Goal: Task Accomplishment & Management: Complete application form

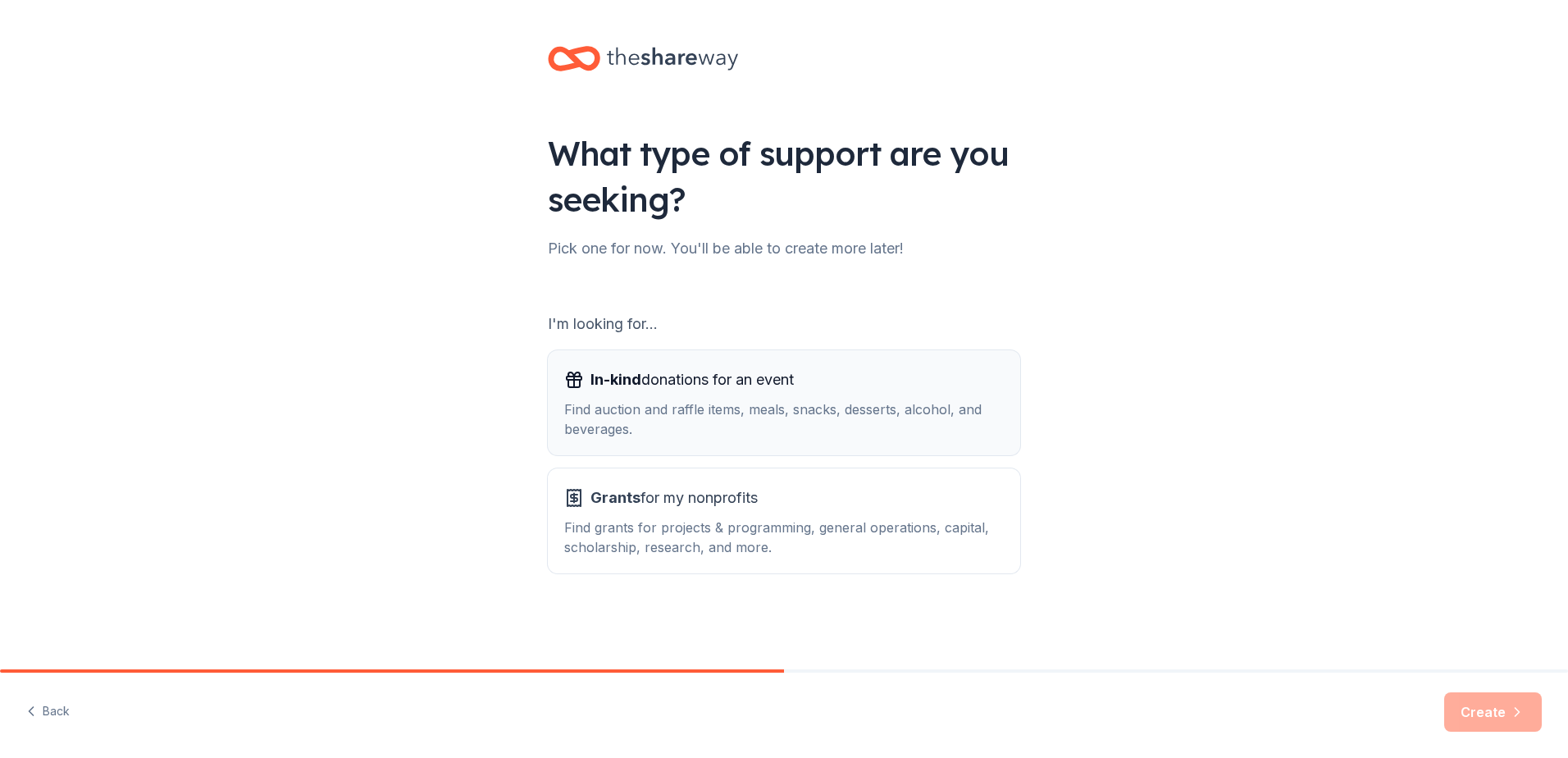
click at [742, 404] on div "Find auction and raffle items, meals, snacks, desserts, alcohol, and beverages." at bounding box center [784, 419] width 440 height 40
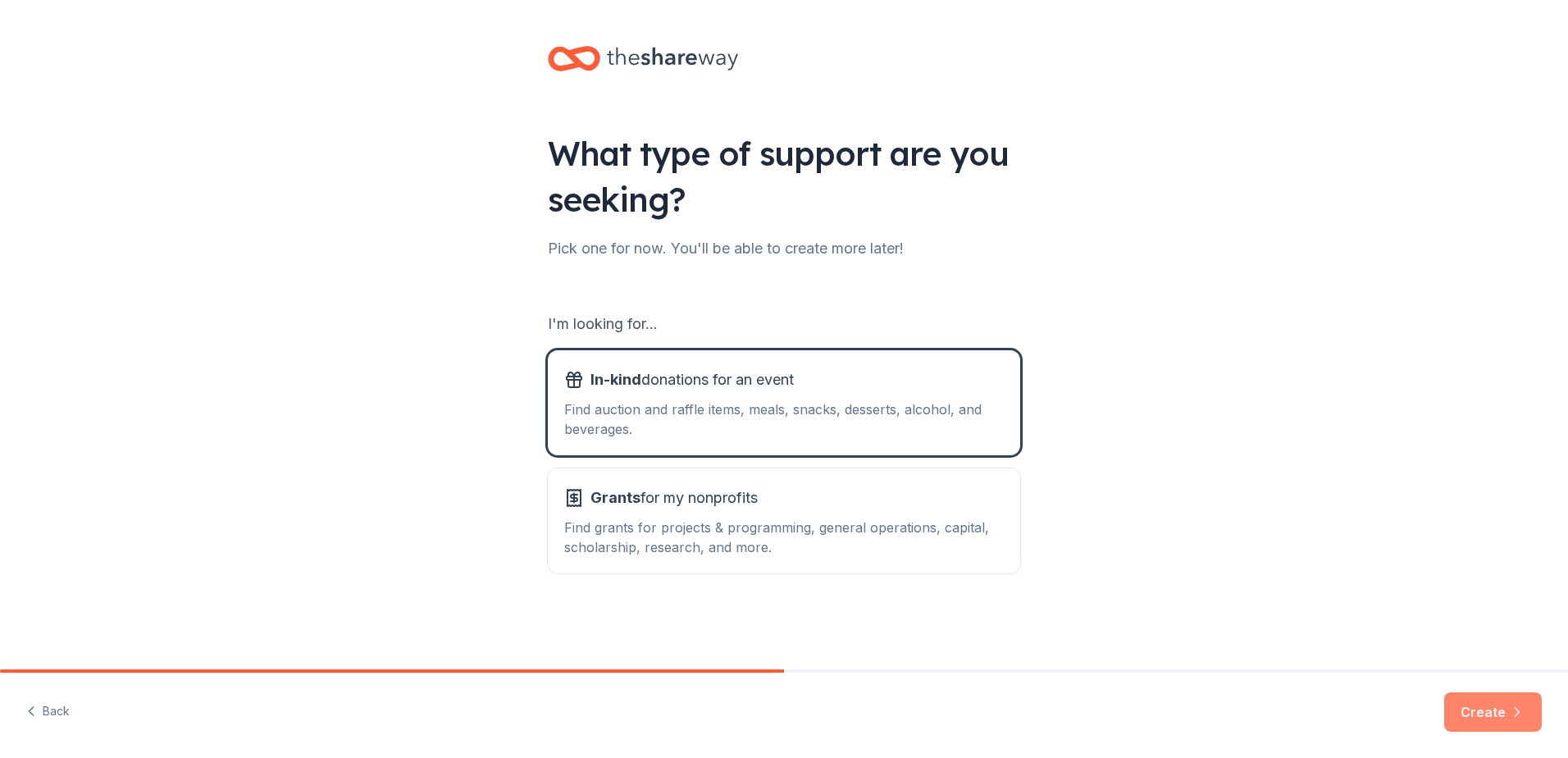
click at [1476, 706] on button "Create" at bounding box center [1492, 712] width 97 height 40
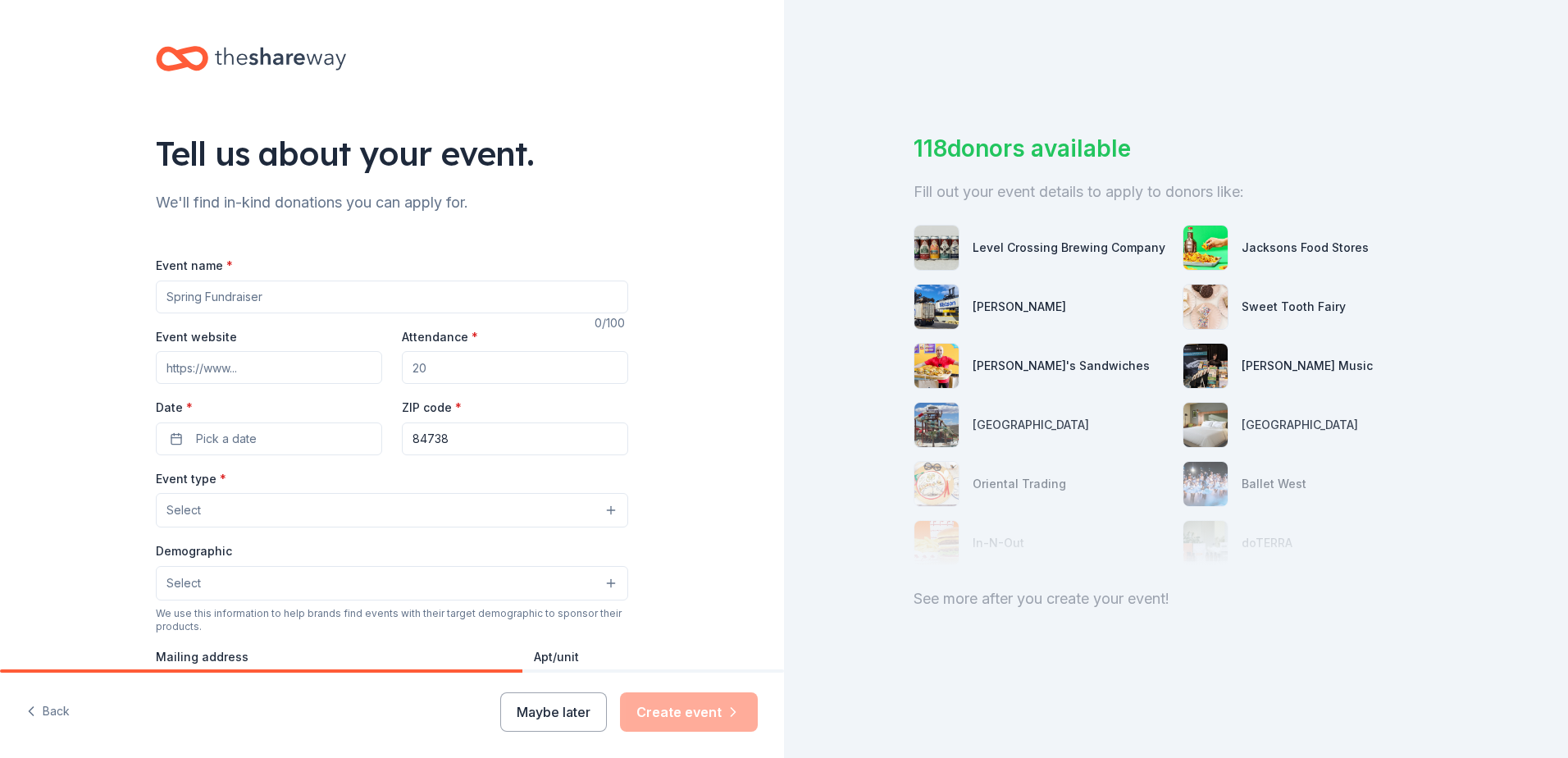
click at [242, 289] on input "Event name *" at bounding box center [392, 297] width 472 height 32
type input "Fall Festival Fundraiser"
paste input "[URL][DOMAIN_NAME]"
type input "[URL][DOMAIN_NAME]"
click at [461, 364] on input "Attendance *" at bounding box center [515, 367] width 226 height 32
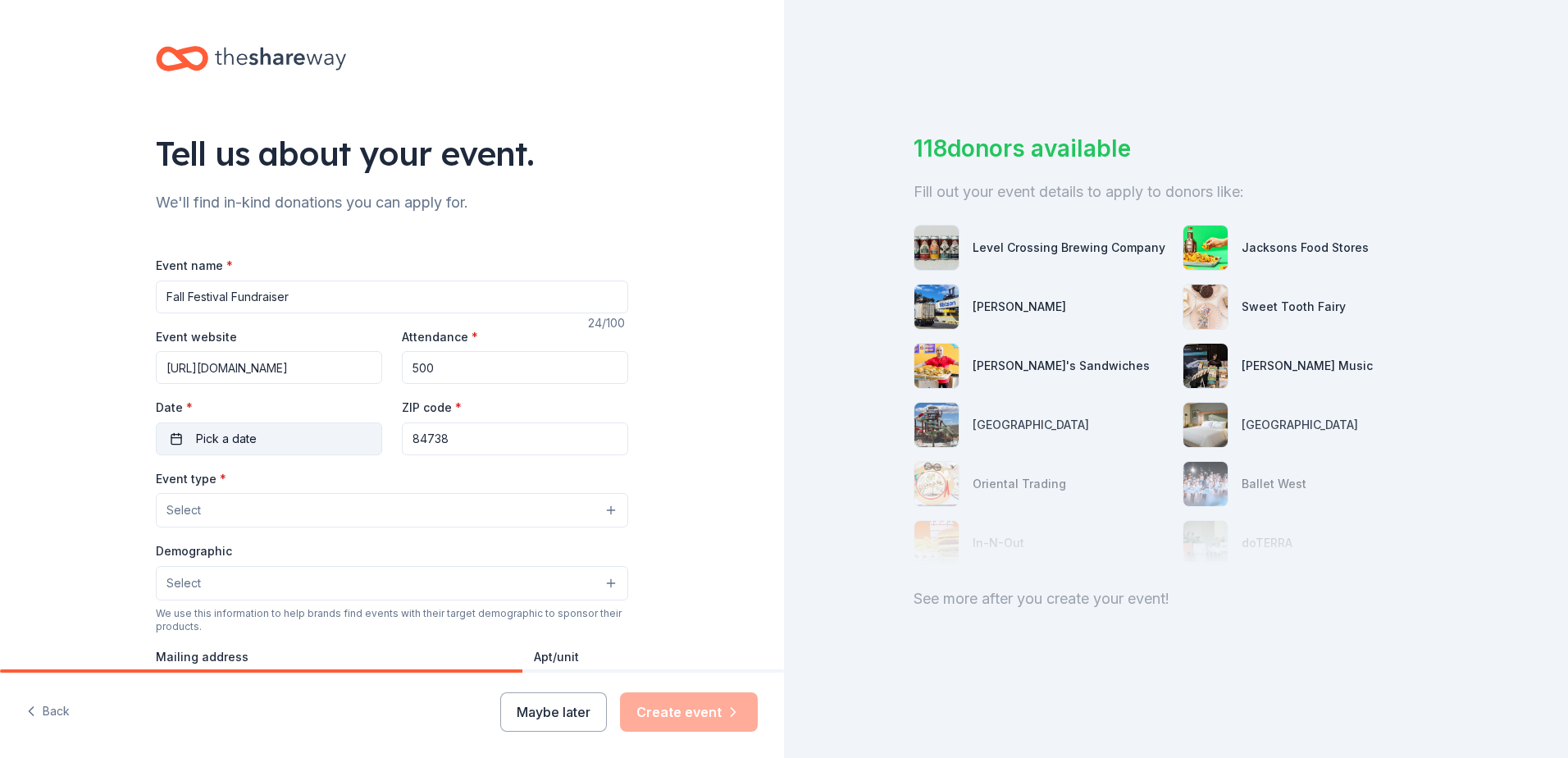
click at [255, 443] on button "Pick a date" at bounding box center [269, 439] width 226 height 32
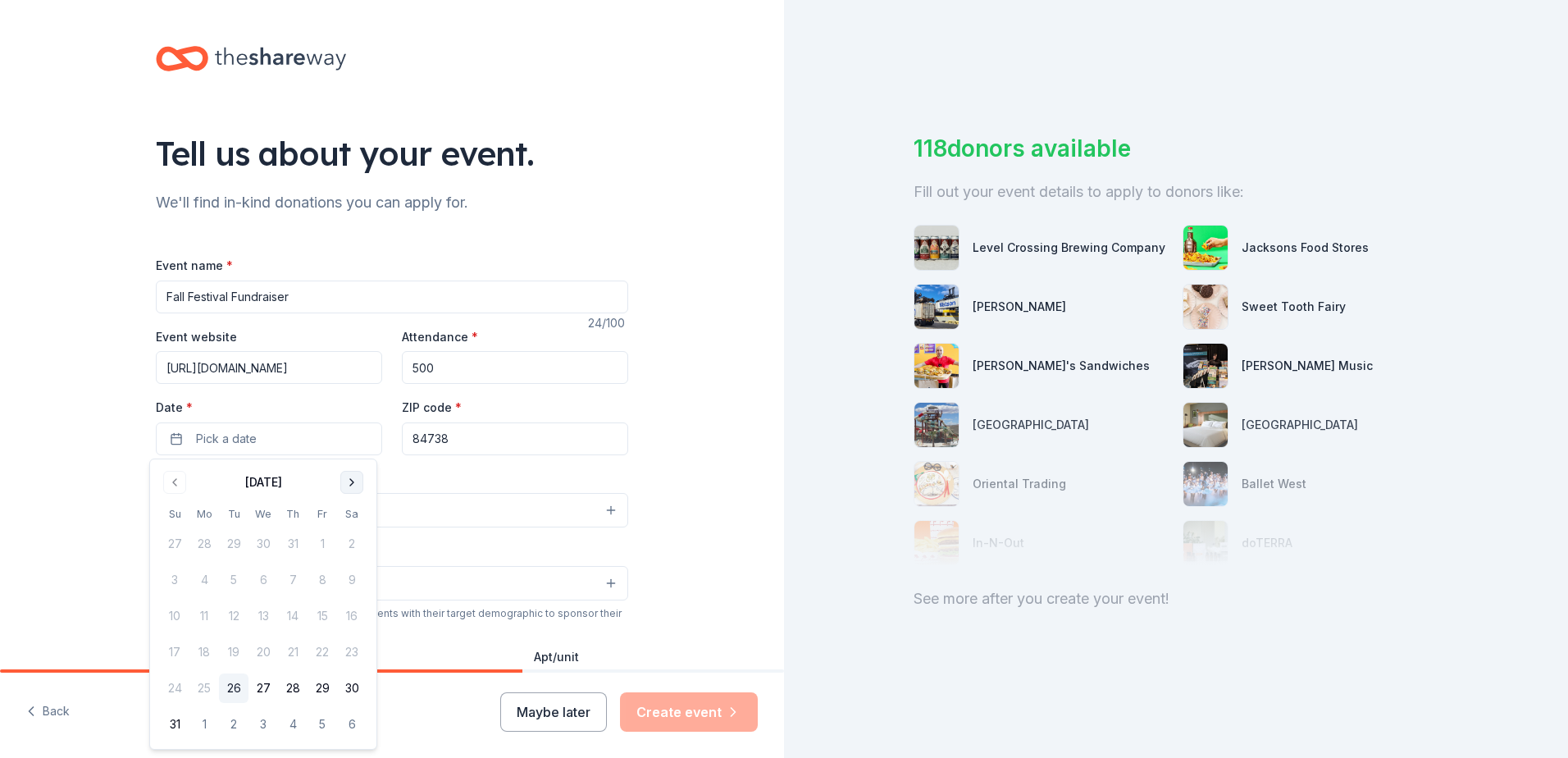
click at [358, 486] on button "Go to next month" at bounding box center [351, 481] width 23 height 23
click at [171, 482] on button "Go to previous month" at bounding box center [174, 481] width 23 height 23
click at [348, 616] on button "18" at bounding box center [351, 616] width 30 height 30
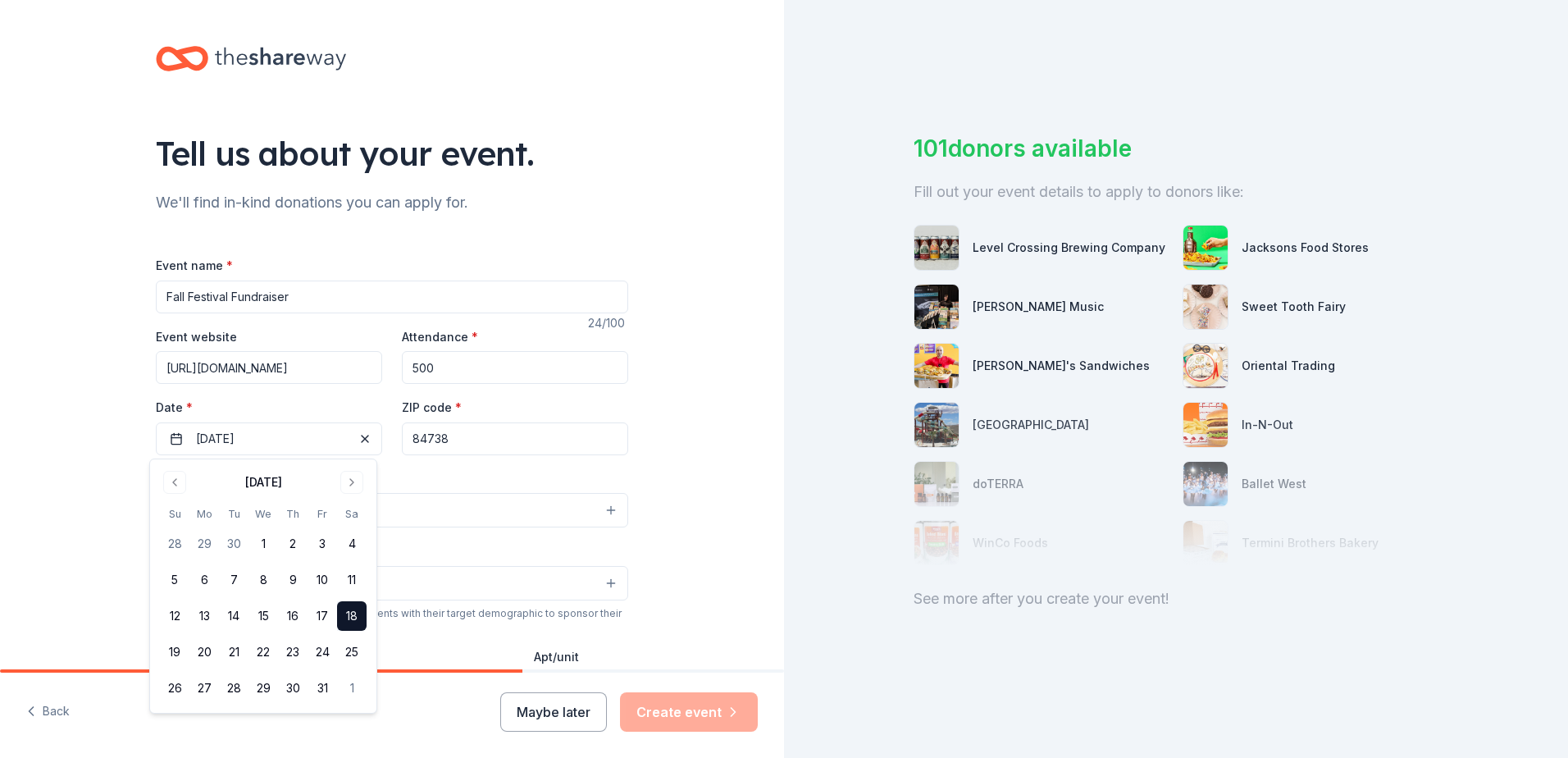
click at [496, 444] on input "84738" at bounding box center [515, 439] width 226 height 32
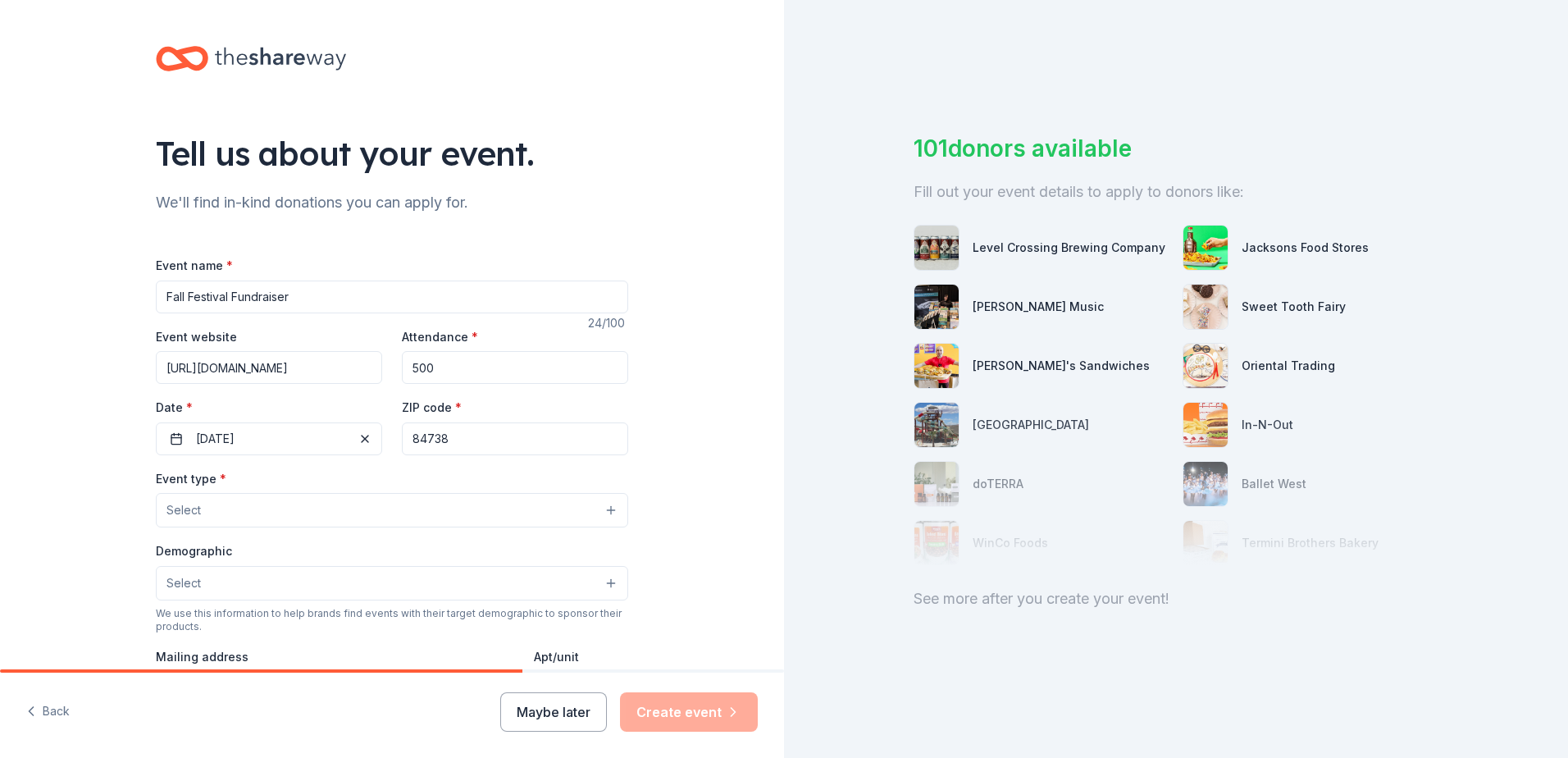
click at [263, 516] on button "Select" at bounding box center [392, 510] width 472 height 34
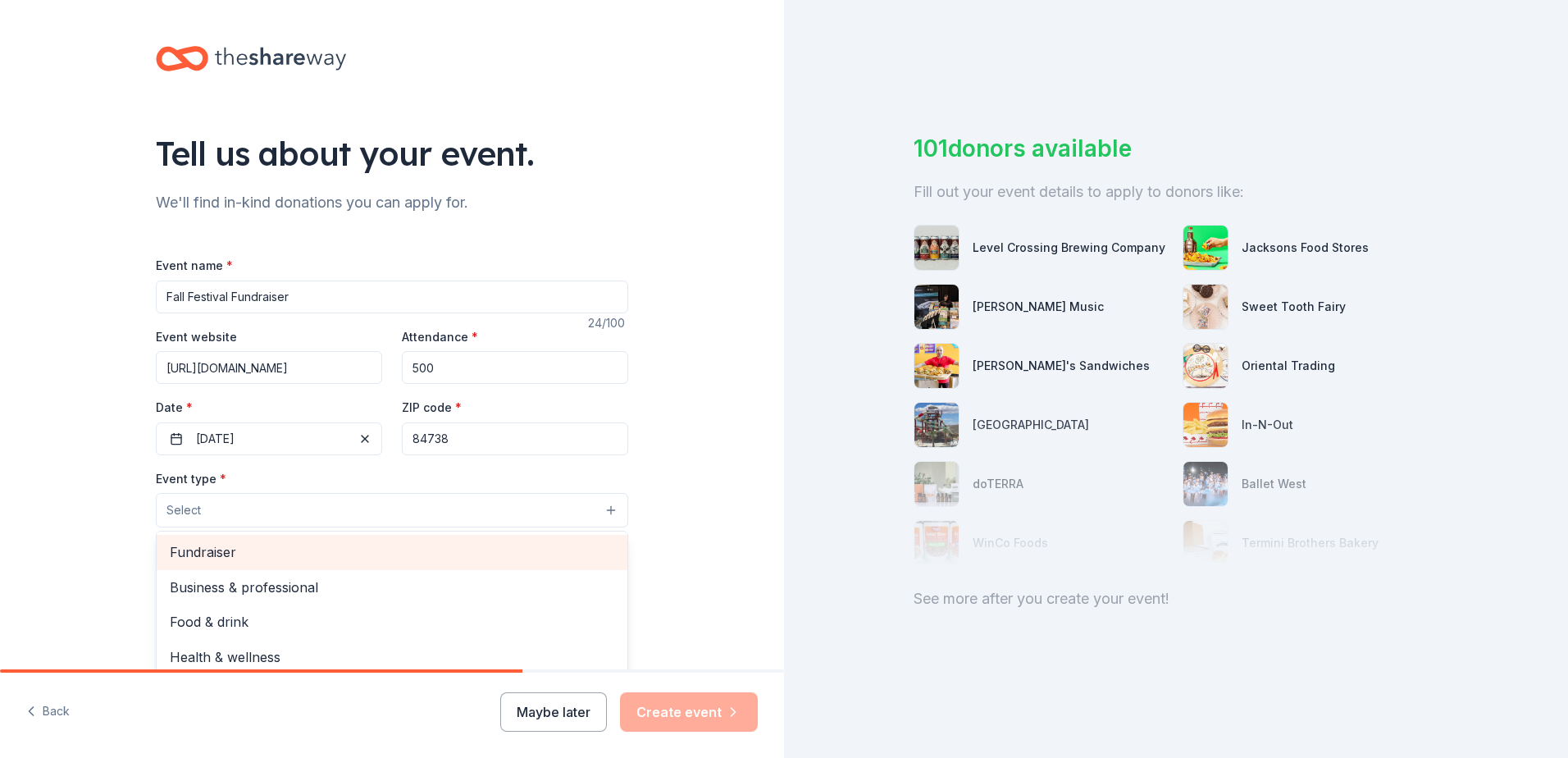
click at [261, 550] on span "Fundraiser" at bounding box center [391, 552] width 444 height 22
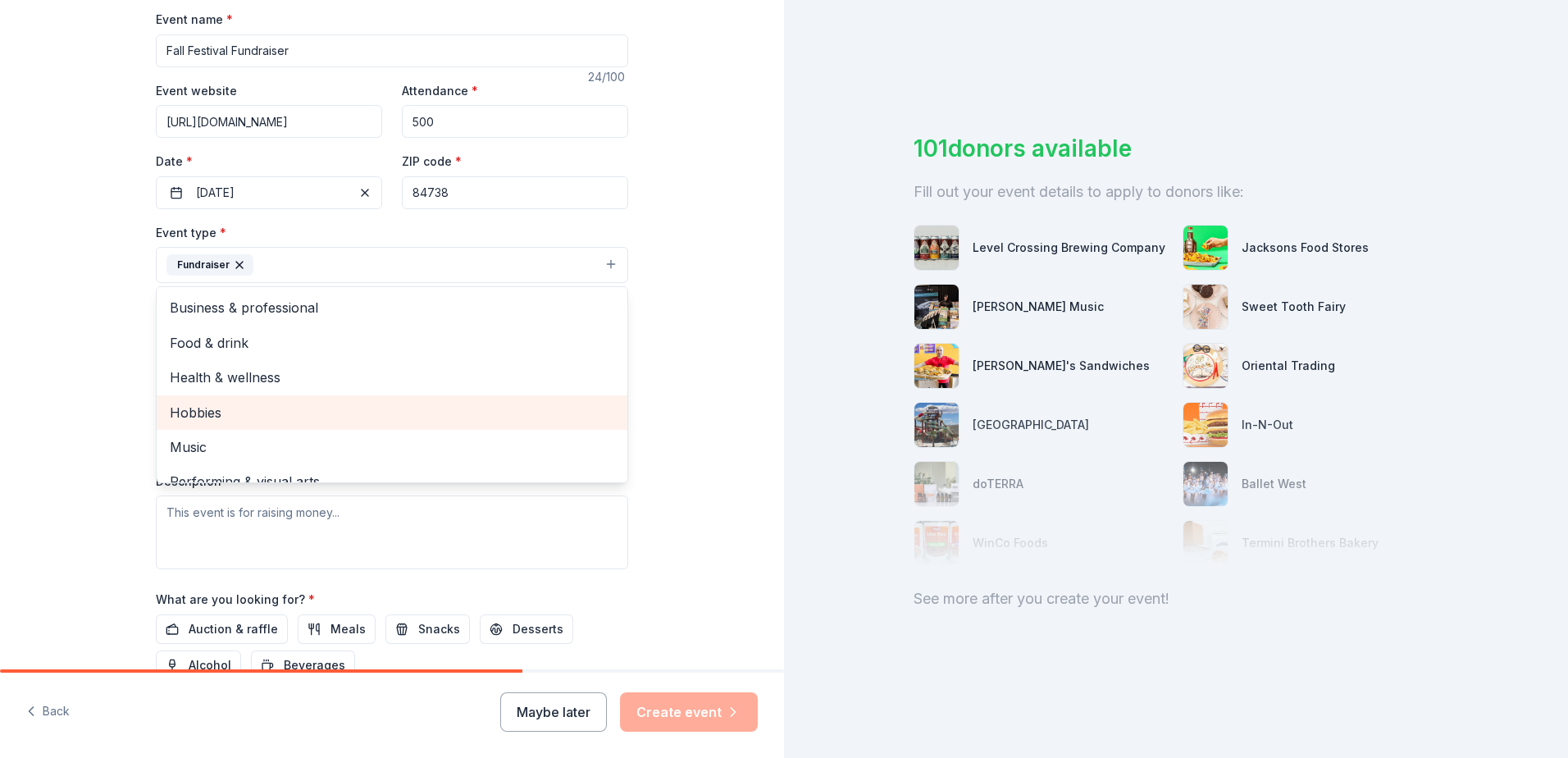
scroll to position [20, 0]
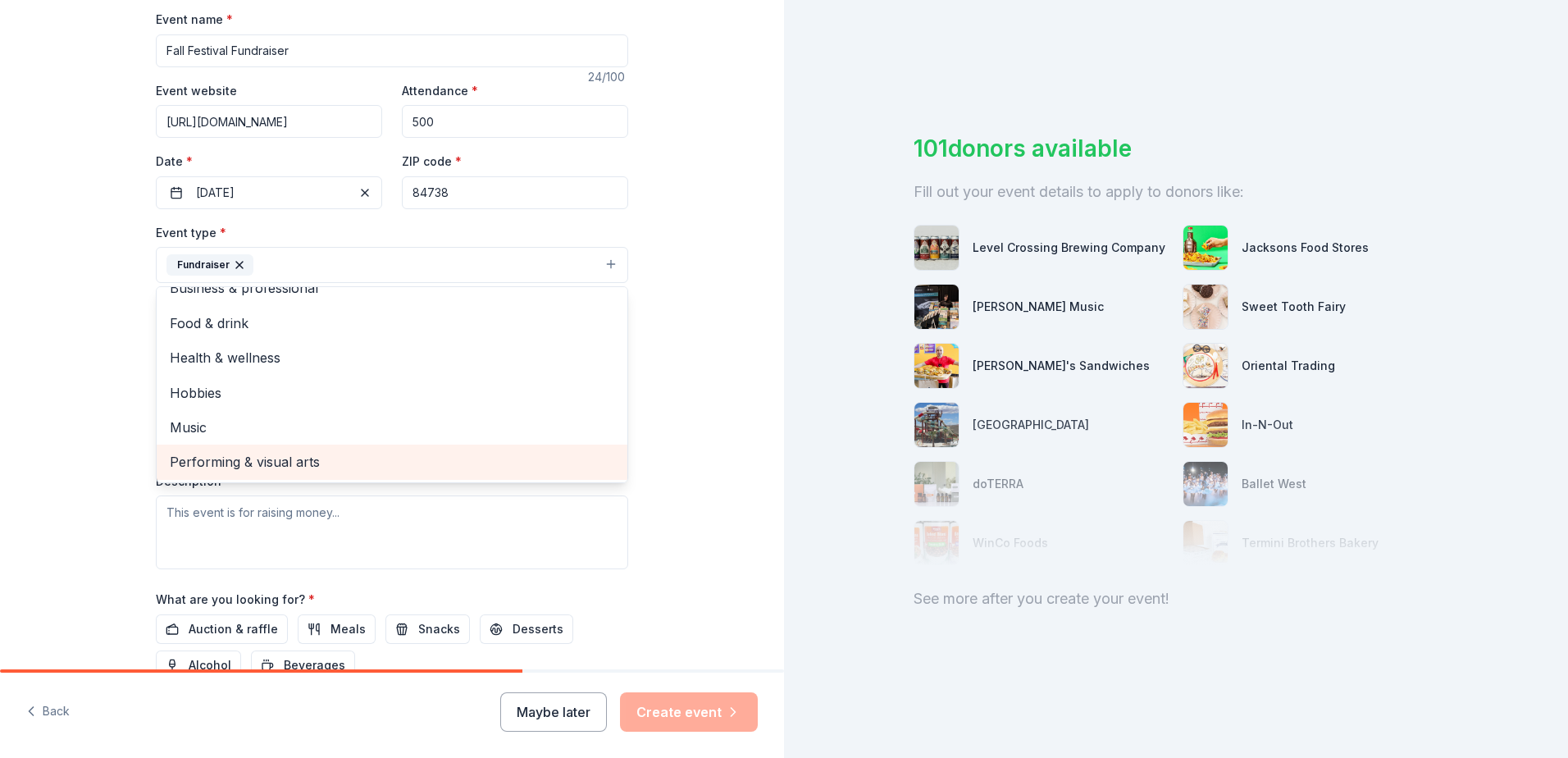
click at [259, 461] on span "Performing & visual arts" at bounding box center [391, 461] width 444 height 22
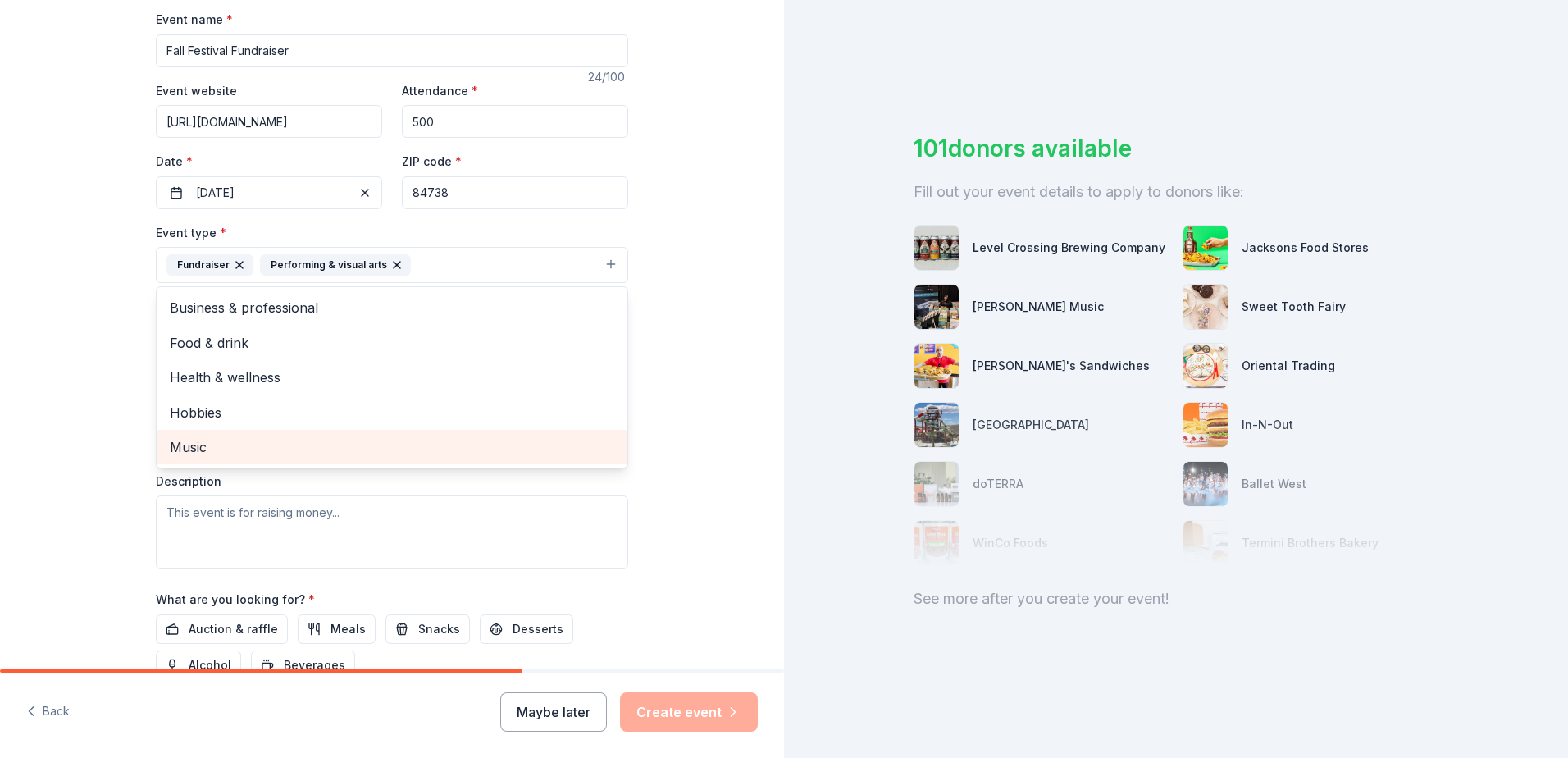
scroll to position [0, 0]
click at [461, 115] on div "Event name * Fall Festival Fundraiser 24 /100 Event website [URL][DOMAIN_NAME] …" at bounding box center [392, 388] width 472 height 760
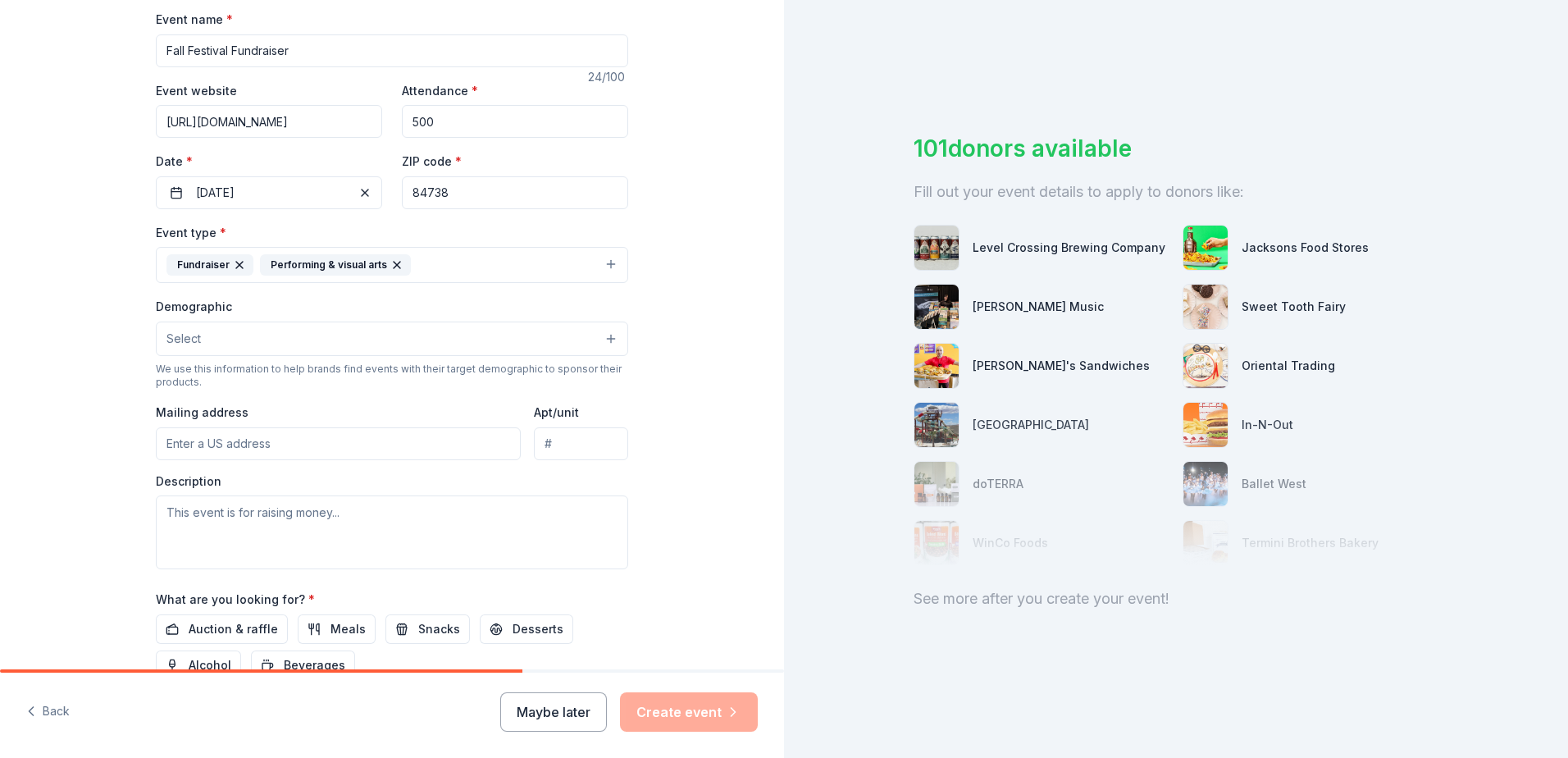
click at [463, 123] on input "500" at bounding box center [515, 121] width 226 height 32
type input "5"
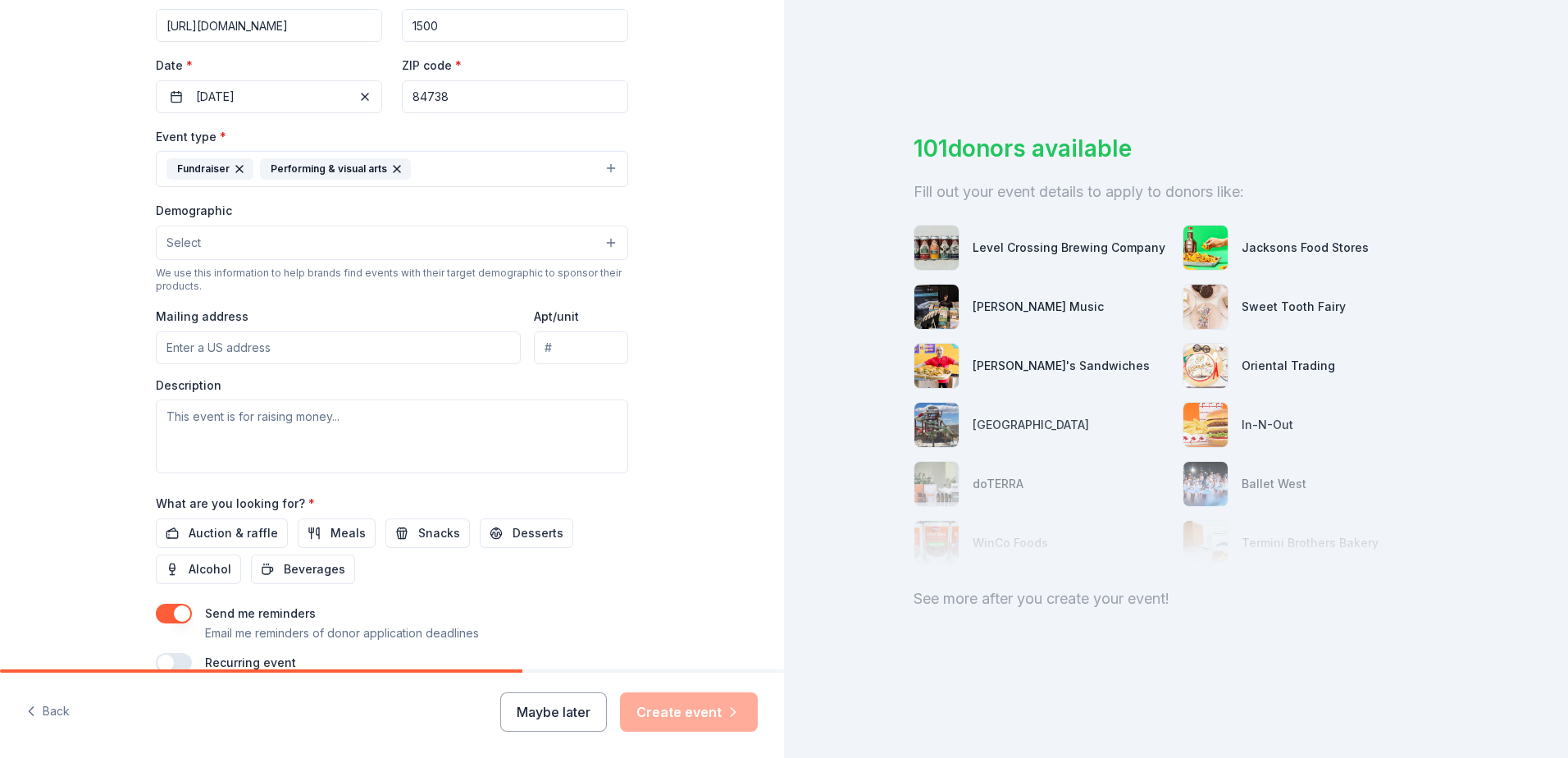
scroll to position [410, 0]
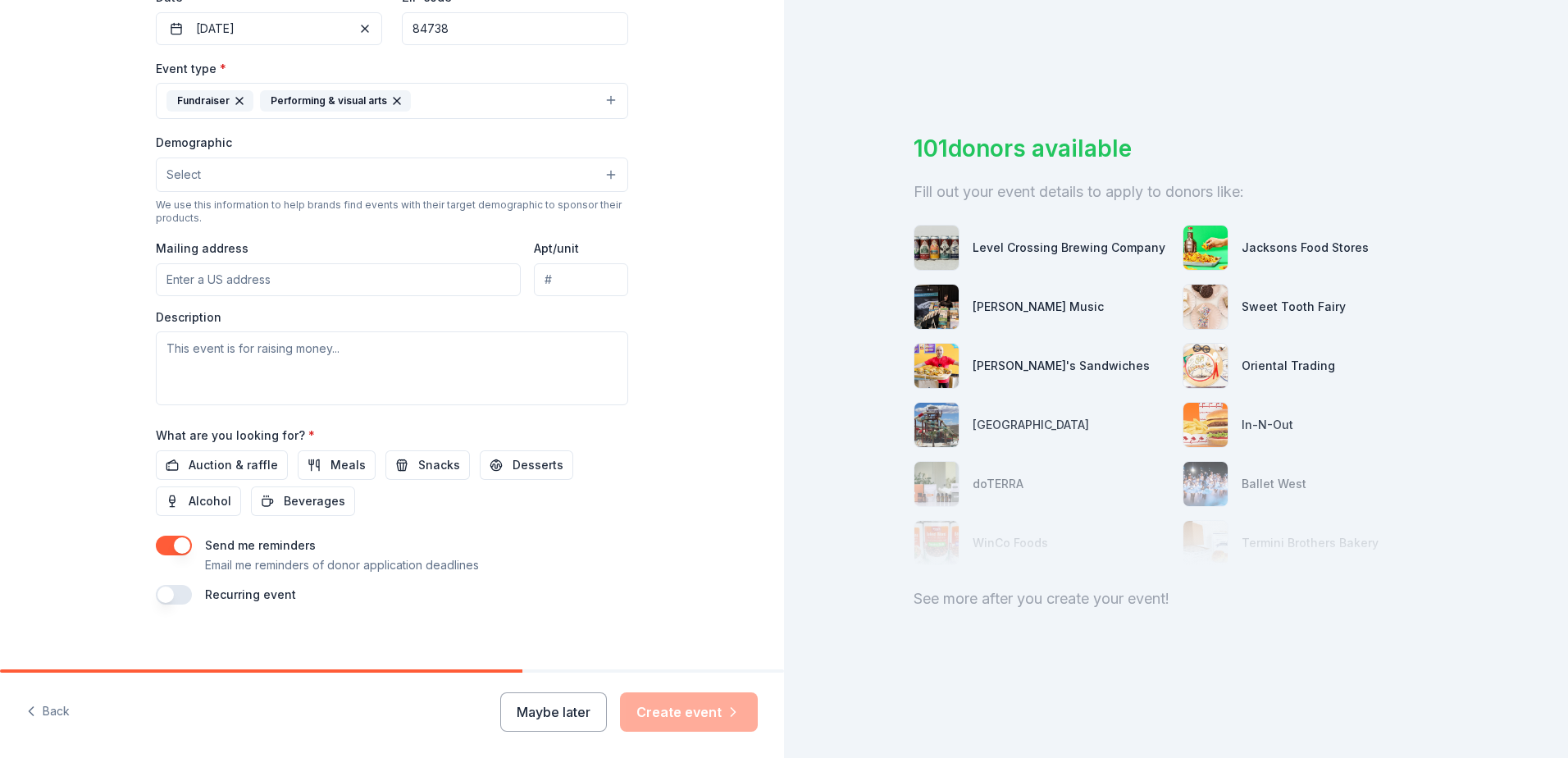
type input "1500"
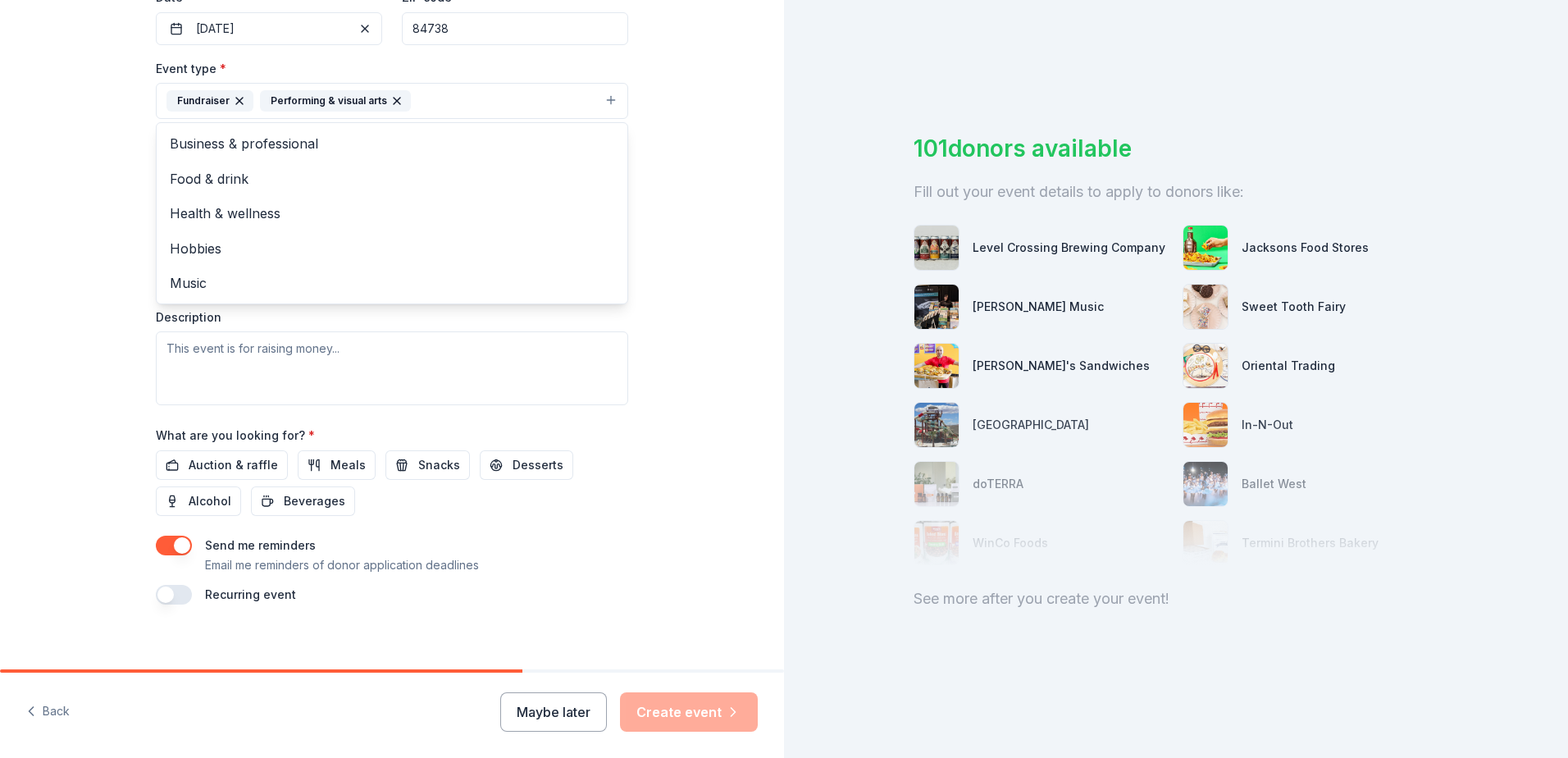
click at [415, 104] on button "Fundraiser Performing & visual arts" at bounding box center [392, 101] width 472 height 36
click at [199, 284] on span "Music" at bounding box center [391, 283] width 444 height 22
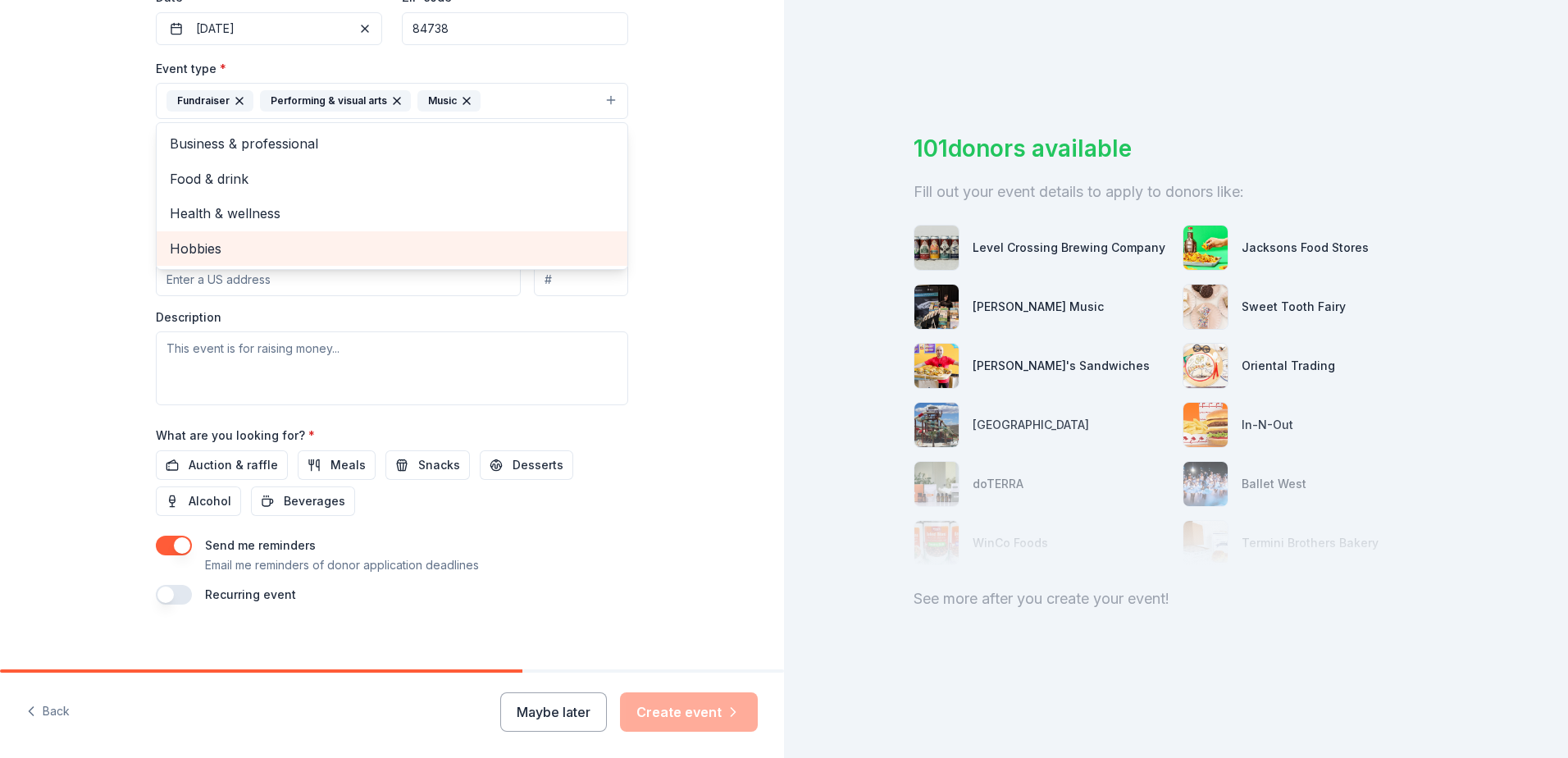
click at [207, 248] on span "Hobbies" at bounding box center [391, 249] width 444 height 22
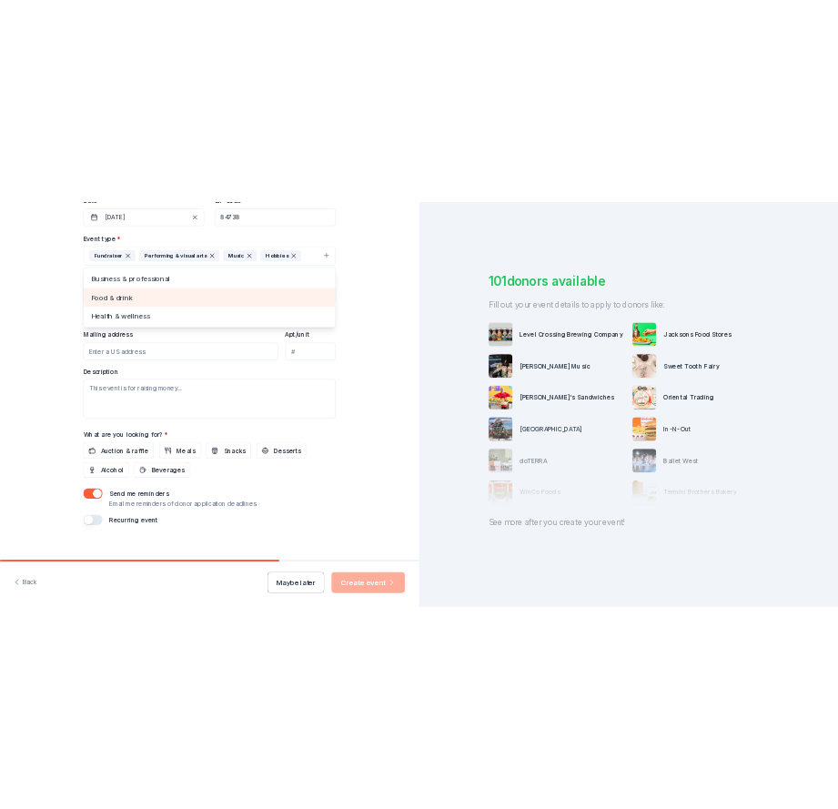
scroll to position [470, 0]
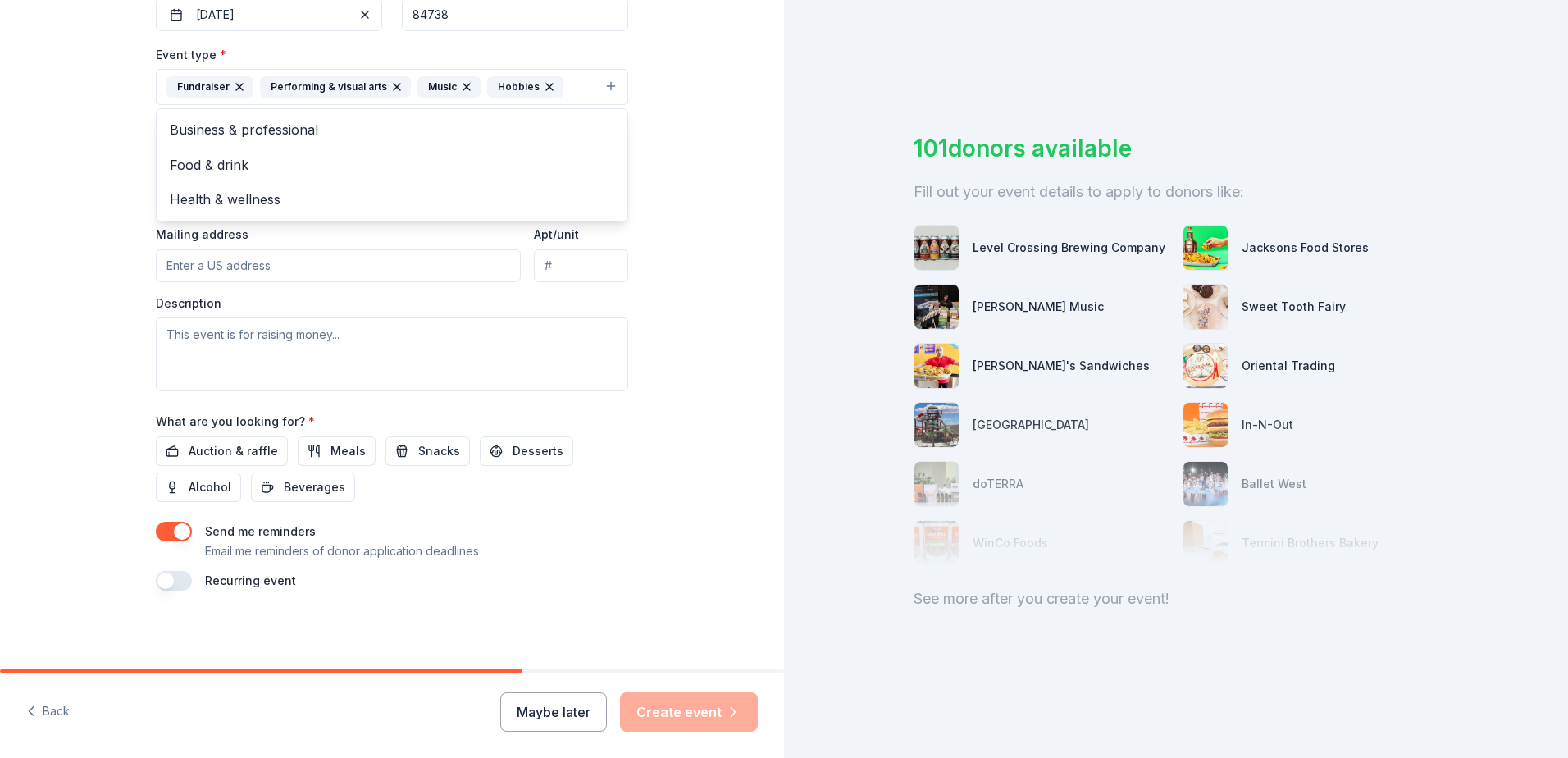
click at [231, 267] on div "Event type * Fundraiser Performing & visual arts Music Hobbies Business & profe…" at bounding box center [392, 217] width 472 height 347
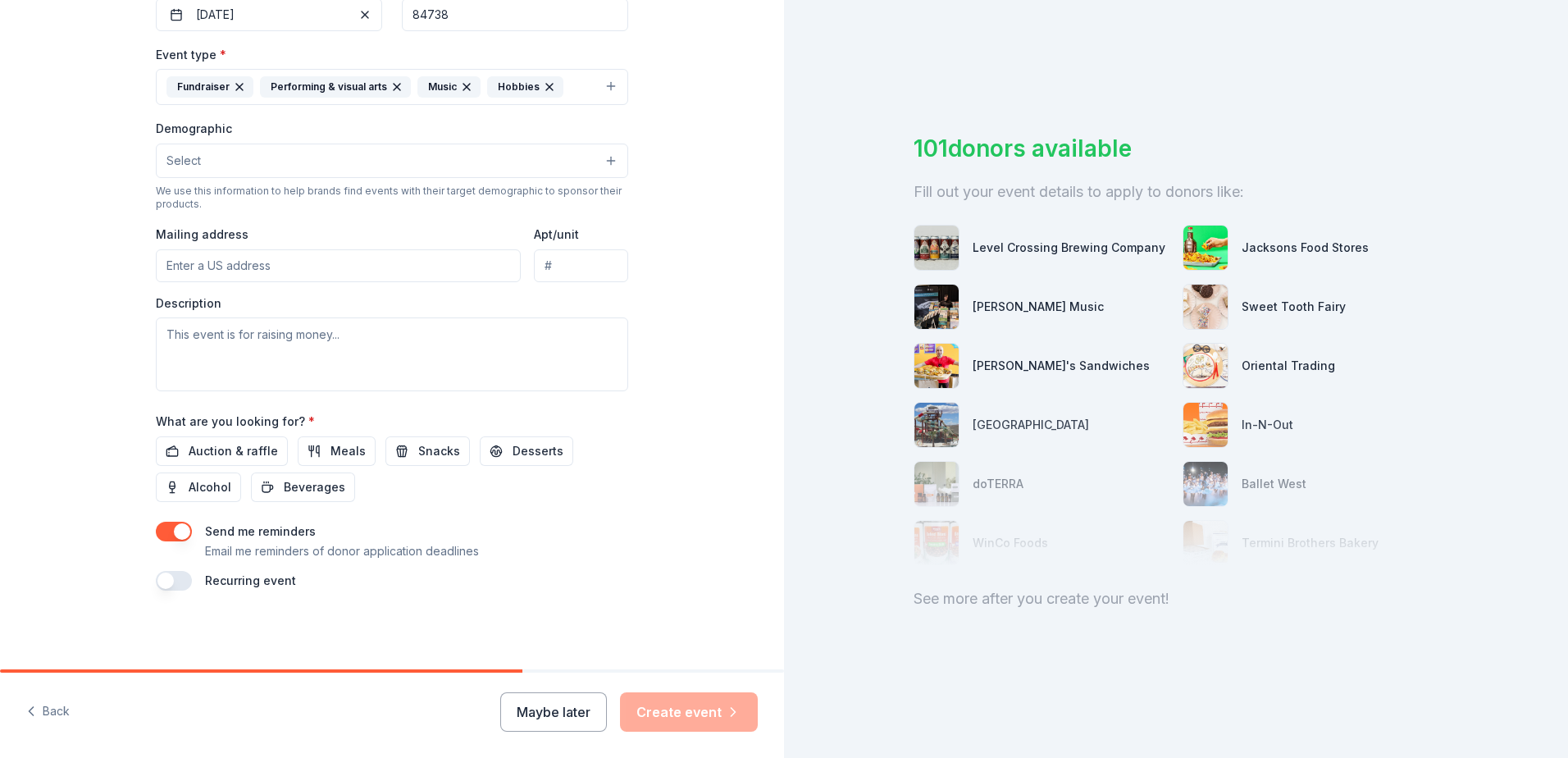
click at [231, 266] on input "Mailing address" at bounding box center [338, 266] width 365 height 32
type input "[STREET_ADDRESS][PERSON_NAME]"
click at [351, 334] on textarea at bounding box center [392, 354] width 472 height 74
click at [232, 448] on span "Auction & raffle" at bounding box center [232, 451] width 89 height 20
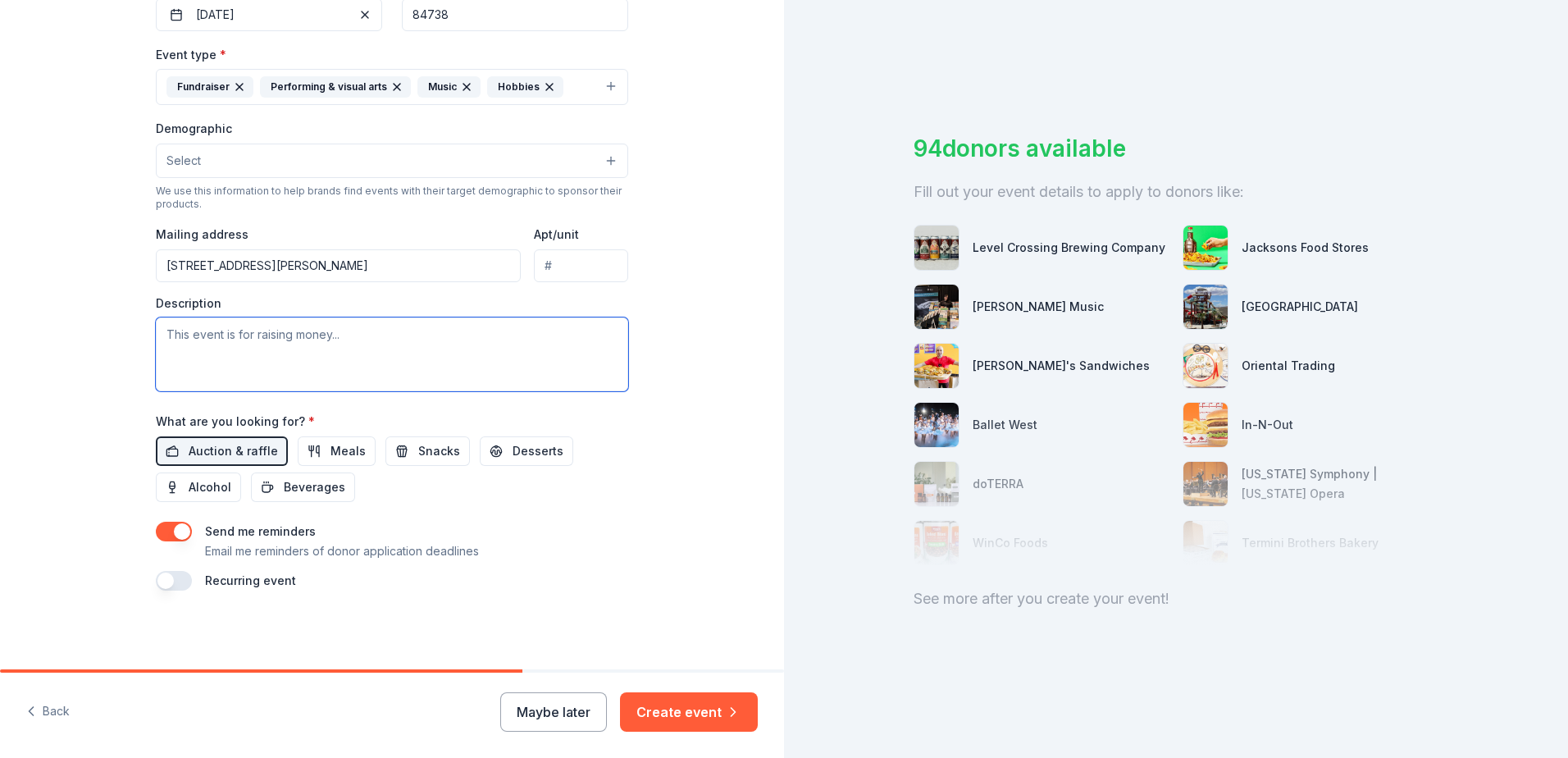
click at [237, 340] on textarea at bounding box center [392, 354] width 472 height 74
click at [1289, 309] on div "[GEOGRAPHIC_DATA]" at bounding box center [1299, 306] width 116 height 20
click at [1222, 314] on div at bounding box center [1205, 306] width 46 height 46
click at [196, 345] on textarea at bounding box center [392, 354] width 472 height 74
click at [322, 342] on textarea at bounding box center [392, 354] width 472 height 74
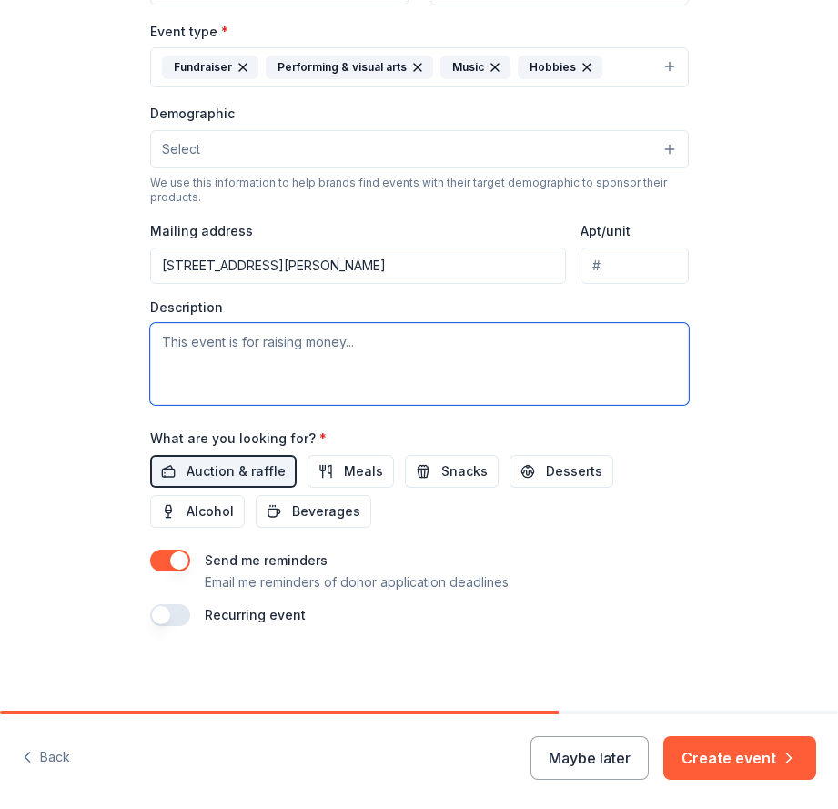
drag, startPoint x: 267, startPoint y: 351, endPoint x: 198, endPoint y: 338, distance: 69.4
click at [198, 338] on textarea at bounding box center [419, 364] width 539 height 82
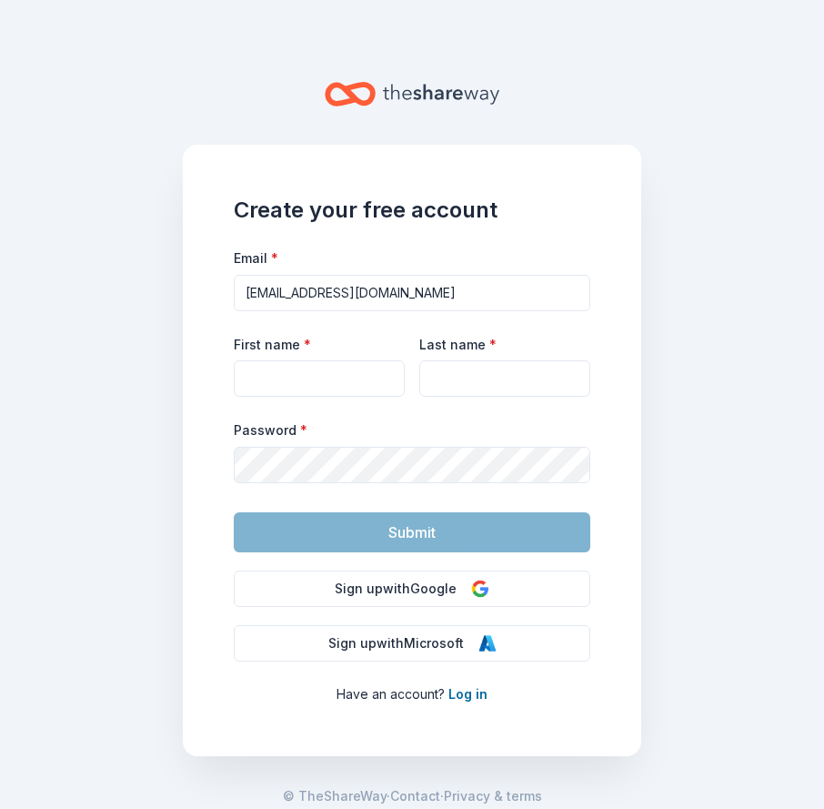
click at [482, 102] on icon "Home" at bounding box center [441, 94] width 116 height 37
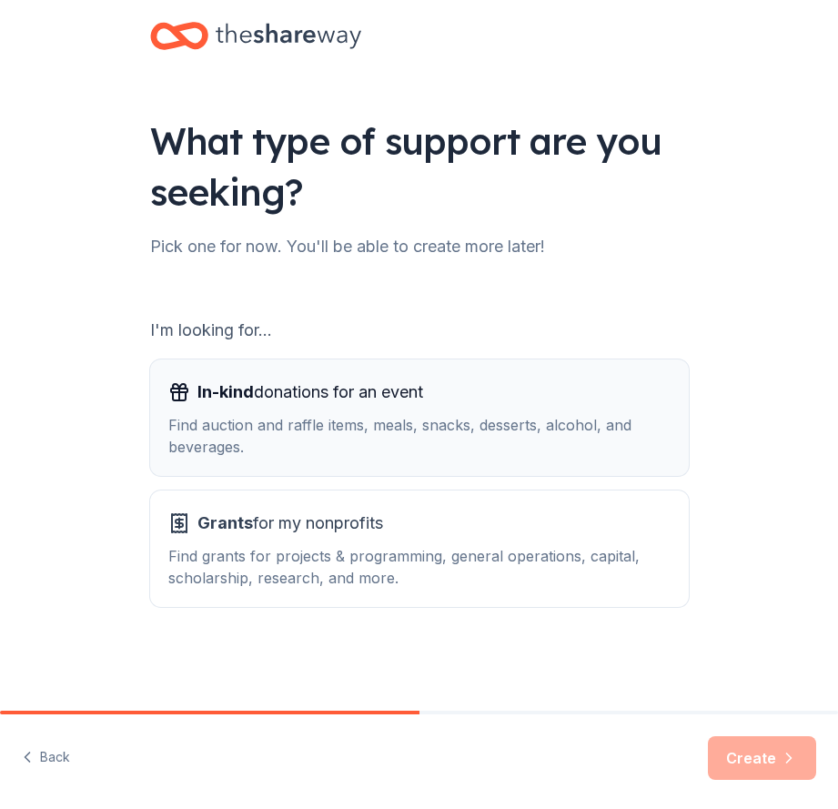
click at [345, 422] on div "Find auction and raffle items, meals, snacks, desserts, alcohol, and beverages." at bounding box center [419, 436] width 502 height 44
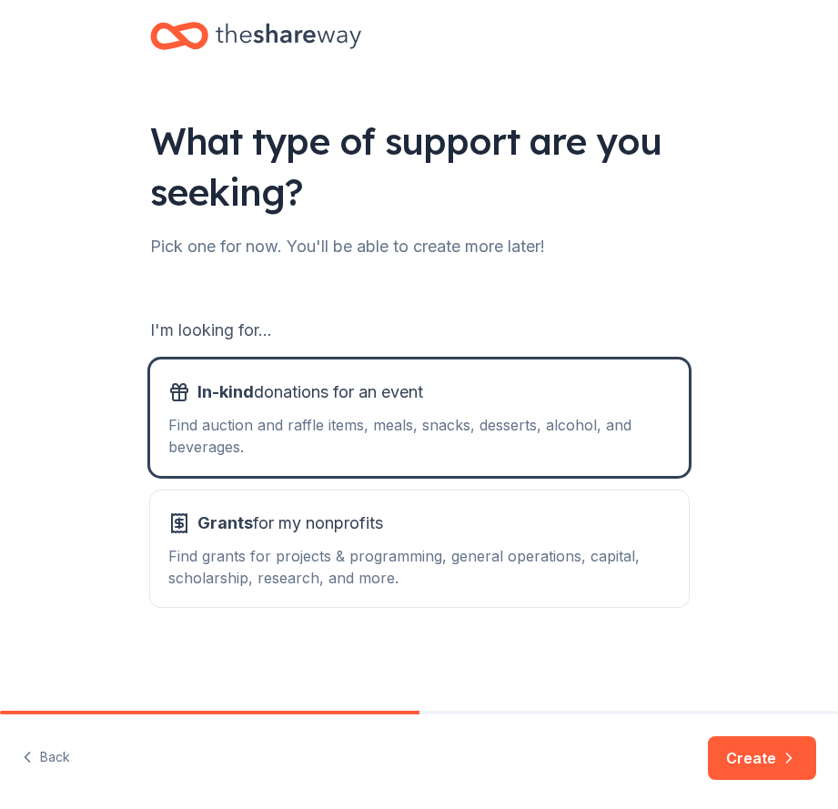
drag, startPoint x: 768, startPoint y: 741, endPoint x: 758, endPoint y: 739, distance: 10.2
click at [766, 741] on button "Create" at bounding box center [762, 758] width 108 height 44
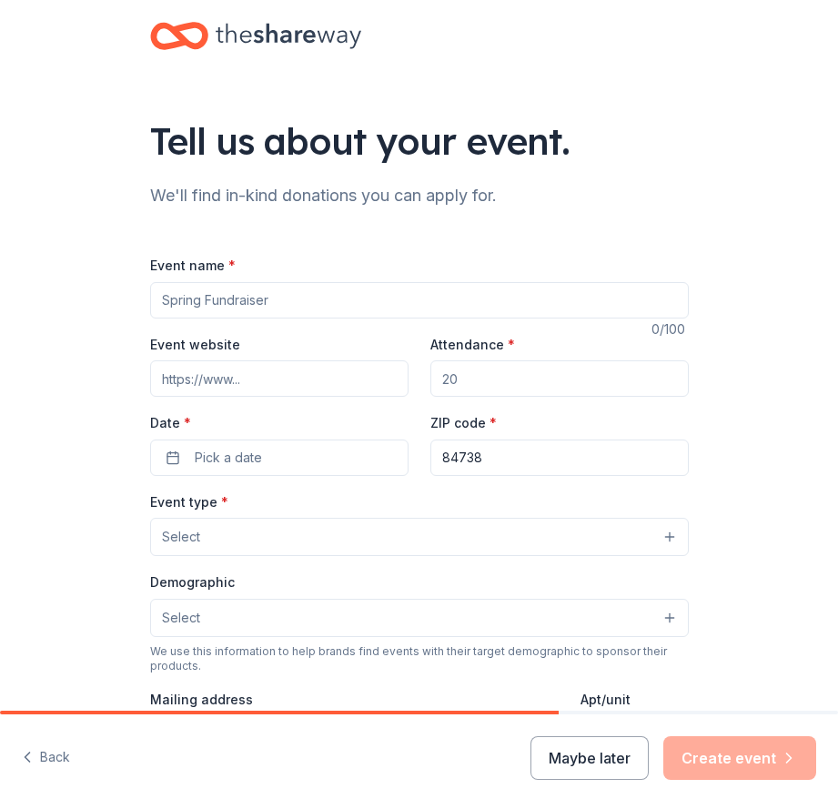
click at [241, 299] on input "Event name *" at bounding box center [419, 300] width 539 height 36
type input "Fall Festival Fundraiser"
type input "[URL][DOMAIN_NAME]"
type input "1500"
type input "[STREET_ADDRESS][PERSON_NAME]"
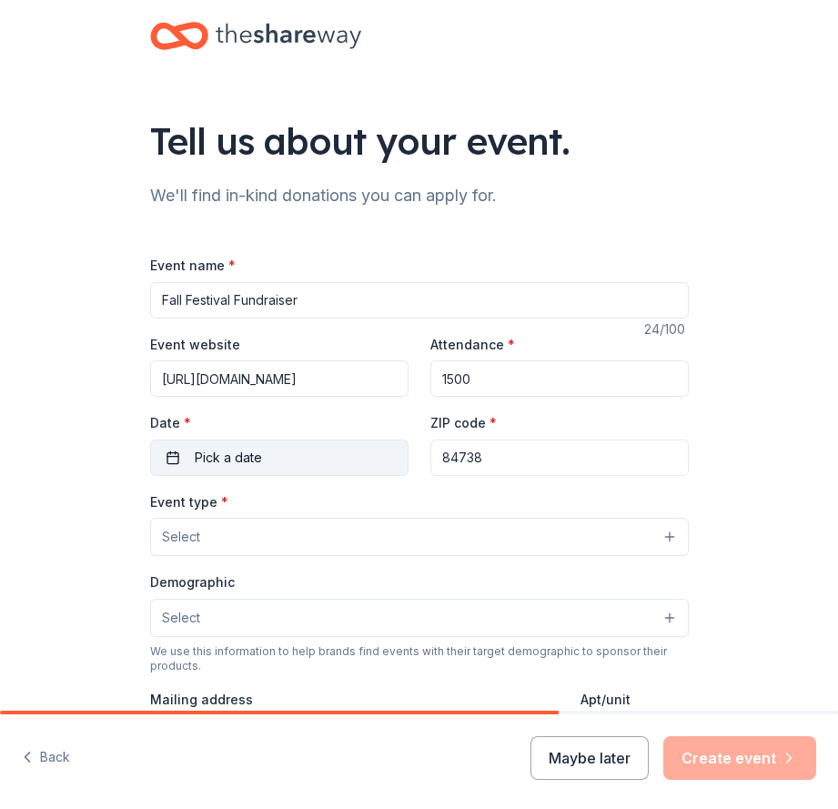
click at [287, 464] on button "Pick a date" at bounding box center [279, 457] width 258 height 36
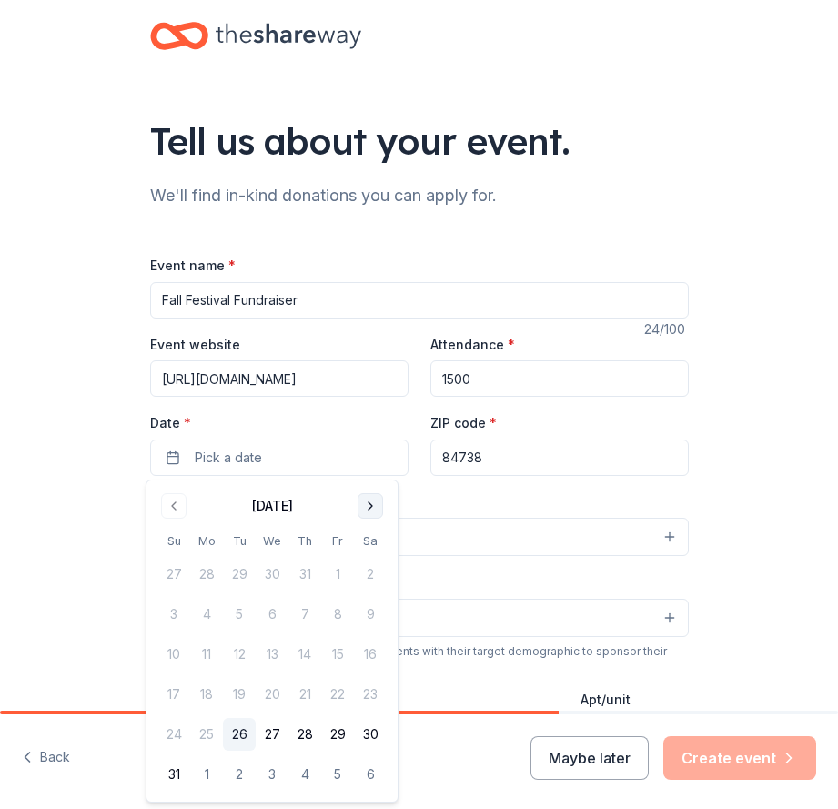
click at [375, 504] on button "Go to next month" at bounding box center [370, 505] width 25 height 25
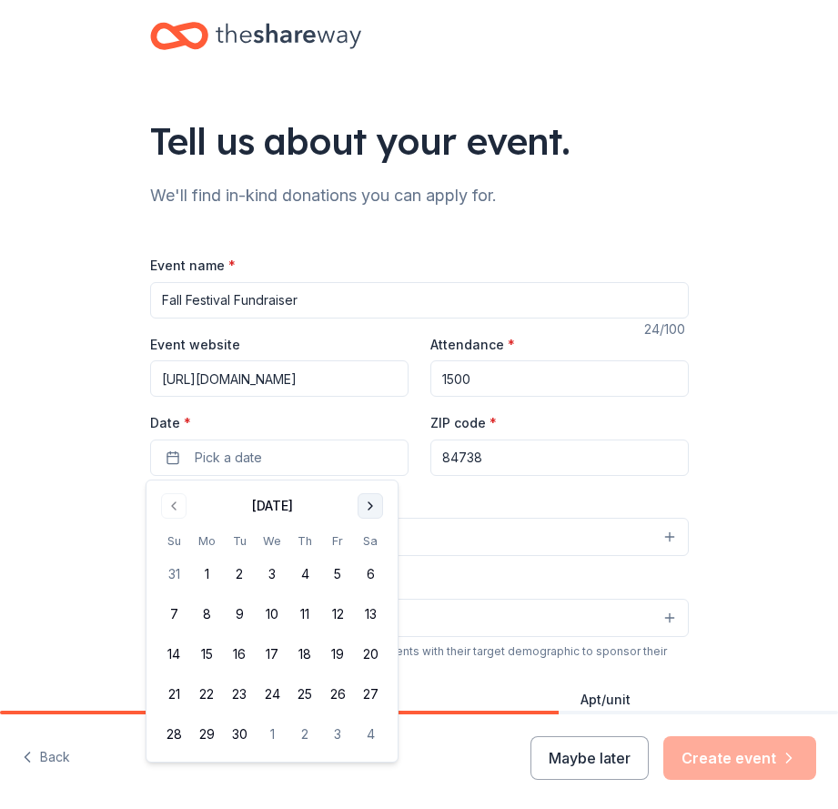
click at [368, 507] on button "Go to next month" at bounding box center [370, 505] width 25 height 25
click at [373, 651] on button "18" at bounding box center [370, 654] width 33 height 33
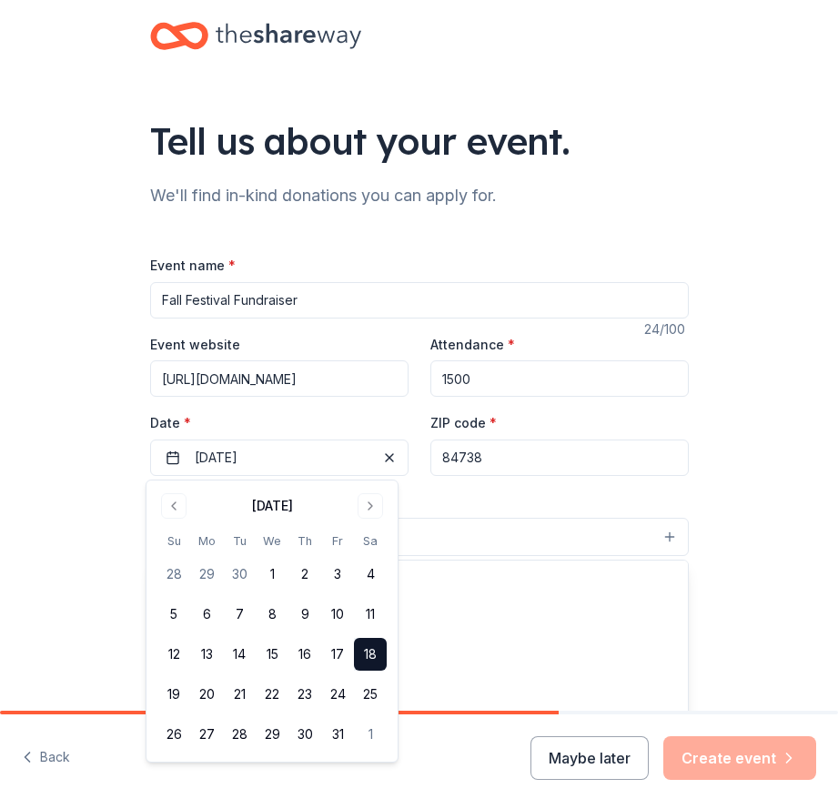
click at [510, 532] on button "Select" at bounding box center [419, 537] width 539 height 38
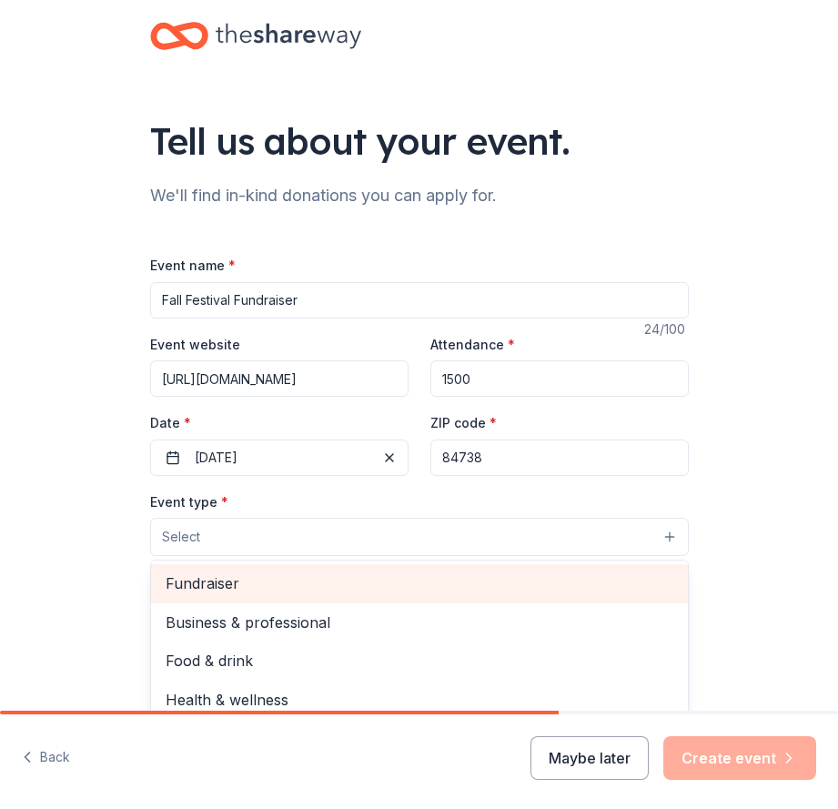
click at [260, 582] on span "Fundraiser" at bounding box center [420, 583] width 508 height 24
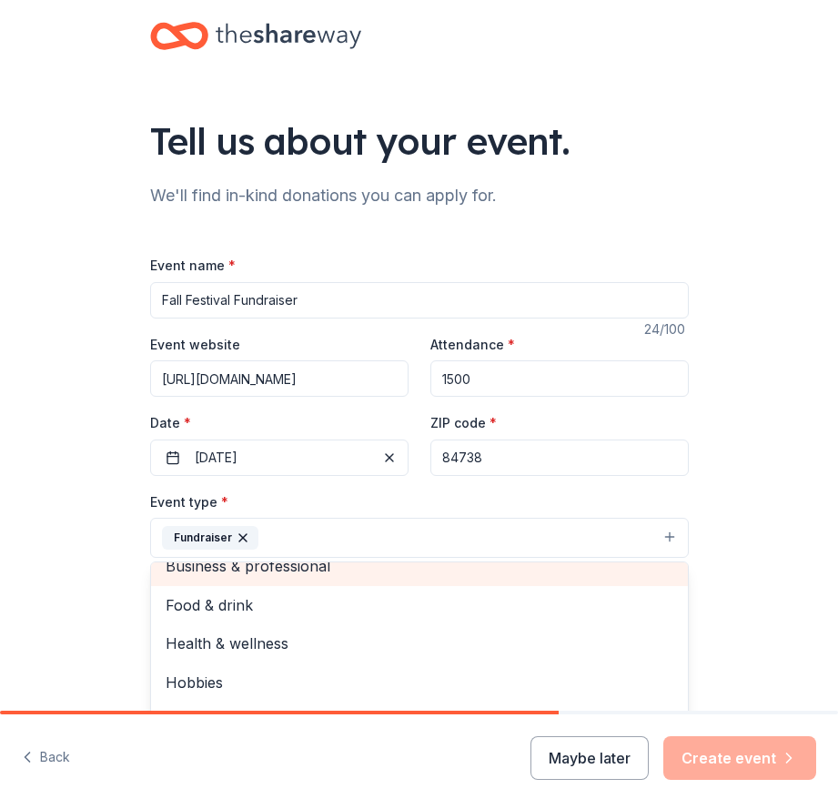
scroll to position [22, 0]
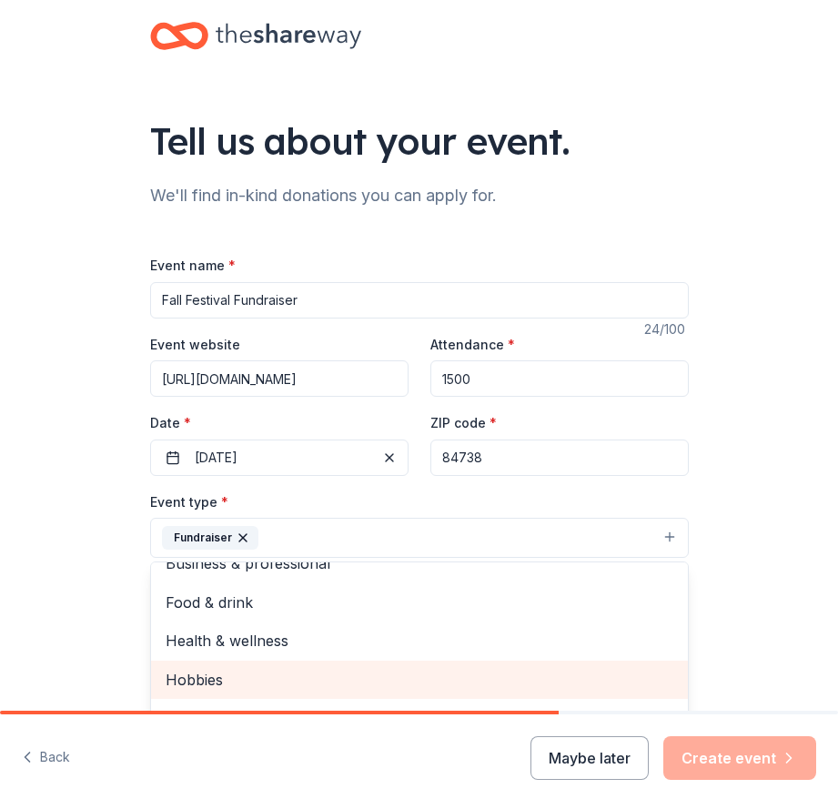
click at [194, 681] on span "Hobbies" at bounding box center [420, 680] width 508 height 24
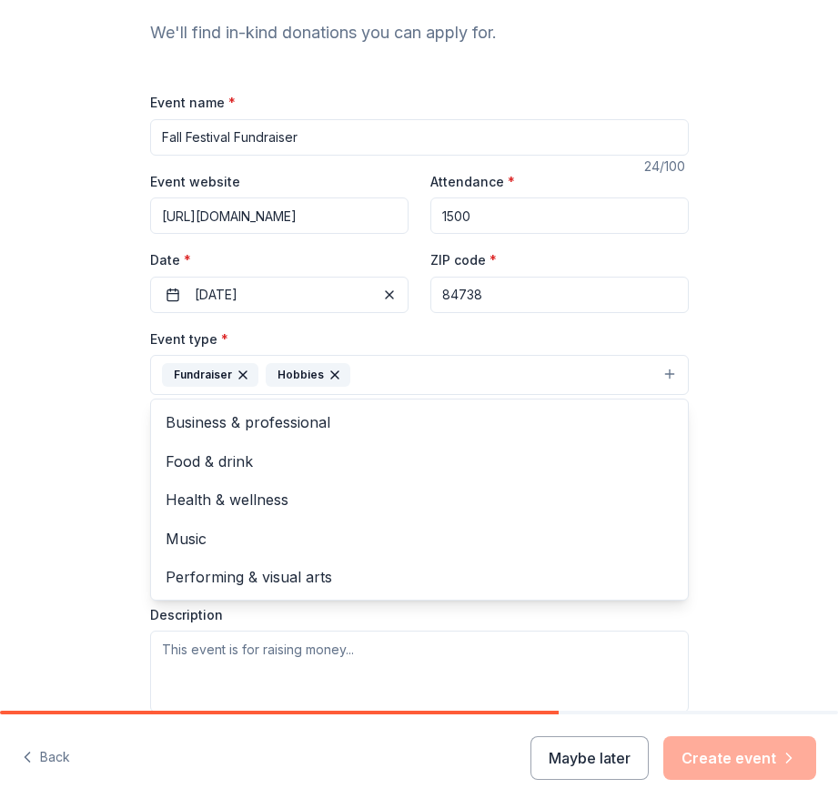
scroll to position [182, 0]
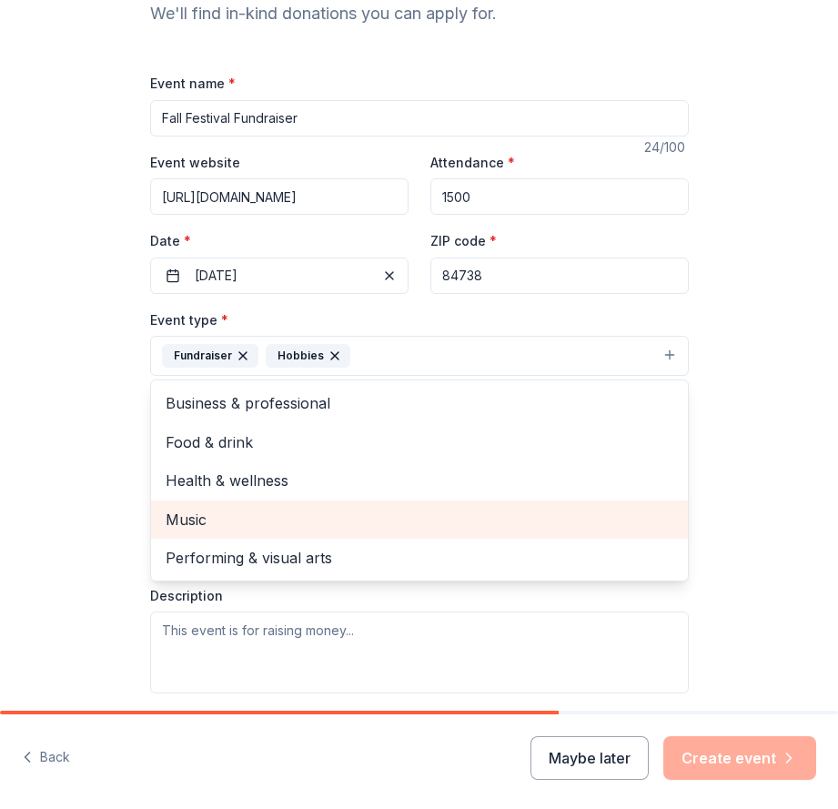
click at [167, 515] on span "Music" at bounding box center [420, 520] width 508 height 24
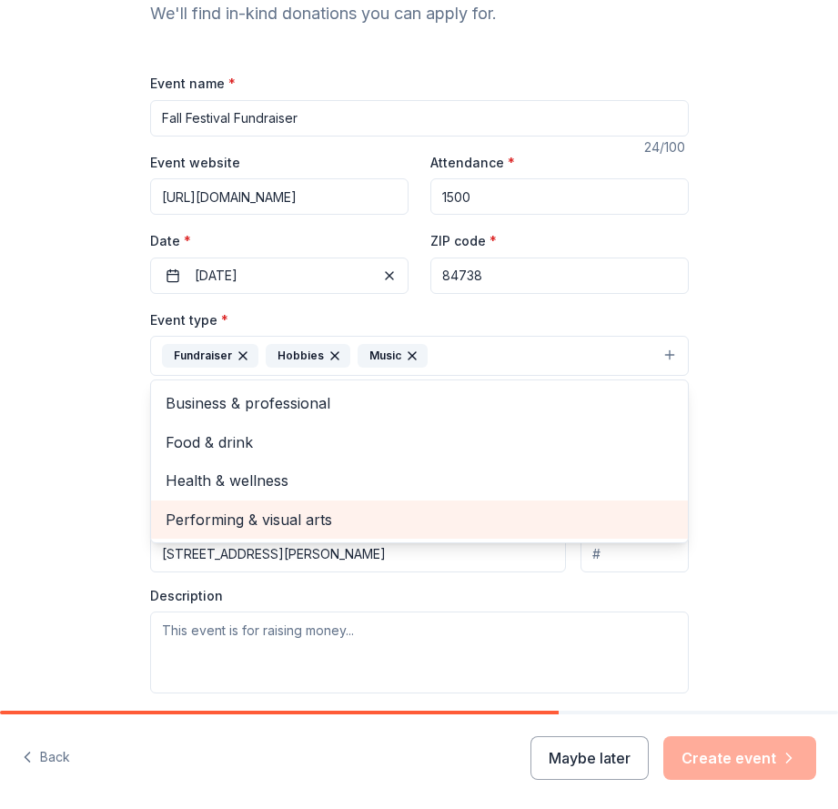
click at [312, 514] on span "Performing & visual arts" at bounding box center [420, 520] width 508 height 24
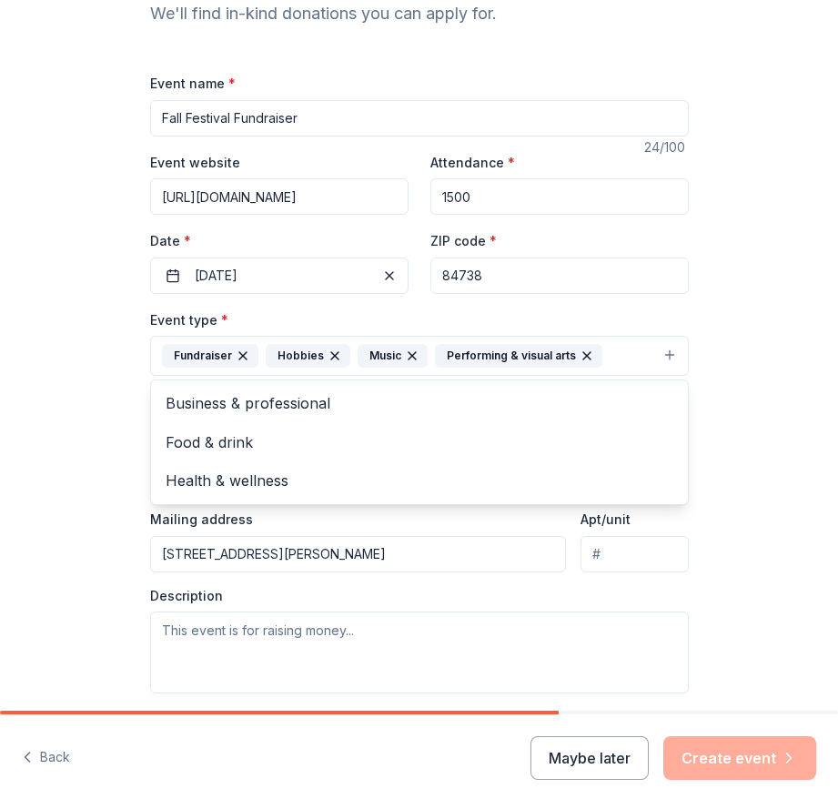
click at [315, 638] on div "Event type * Fundraiser Hobbies Music Performing & visual arts Business & profe…" at bounding box center [419, 500] width 539 height 385
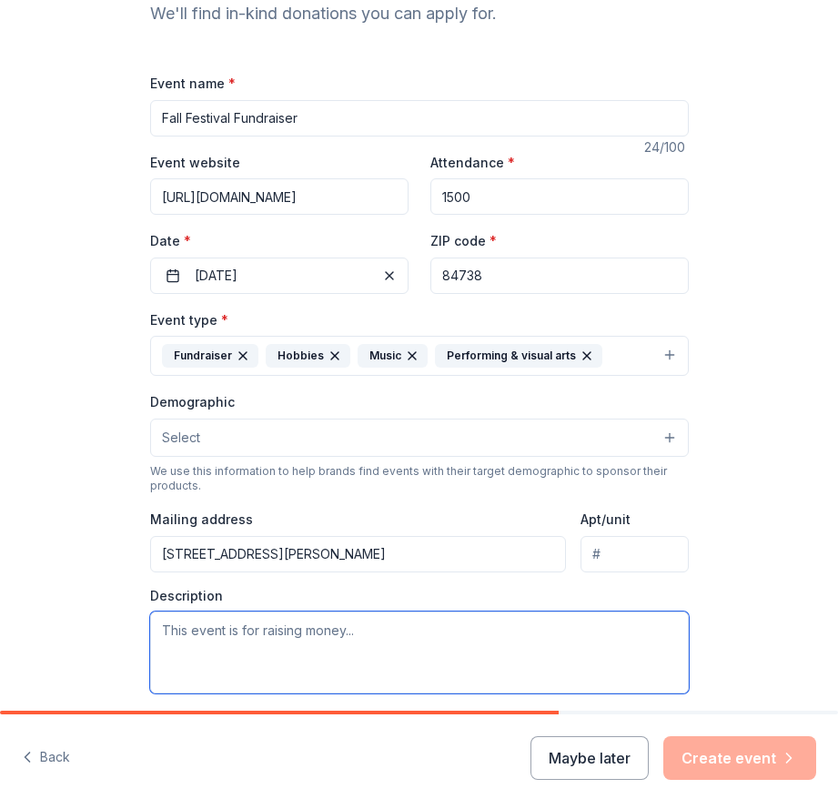
paste textarea "VISTA SCHOOL PTO VOLUNTEERS As PTO we promote a school wide community, Facilita…"
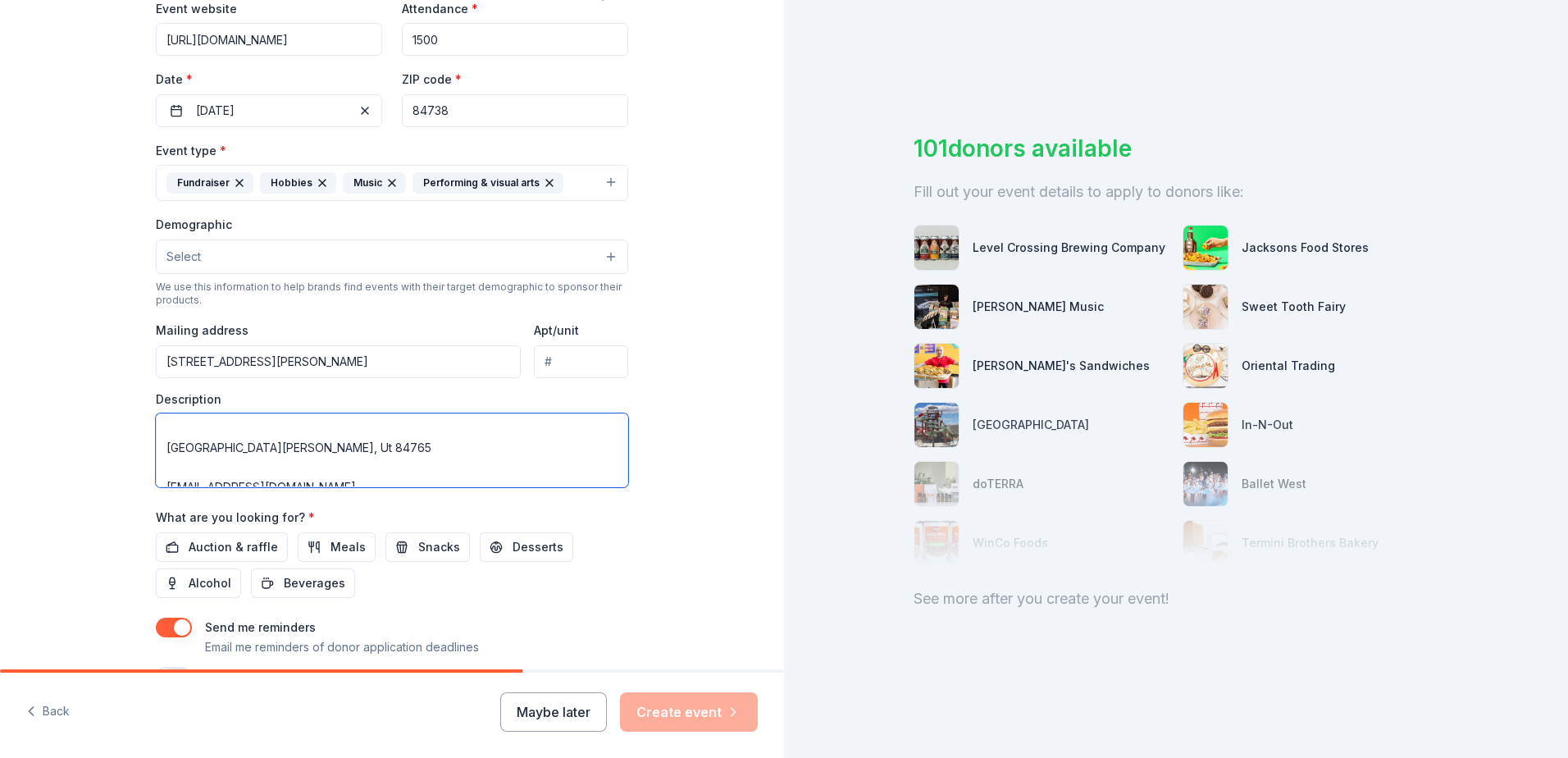
scroll to position [296, 0]
drag, startPoint x: 351, startPoint y: 470, endPoint x: 95, endPoint y: 478, distance: 256.1
click at [95, 478] on div "Tell us about your event. We'll find in-kind donations you can apply for. Event…" at bounding box center [392, 218] width 784 height 1093
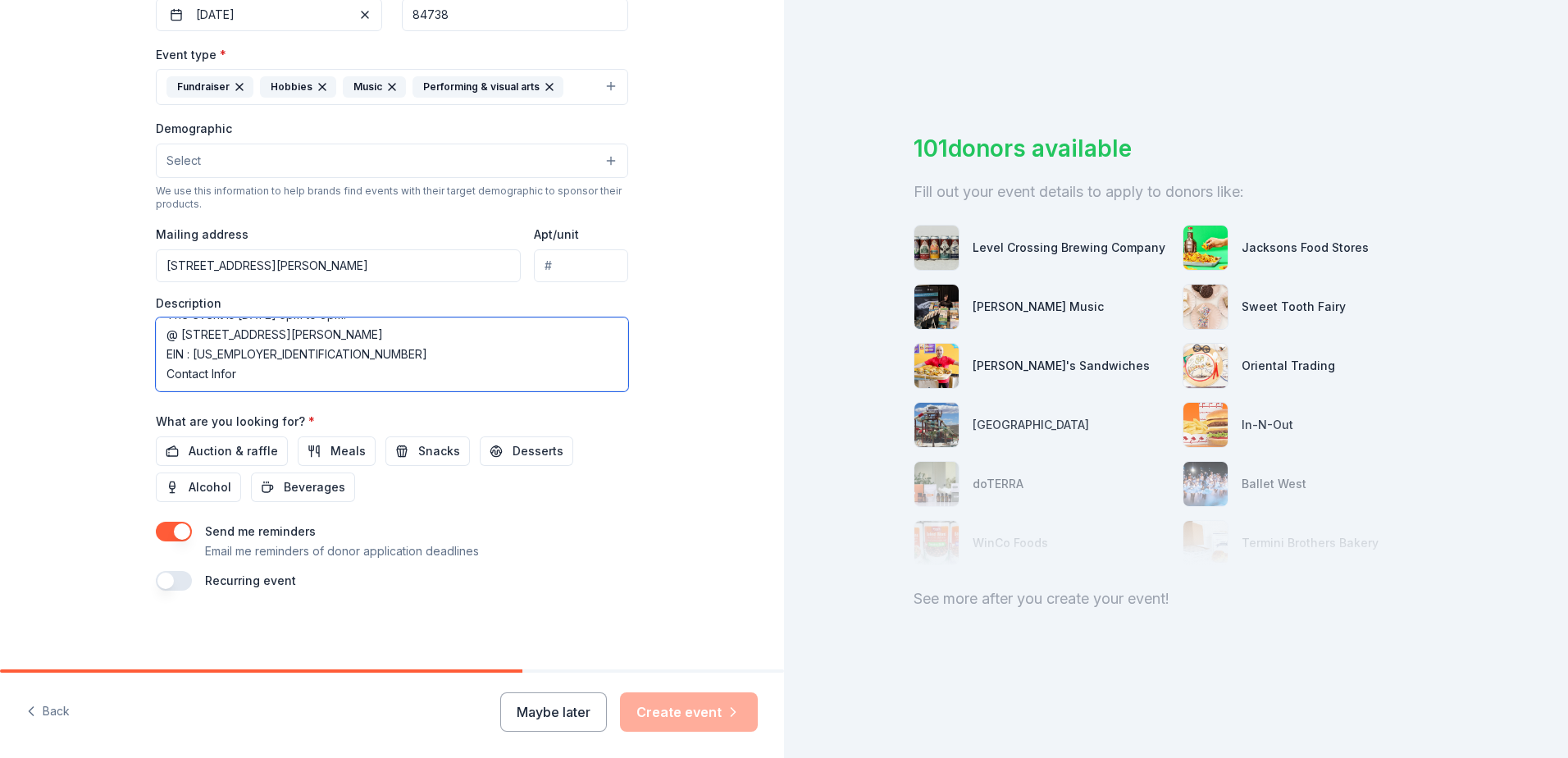
scroll to position [147, 0]
click at [241, 443] on span "Auction & raffle" at bounding box center [232, 451] width 89 height 20
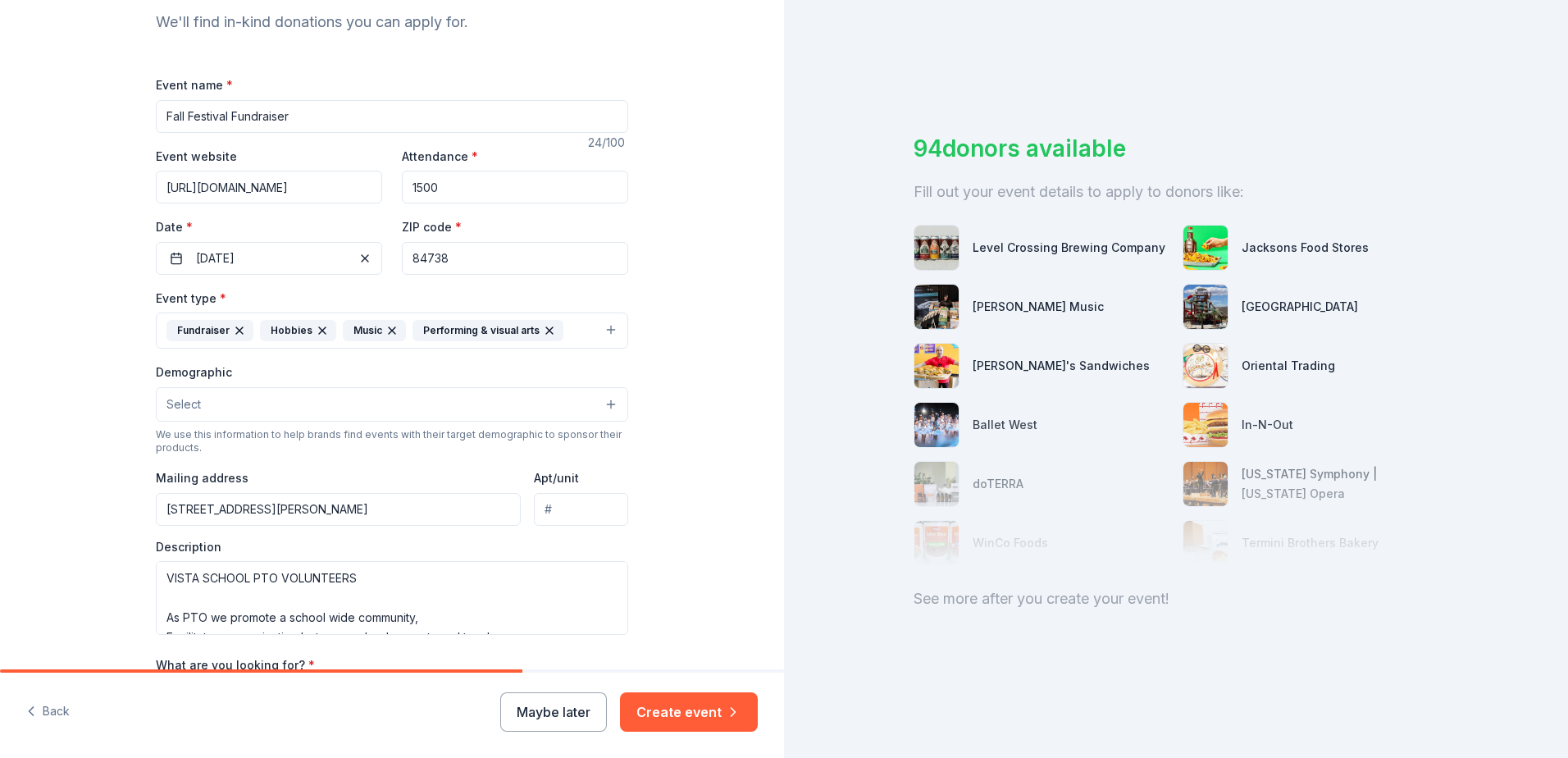
scroll to position [178, 0]
drag, startPoint x: 369, startPoint y: 579, endPoint x: 146, endPoint y: 576, distance: 223.0
click at [146, 576] on div "Tell us about your event. We'll find in-kind donations you can apply for. Event…" at bounding box center [392, 369] width 524 height 1093
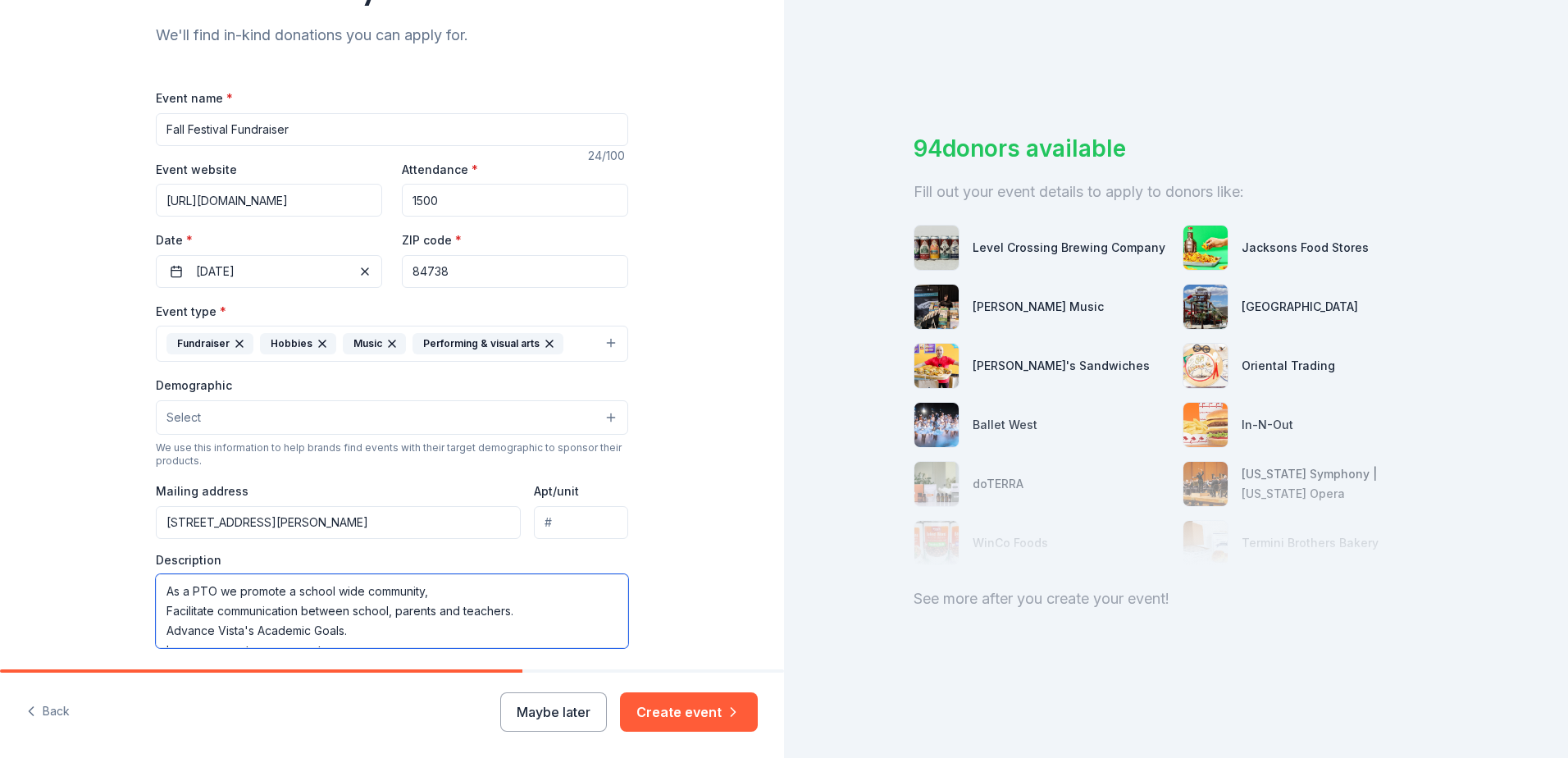
scroll to position [246, 0]
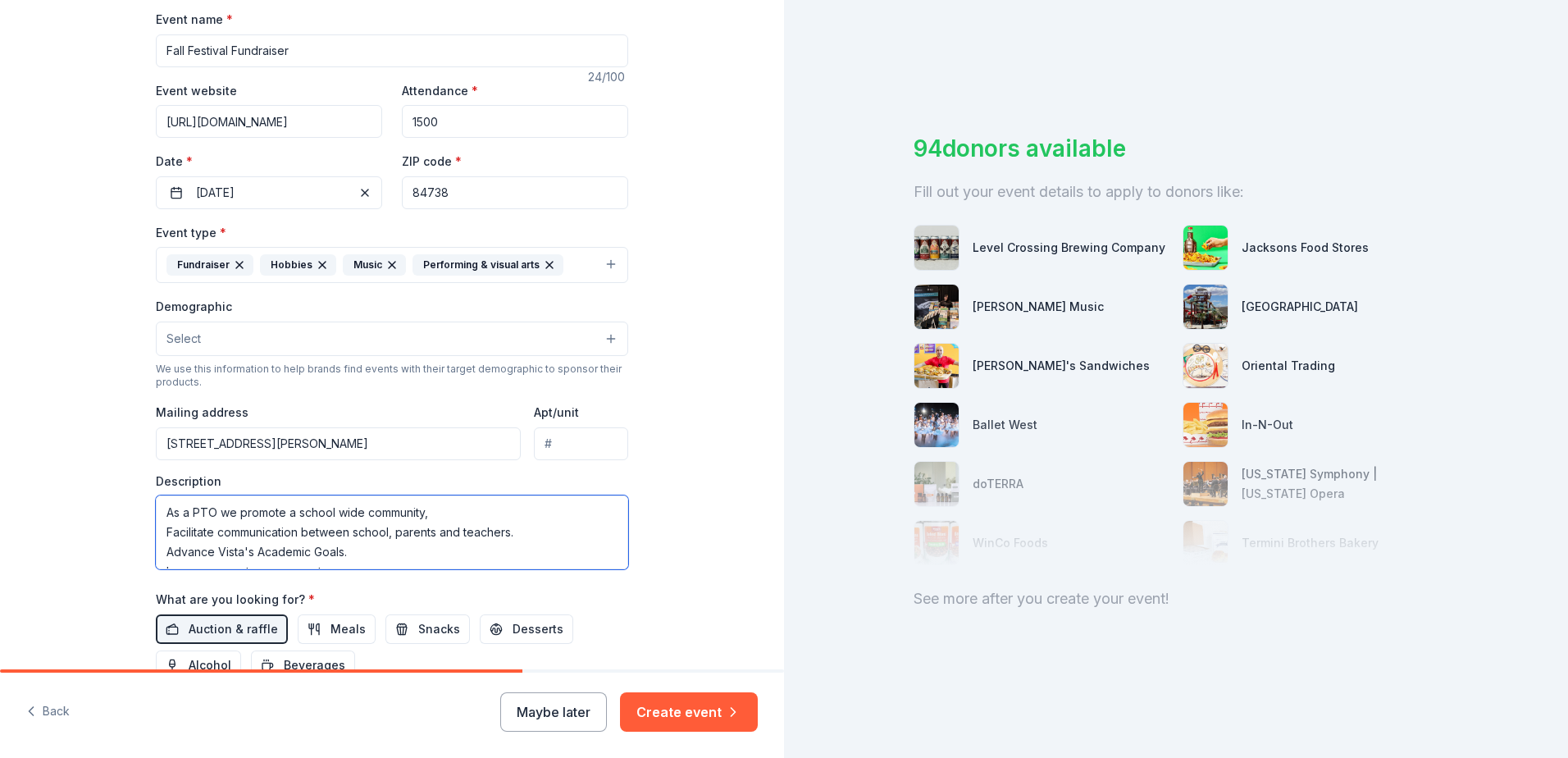
type textarea "As a PTO we promote a school wide community, Facilitate communication between s…"
click at [281, 347] on button "Select" at bounding box center [392, 339] width 472 height 34
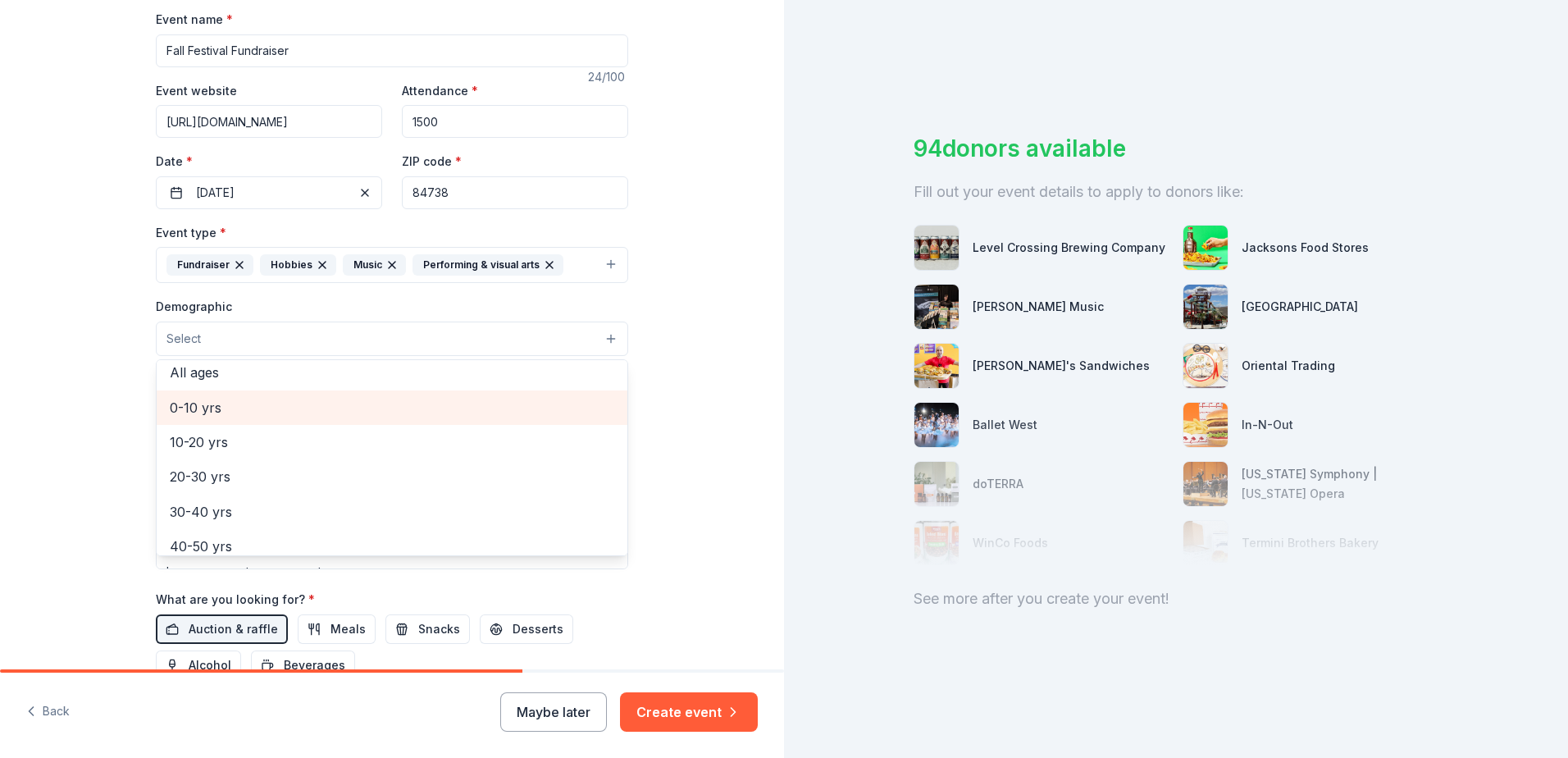
scroll to position [99, 0]
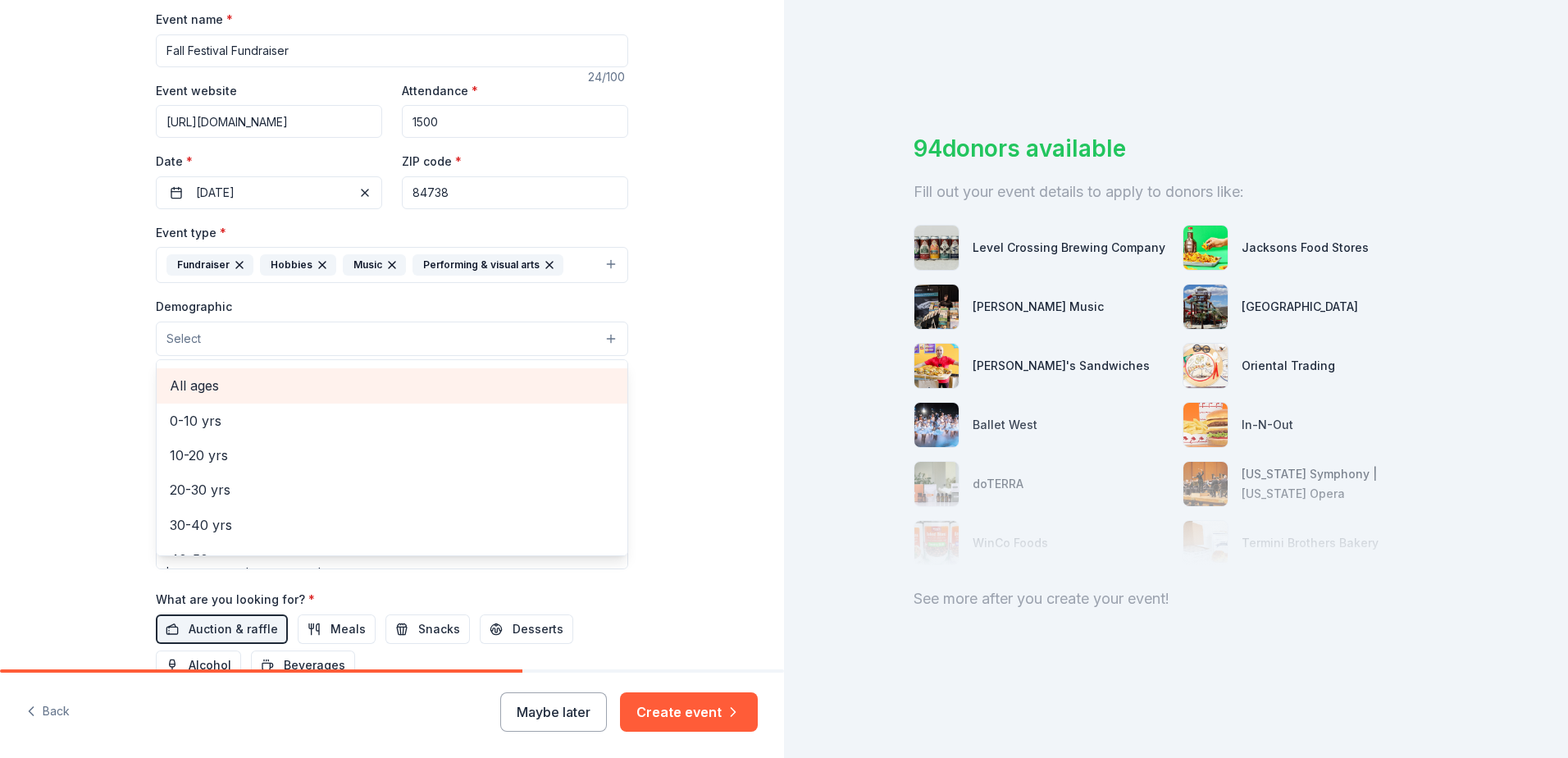
click at [189, 378] on span "All ages" at bounding box center [391, 386] width 444 height 22
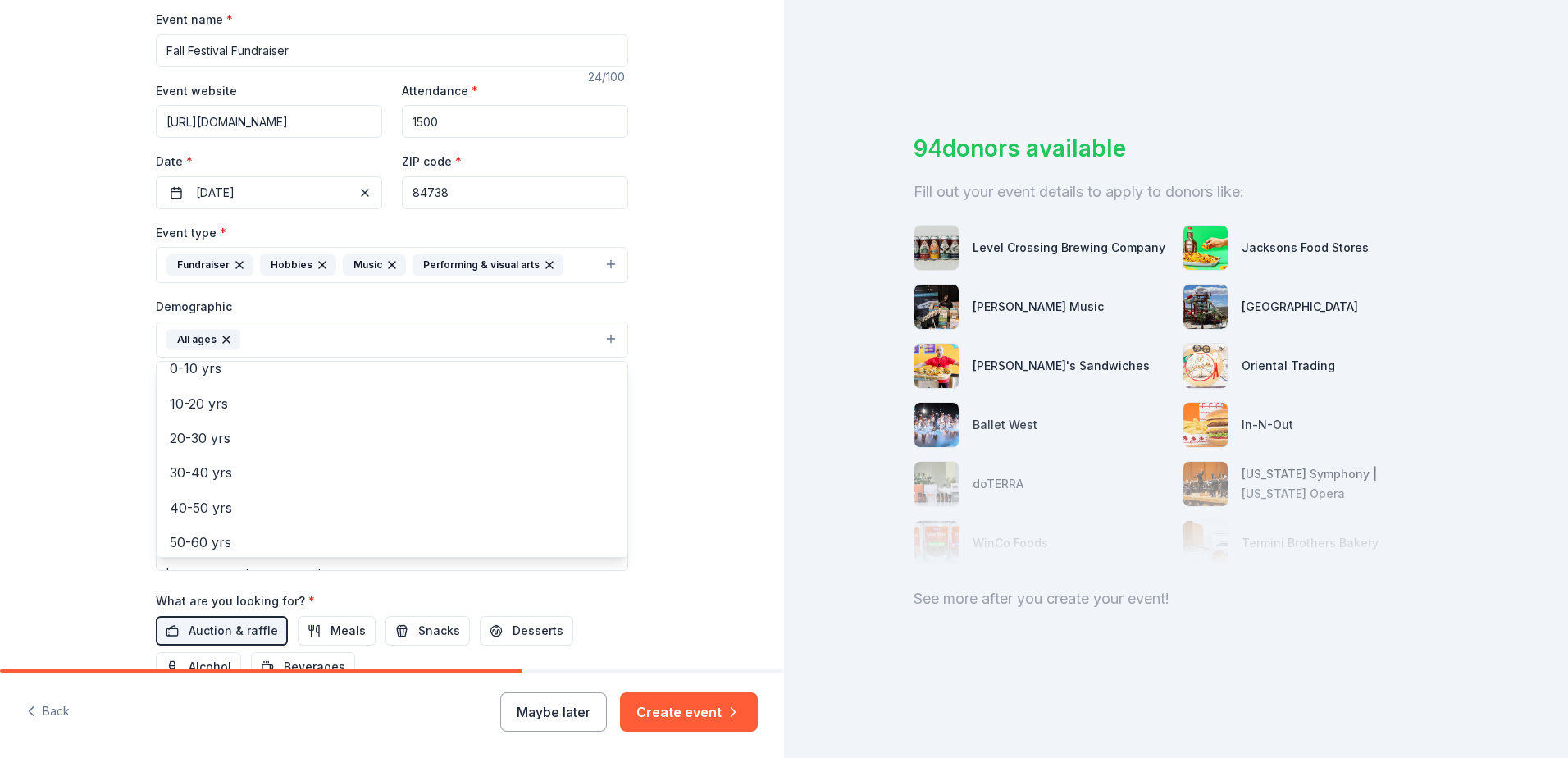
scroll to position [0, 0]
click at [716, 379] on div "Tell us about your event. We'll find in-kind donations you can apply for. Event…" at bounding box center [392, 301] width 784 height 1095
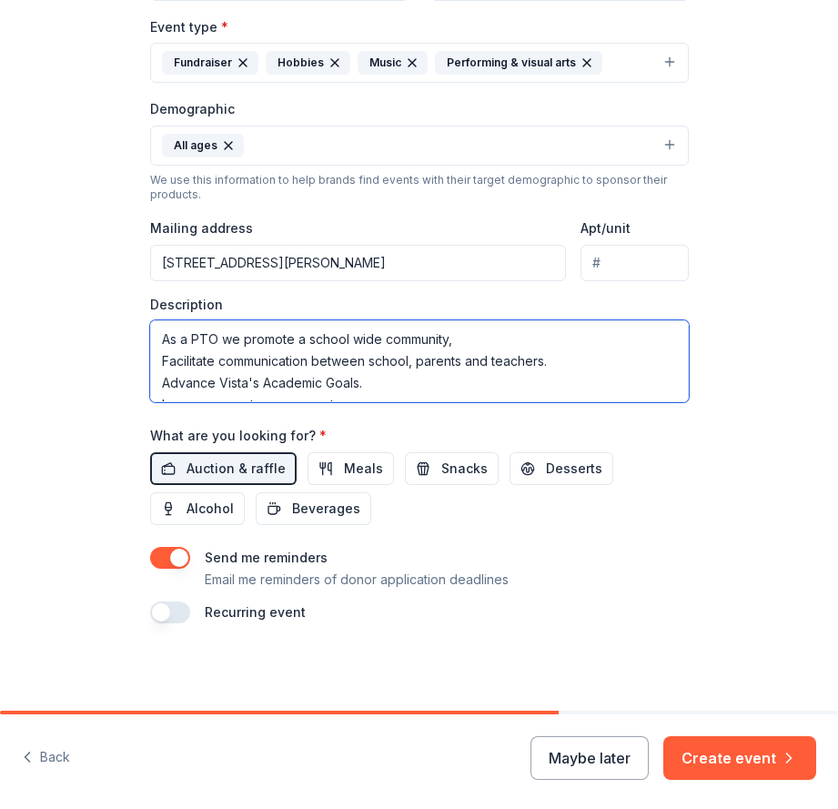
drag, startPoint x: 411, startPoint y: 377, endPoint x: 130, endPoint y: 266, distance: 302.3
click at [128, 267] on div "Tell us about your event. We'll find in-kind donations you can apply for. Event…" at bounding box center [419, 118] width 582 height 1186
drag, startPoint x: 271, startPoint y: 379, endPoint x: -7, endPoint y: 148, distance: 361.8
click at [0, 148] on html "Tell us about your event. We'll find in-kind donations you can apply for. Event…" at bounding box center [419, 404] width 838 height 809
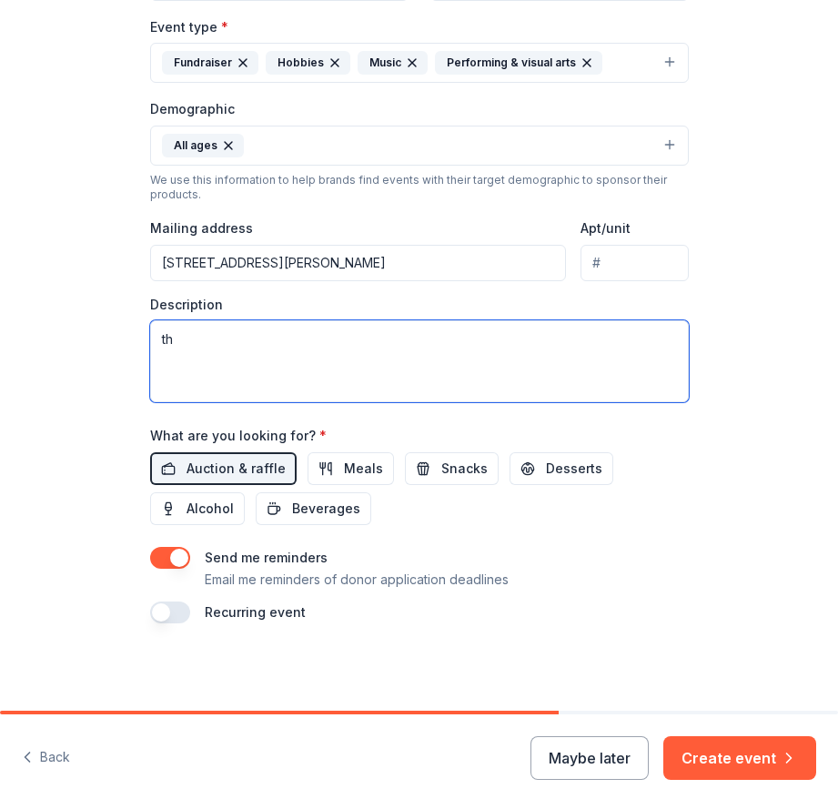
type textarea "t"
paste textarea "Dear Potential Donors, We hope this letter finds you well. As we begin the new …"
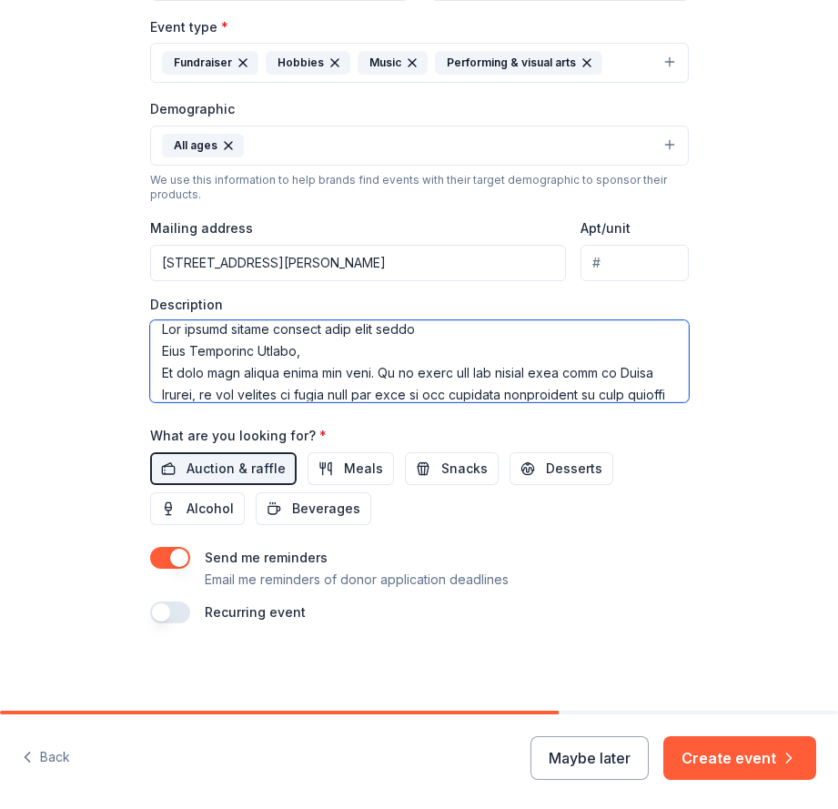
scroll to position [12, 0]
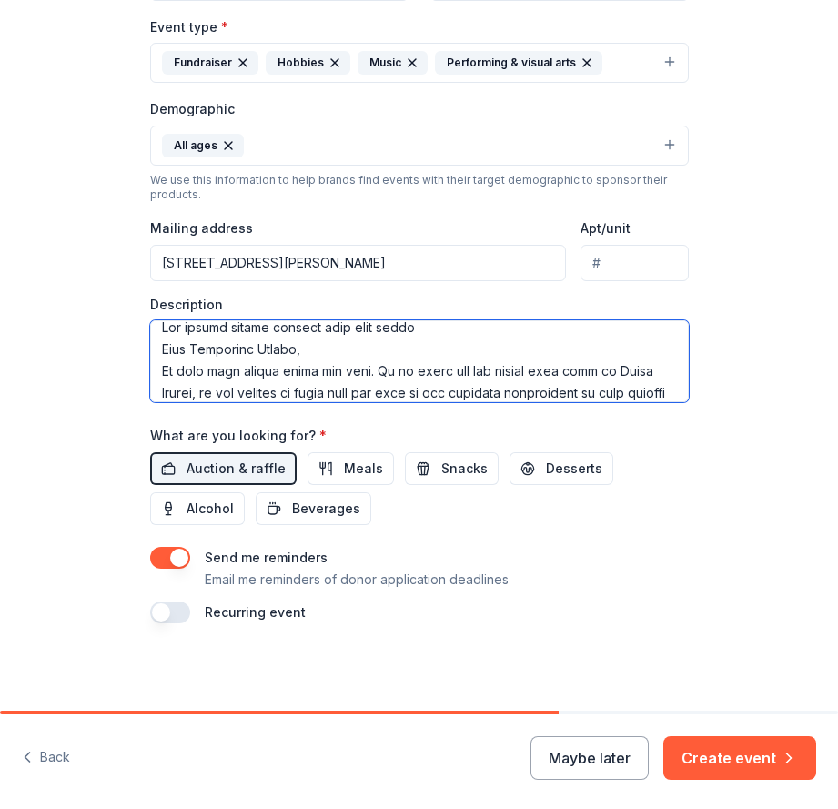
type textarea "The monies raised through this even helps Dear Potential Donors, We hope this l…"
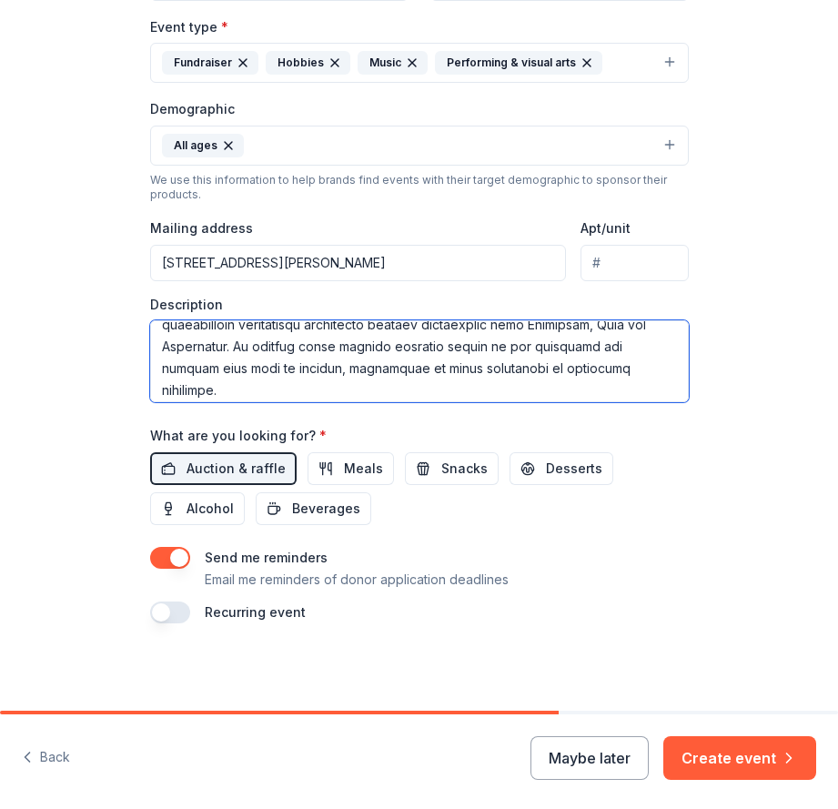
scroll to position [699, 0]
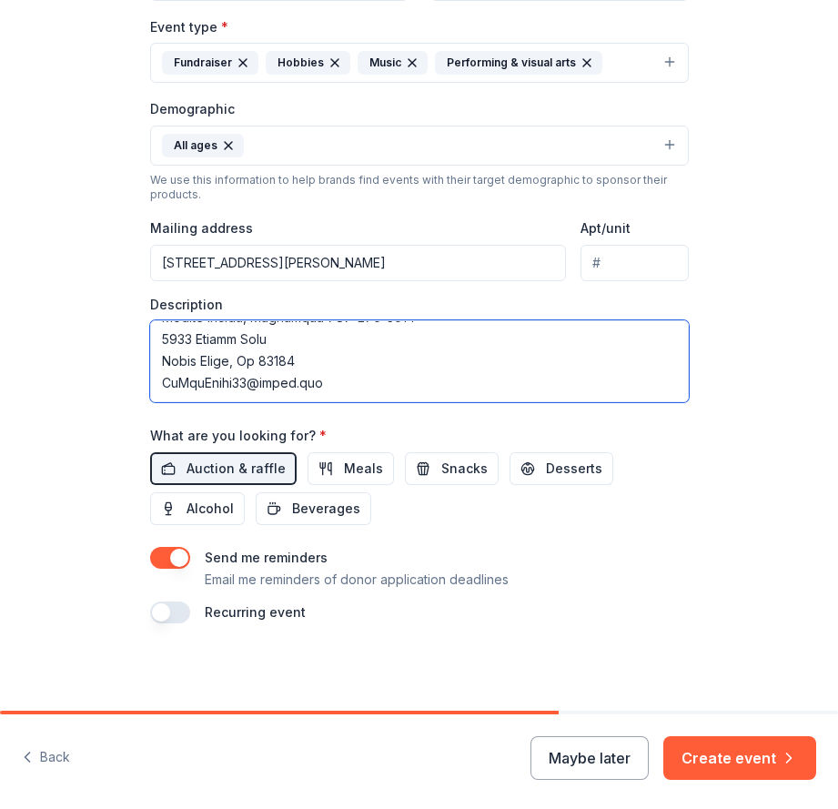
drag, startPoint x: 153, startPoint y: 328, endPoint x: 851, endPoint y: 571, distance: 739.2
click at [838, 571] on html "Tell us about your event. We'll find in-kind donations you can apply for. Event…" at bounding box center [419, 404] width 838 height 809
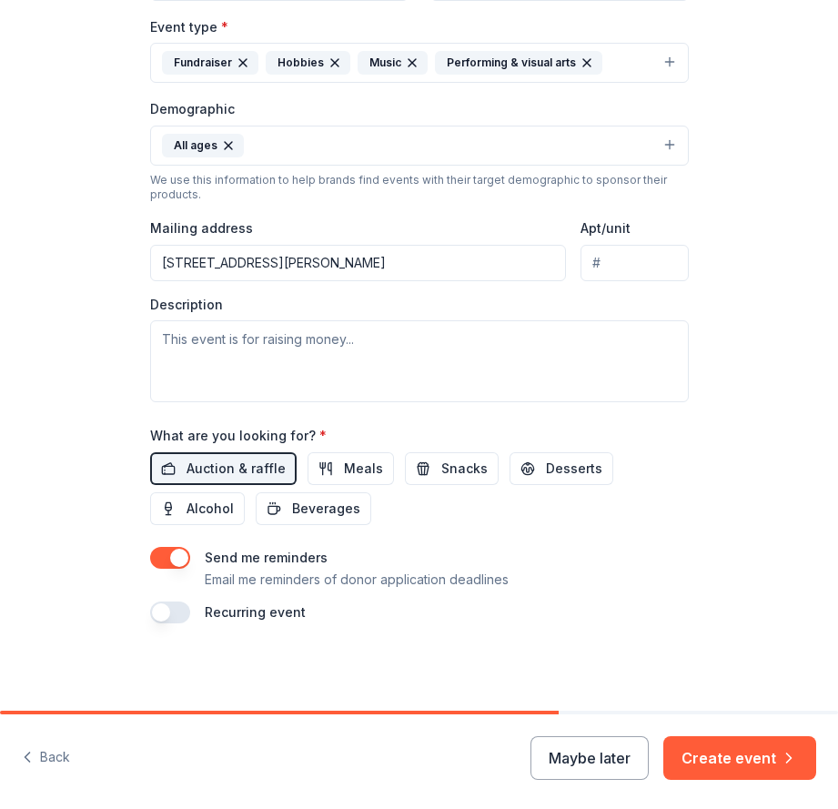
click at [164, 617] on button "button" at bounding box center [170, 612] width 40 height 22
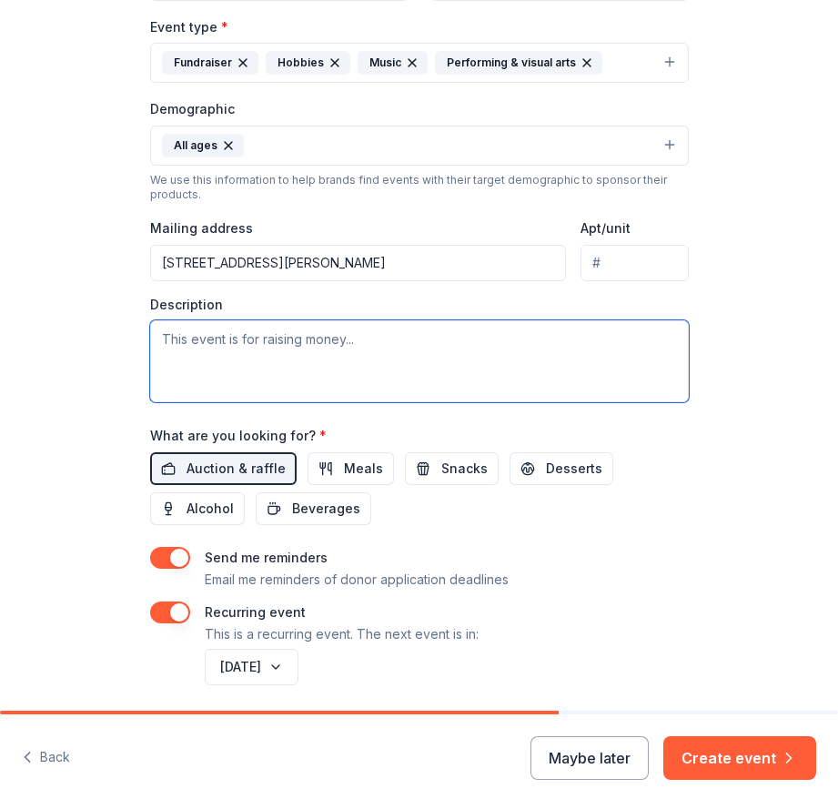
click at [221, 350] on textarea at bounding box center [419, 361] width 539 height 82
paste textarea "VISTA SCHOOL PTO VOLUNTEERS As PTO we promote a school wide community, Facilita…"
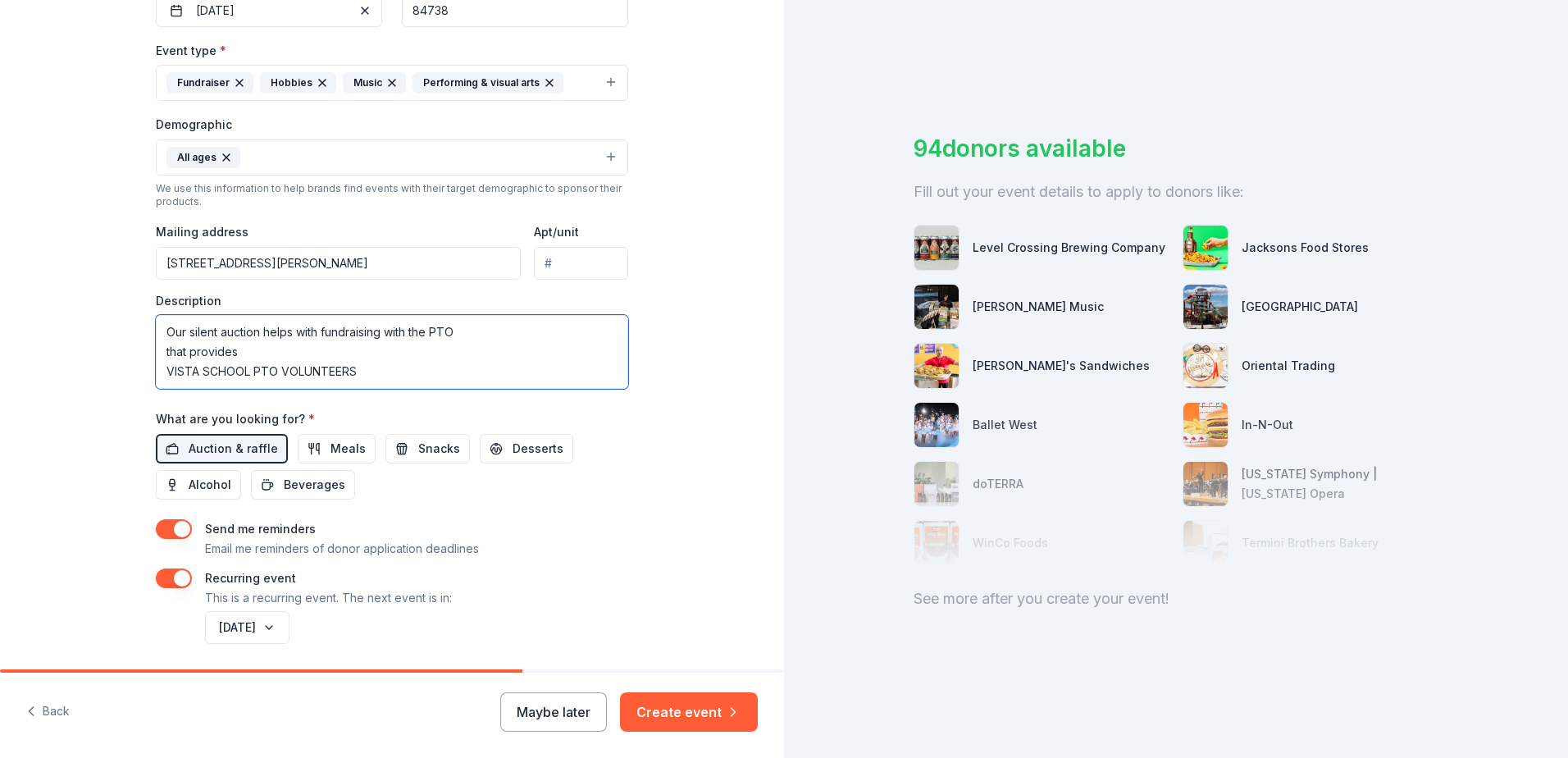
drag, startPoint x: 302, startPoint y: 348, endPoint x: 155, endPoint y: 316, distance: 150.4
click at [156, 316] on textarea "Our silent auction helps with fundraising with the PTO that provides VISTA SCHO…" at bounding box center [392, 352] width 472 height 74
click at [232, 373] on textarea "VISTA SCHOOL PTO VOLUNTEERS As PTO we promote a school wide community, Facilita…" at bounding box center [392, 352] width 472 height 74
drag, startPoint x: 282, startPoint y: 349, endPoint x: 145, endPoint y: 346, distance: 137.0
click at [145, 346] on div "Tell us about your event. We'll find in-kind donations you can apply for. Event…" at bounding box center [392, 149] width 524 height 1154
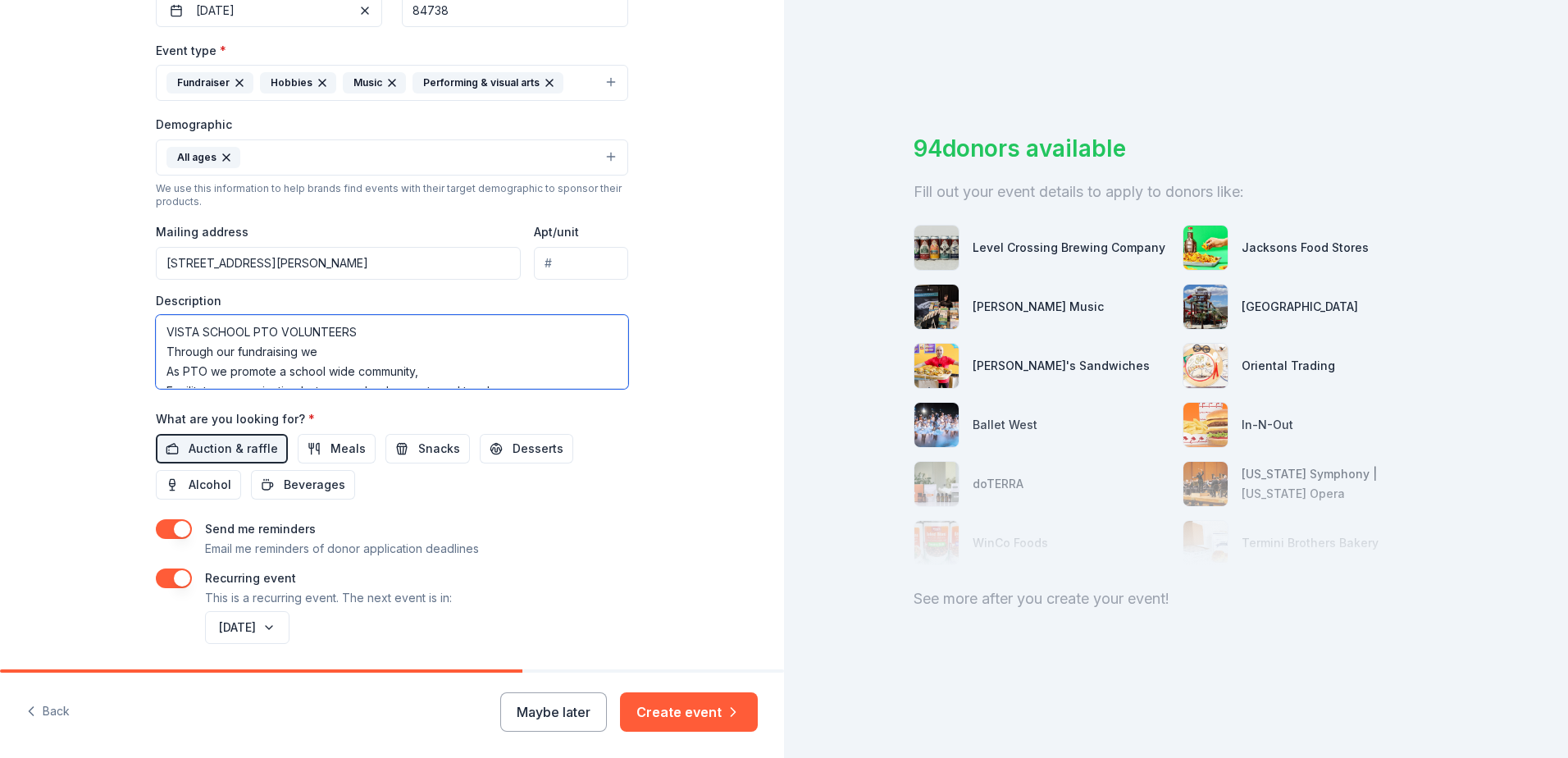
drag, startPoint x: 369, startPoint y: 351, endPoint x: 152, endPoint y: 340, distance: 217.3
click at [156, 340] on textarea "VISTA SCHOOL PTO VOLUNTEERS Through our fundraising we As PTO we promote a scho…" at bounding box center [392, 352] width 472 height 74
click at [329, 339] on textarea "Through our fundraising we As PTO we promote a school wide community, Facilitat…" at bounding box center [392, 352] width 472 height 74
drag, startPoint x: 303, startPoint y: 332, endPoint x: 208, endPoint y: 333, distance: 95.0
click at [208, 333] on textarea "Through our fundraising As PTO we promote a school wide community, Facilitate c…" at bounding box center [392, 352] width 472 height 74
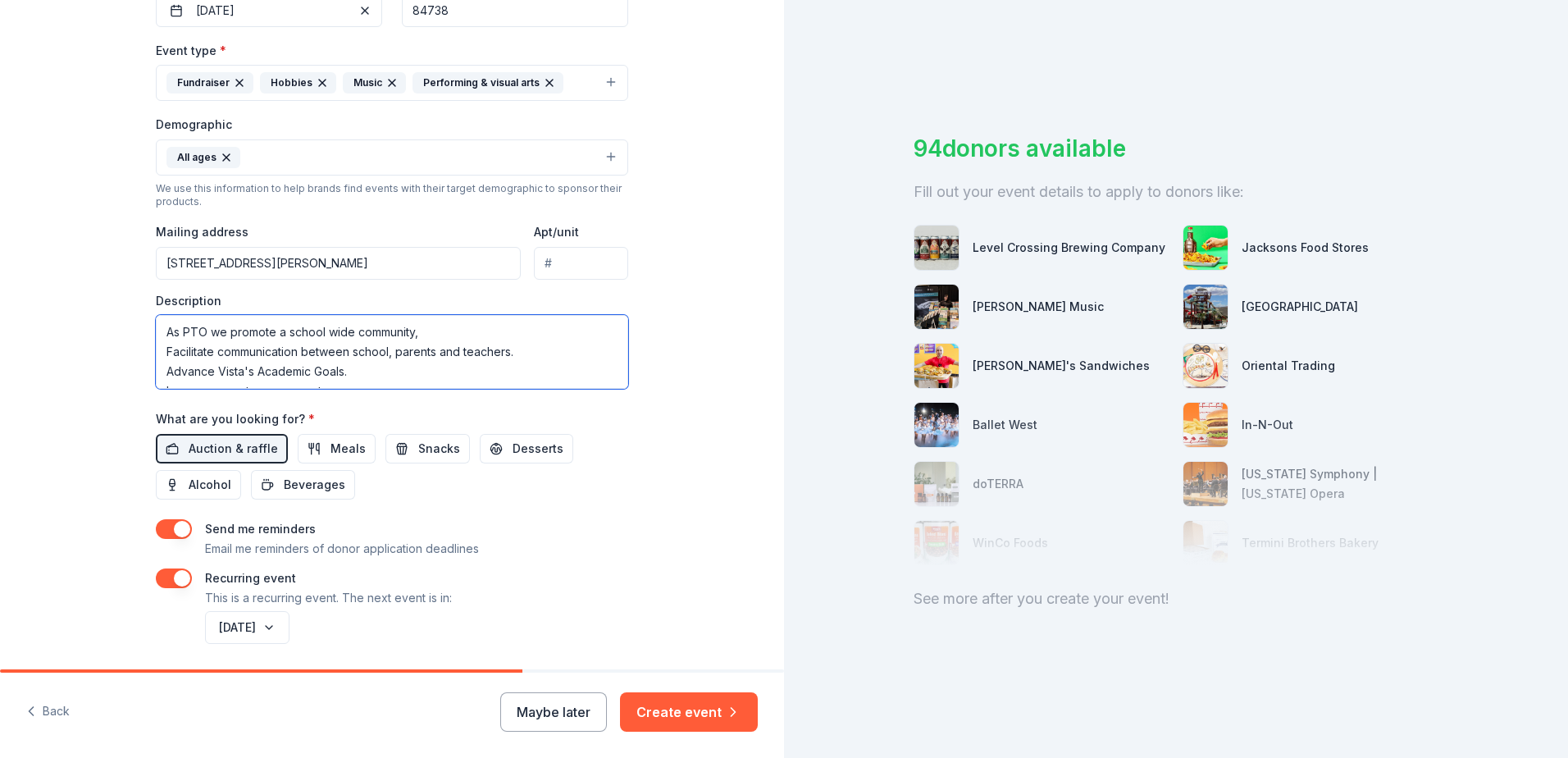
click at [451, 341] on textarea "As PTO we promote a school wide community, Facilitate communication between sch…" at bounding box center [392, 352] width 472 height 74
click at [425, 351] on textarea "As PTO we promote a school wide community, Facilitate communication between sch…" at bounding box center [392, 352] width 472 height 74
drag, startPoint x: 155, startPoint y: 336, endPoint x: 440, endPoint y: 419, distance: 296.8
click at [440, 419] on div "Event name * Fall Festival Fundraiser 24 /100 Event website [URL][DOMAIN_NAME] …" at bounding box center [392, 237] width 472 height 820
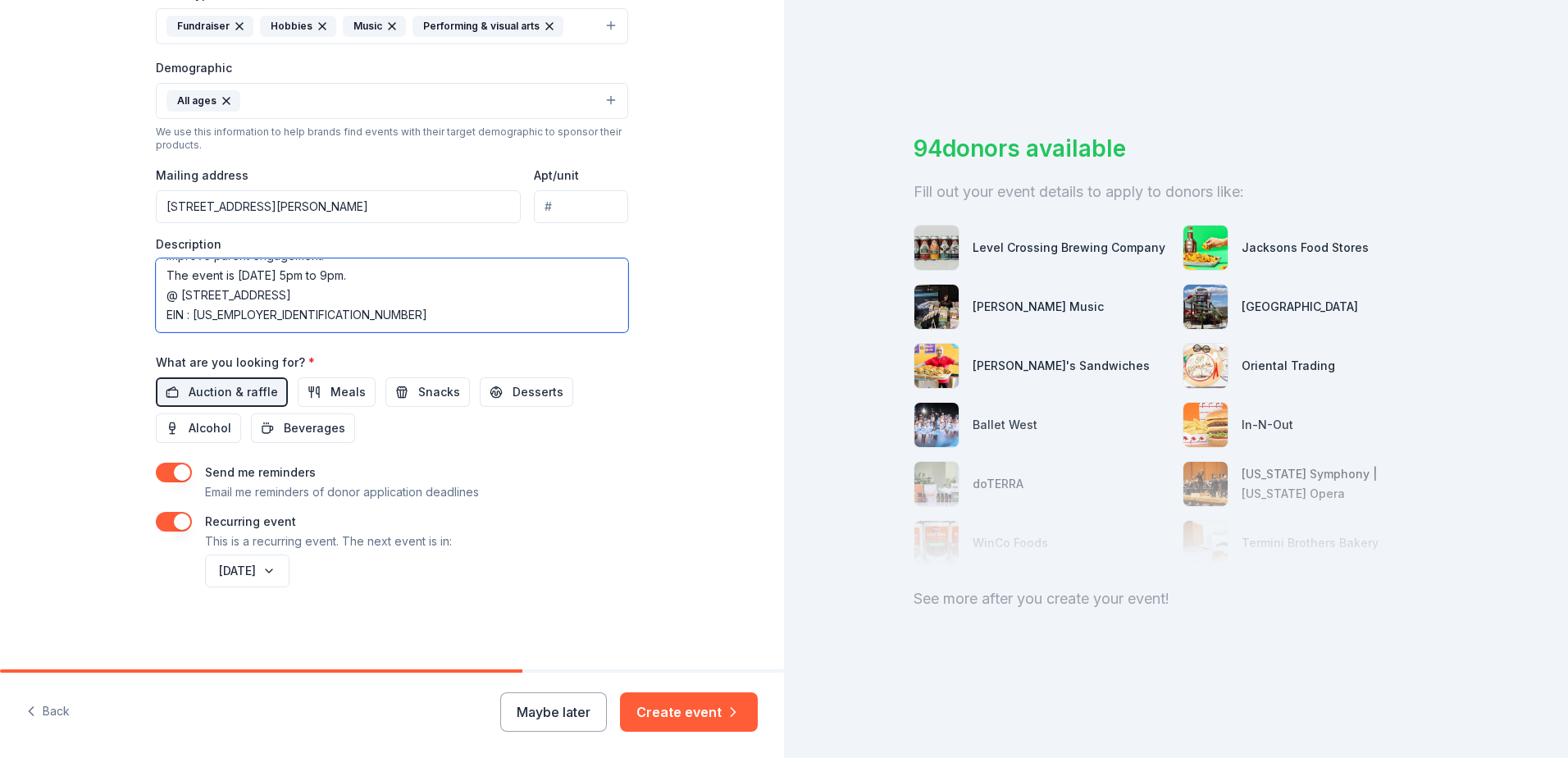
scroll to position [98, 0]
click at [290, 318] on textarea "As PTO we promote a school wide community, Facilitate communication between sch…" at bounding box center [392, 296] width 472 height 74
click at [256, 287] on textarea "As PTO we promote a school wide community, Facilitate communication between sch…" at bounding box center [392, 296] width 472 height 74
click at [275, 323] on textarea "As PTO we promote a school wide community, Facilitate communication between sch…" at bounding box center [392, 296] width 472 height 74
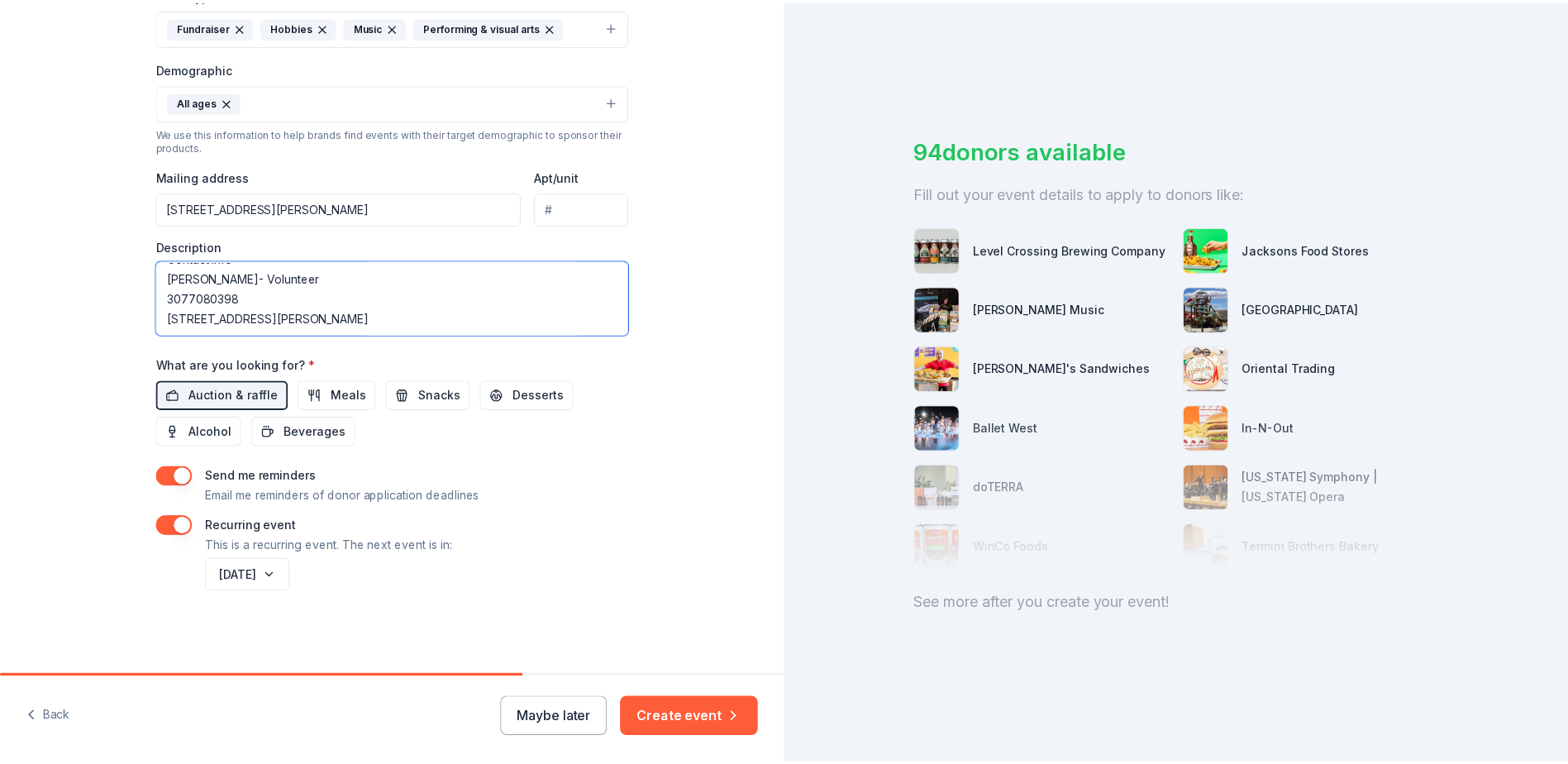
scroll to position [229, 0]
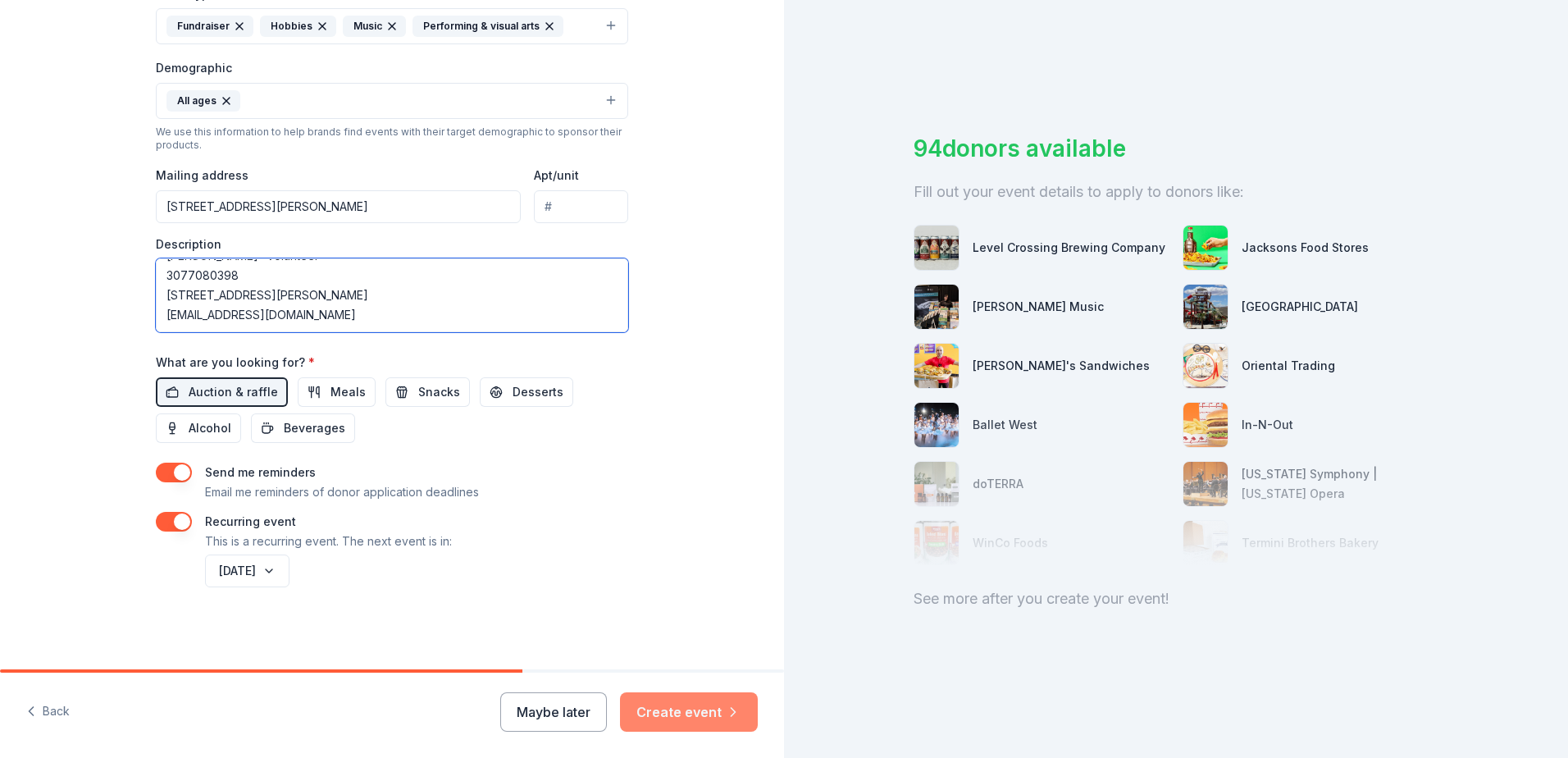
type textarea "As PTO we promote a school wide community, Facilitate communication between sch…"
click at [657, 710] on button "Create event" at bounding box center [688, 712] width 138 height 40
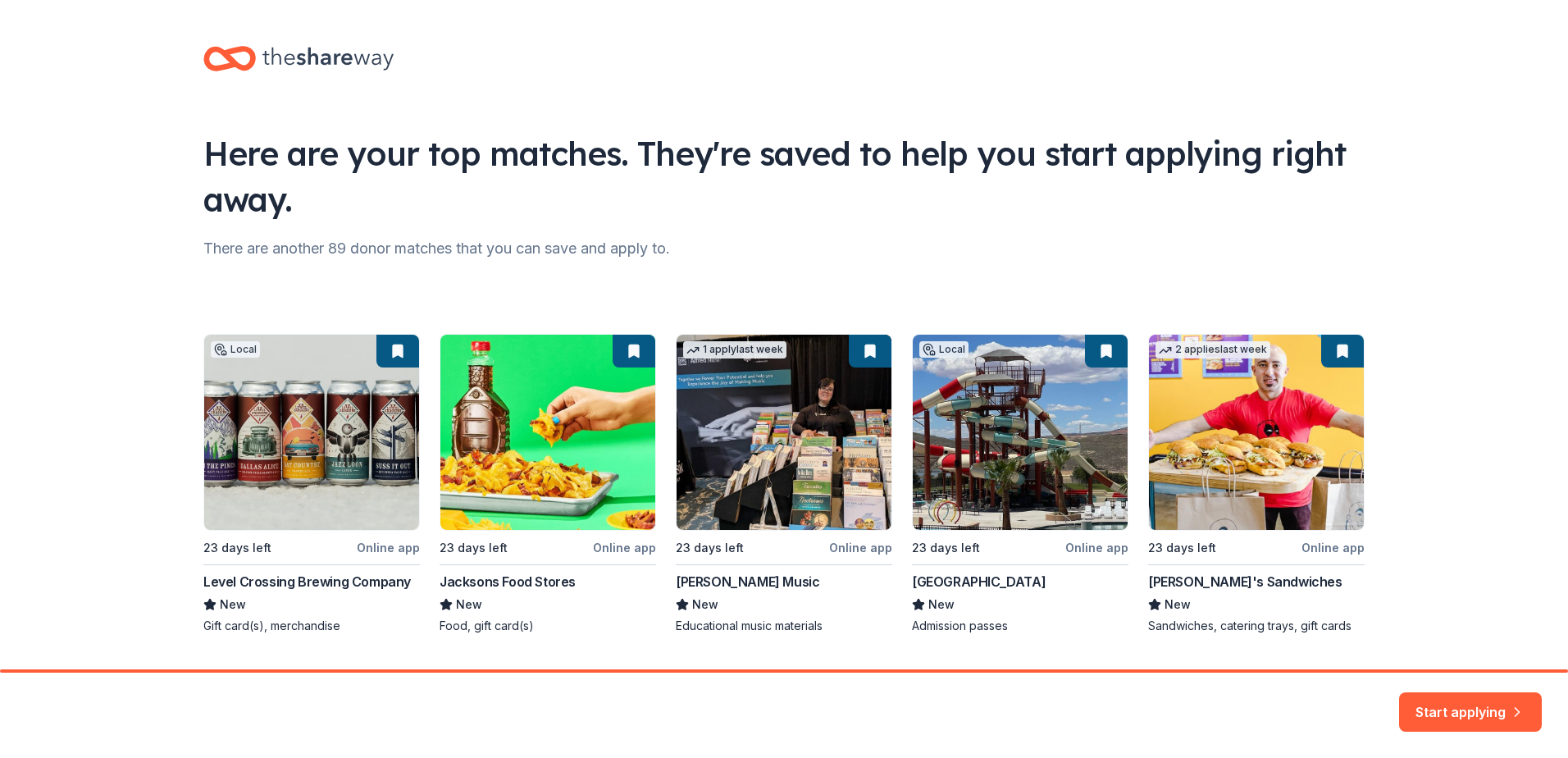
click at [969, 377] on div "Local 23 days left Online app Level Crossing Brewing Company New Gift card(s), …" at bounding box center [784, 483] width 1161 height 300
click at [1096, 352] on div "Local 23 days left Online app Level Crossing Brewing Company New Gift card(s), …" at bounding box center [784, 483] width 1161 height 300
click at [1442, 707] on button "Start applying" at bounding box center [1470, 705] width 142 height 40
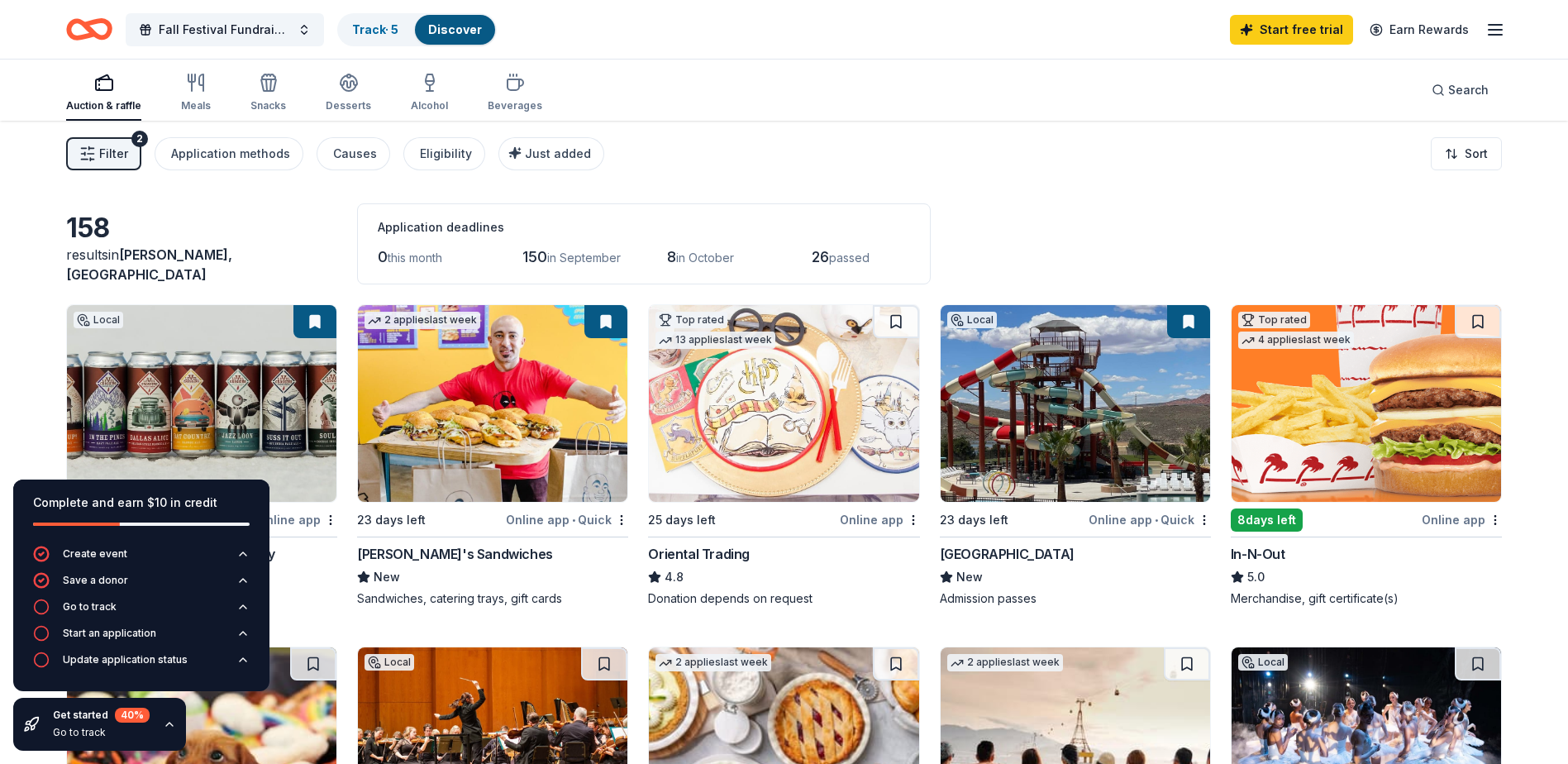
click at [315, 323] on button at bounding box center [314, 322] width 43 height 33
click at [1120, 519] on div "Online app • Quick" at bounding box center [1149, 519] width 123 height 21
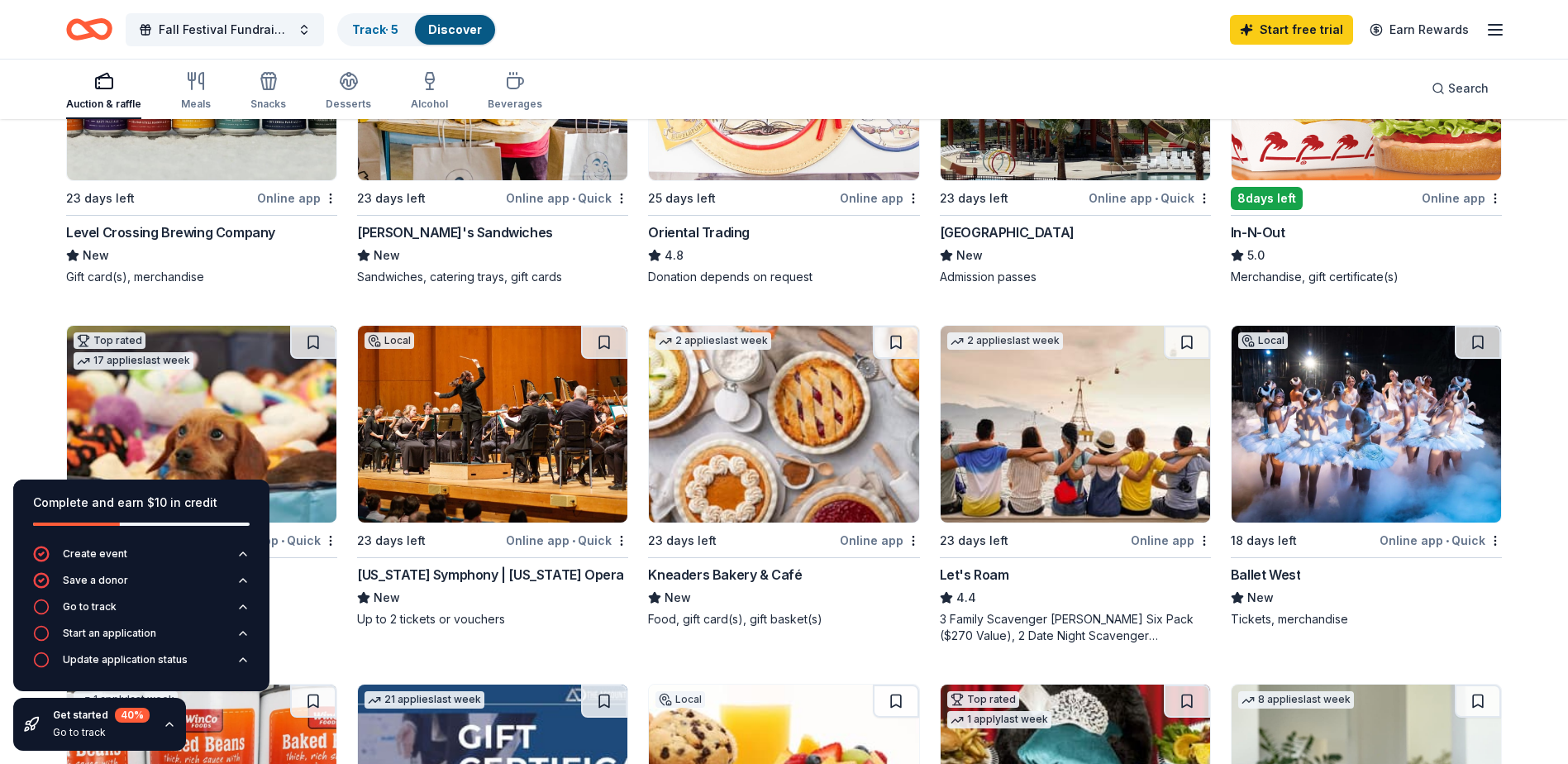
scroll to position [331, 0]
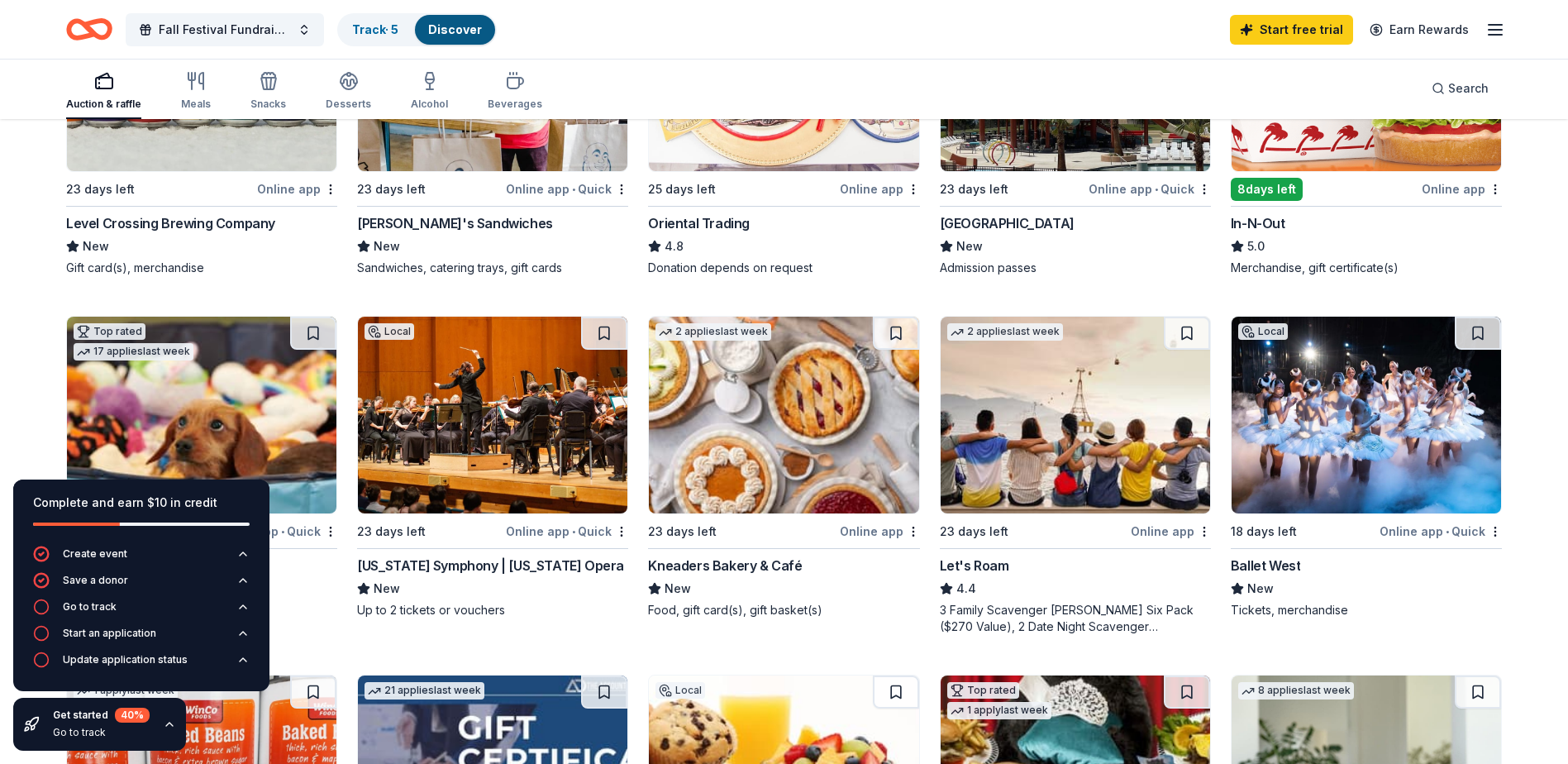
click at [541, 189] on div "Online app • Quick" at bounding box center [567, 189] width 123 height 21
click at [868, 529] on div "Online app" at bounding box center [879, 531] width 80 height 21
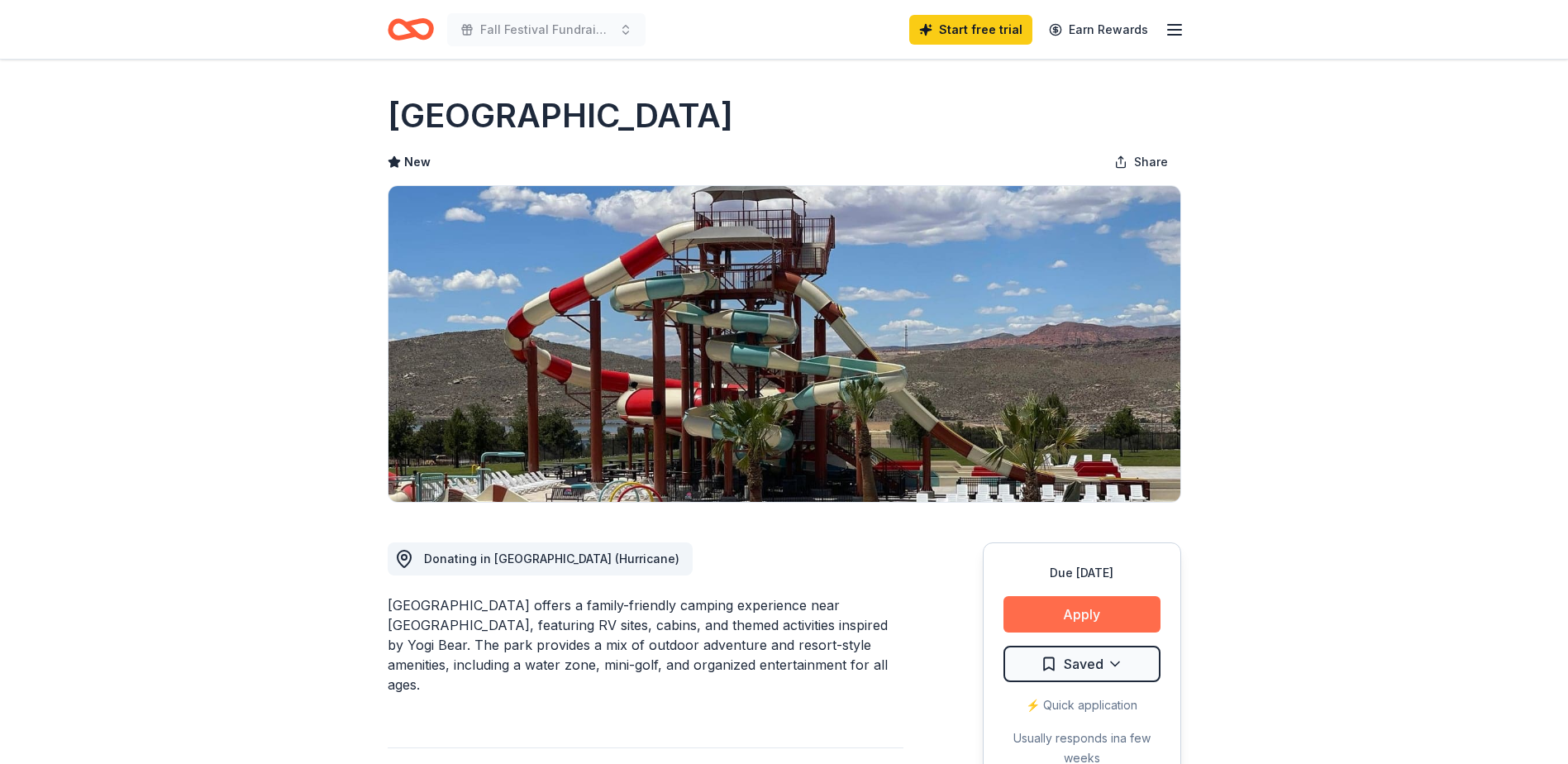
click at [1066, 610] on button "Apply" at bounding box center [1082, 614] width 157 height 36
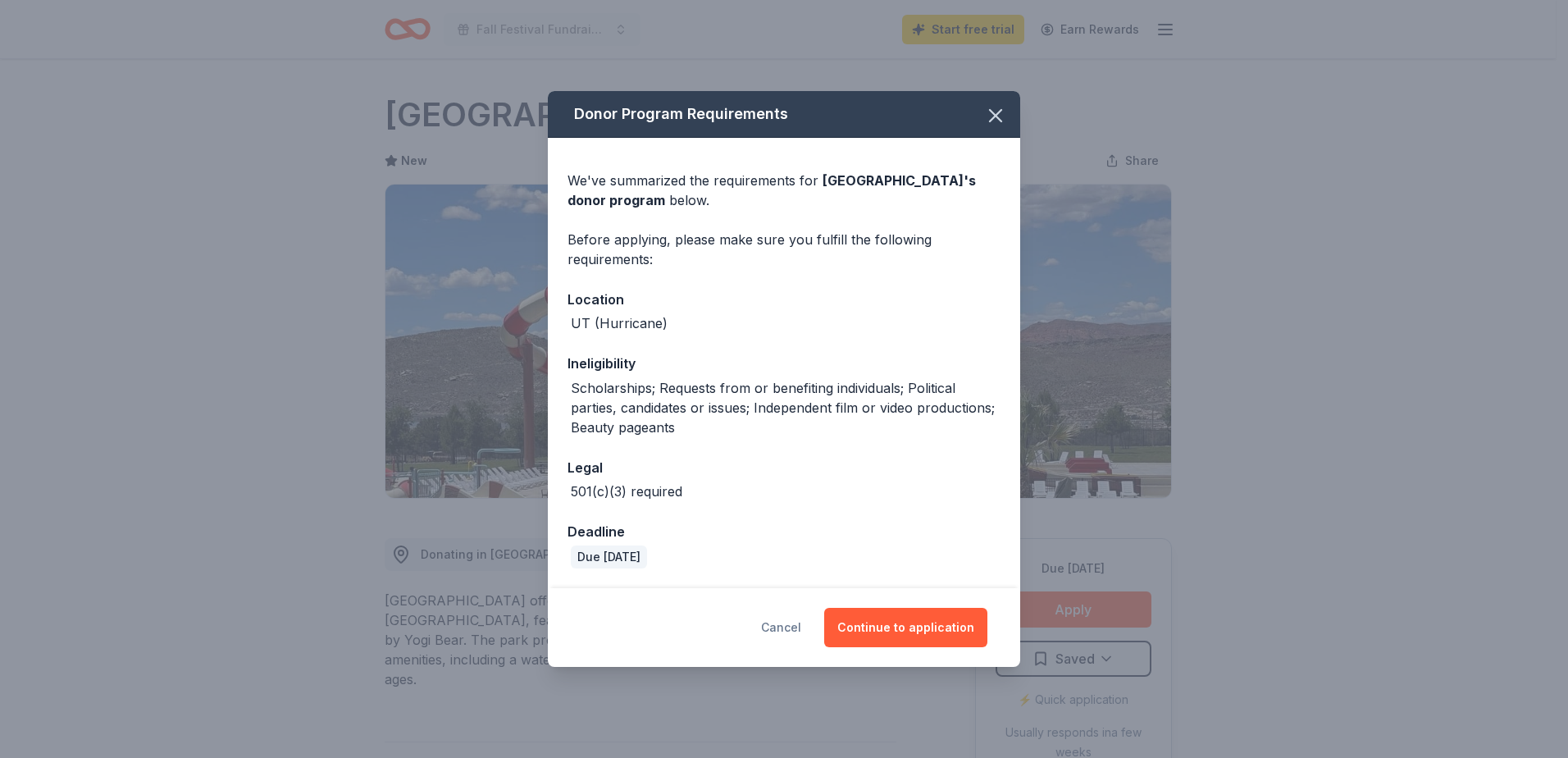
click at [794, 627] on button "Cancel" at bounding box center [780, 627] width 41 height 40
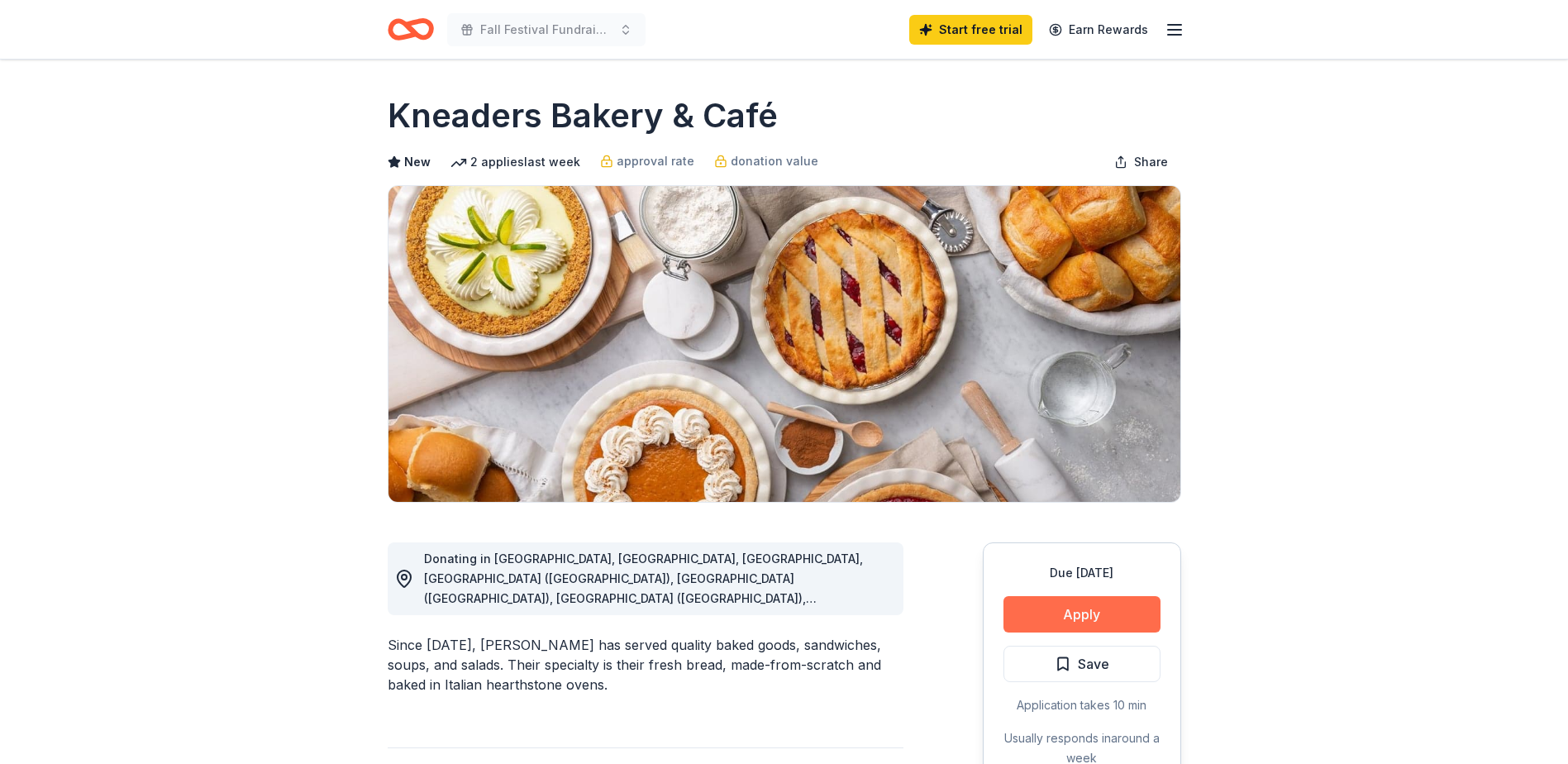
click at [1071, 610] on button "Apply" at bounding box center [1082, 614] width 157 height 36
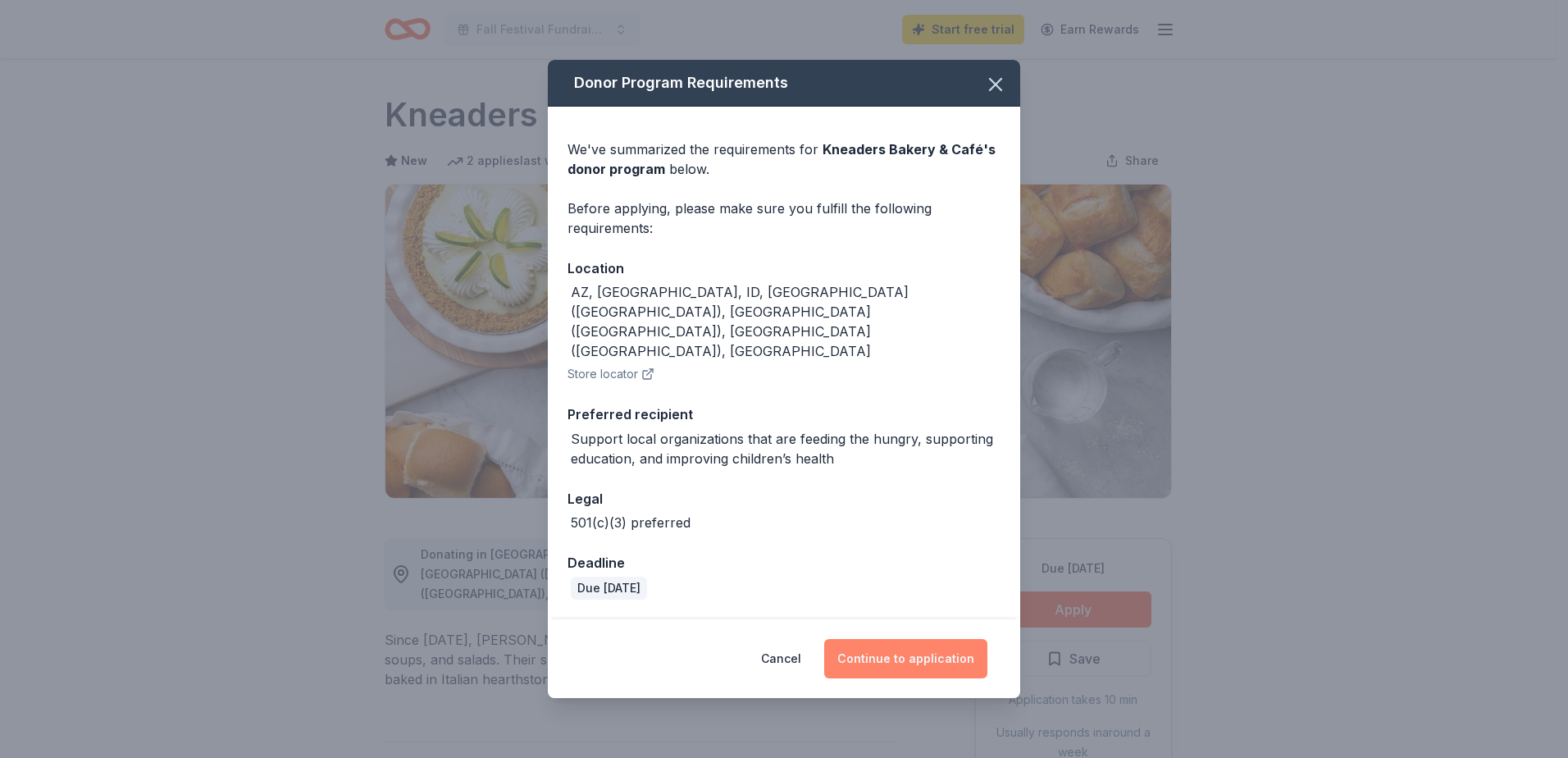
click at [914, 639] on button "Continue to application" at bounding box center [905, 659] width 163 height 40
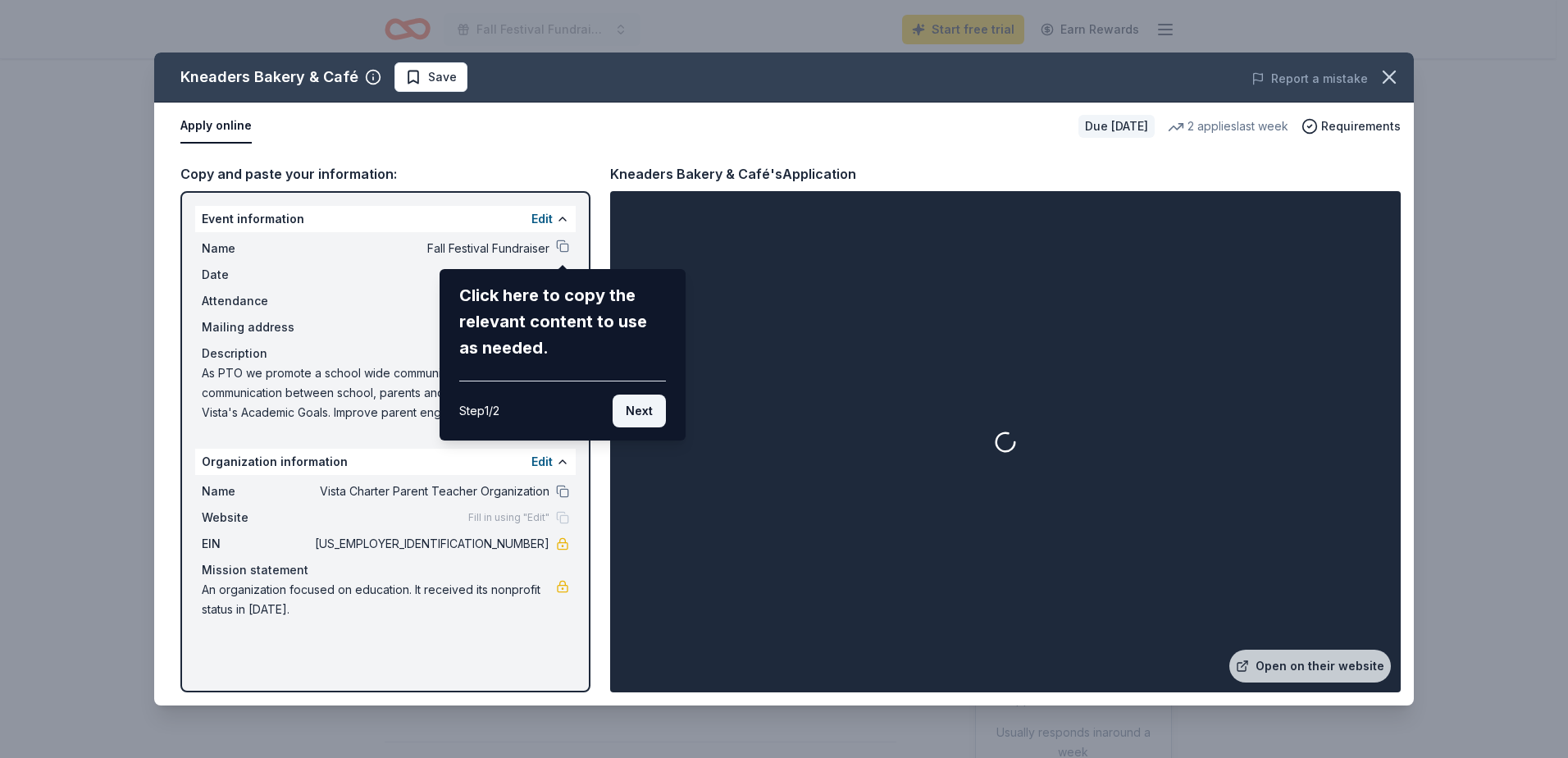
click at [632, 409] on button "Next" at bounding box center [639, 411] width 53 height 32
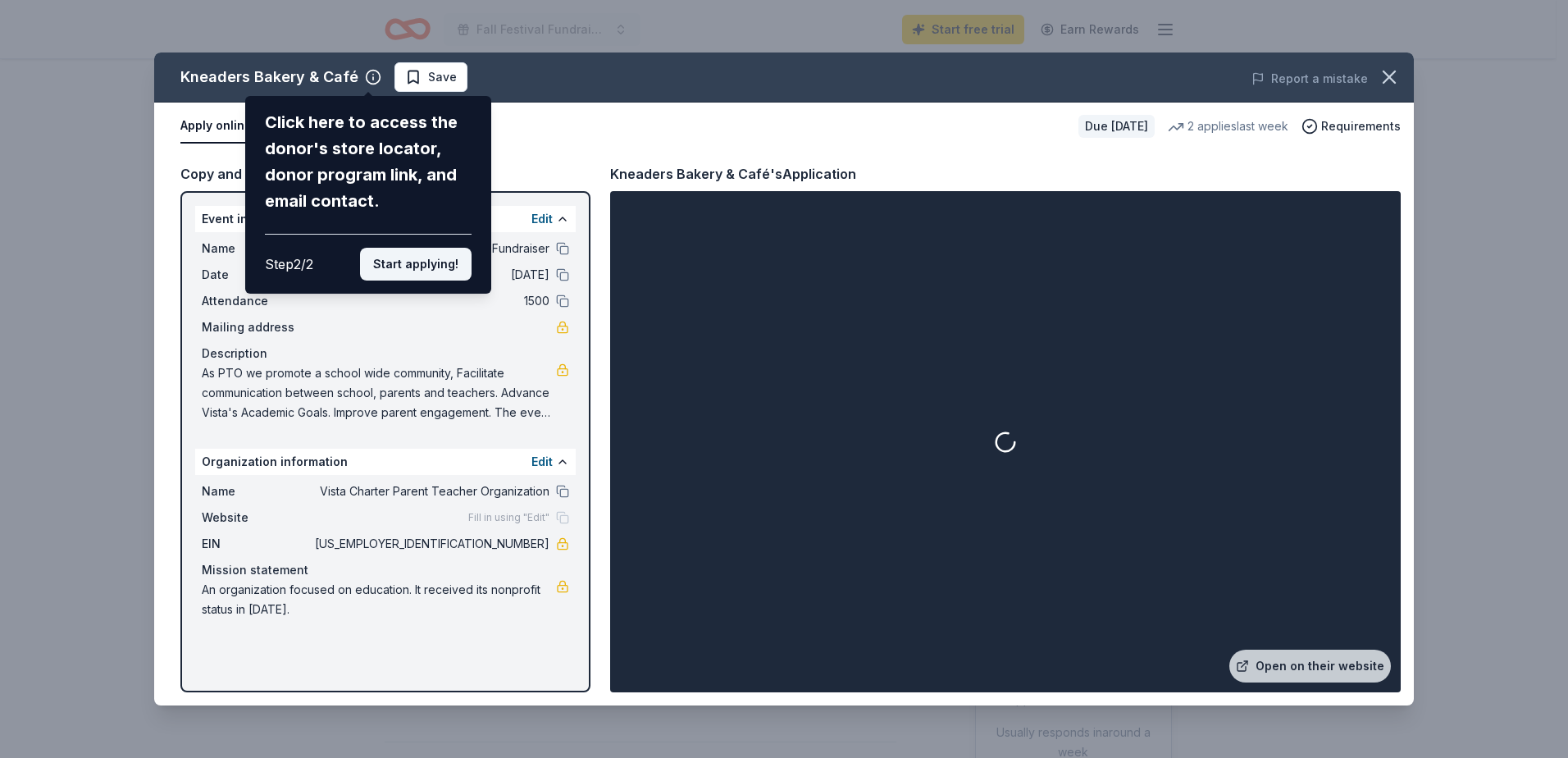
click at [417, 262] on button "Start applying!" at bounding box center [415, 264] width 112 height 32
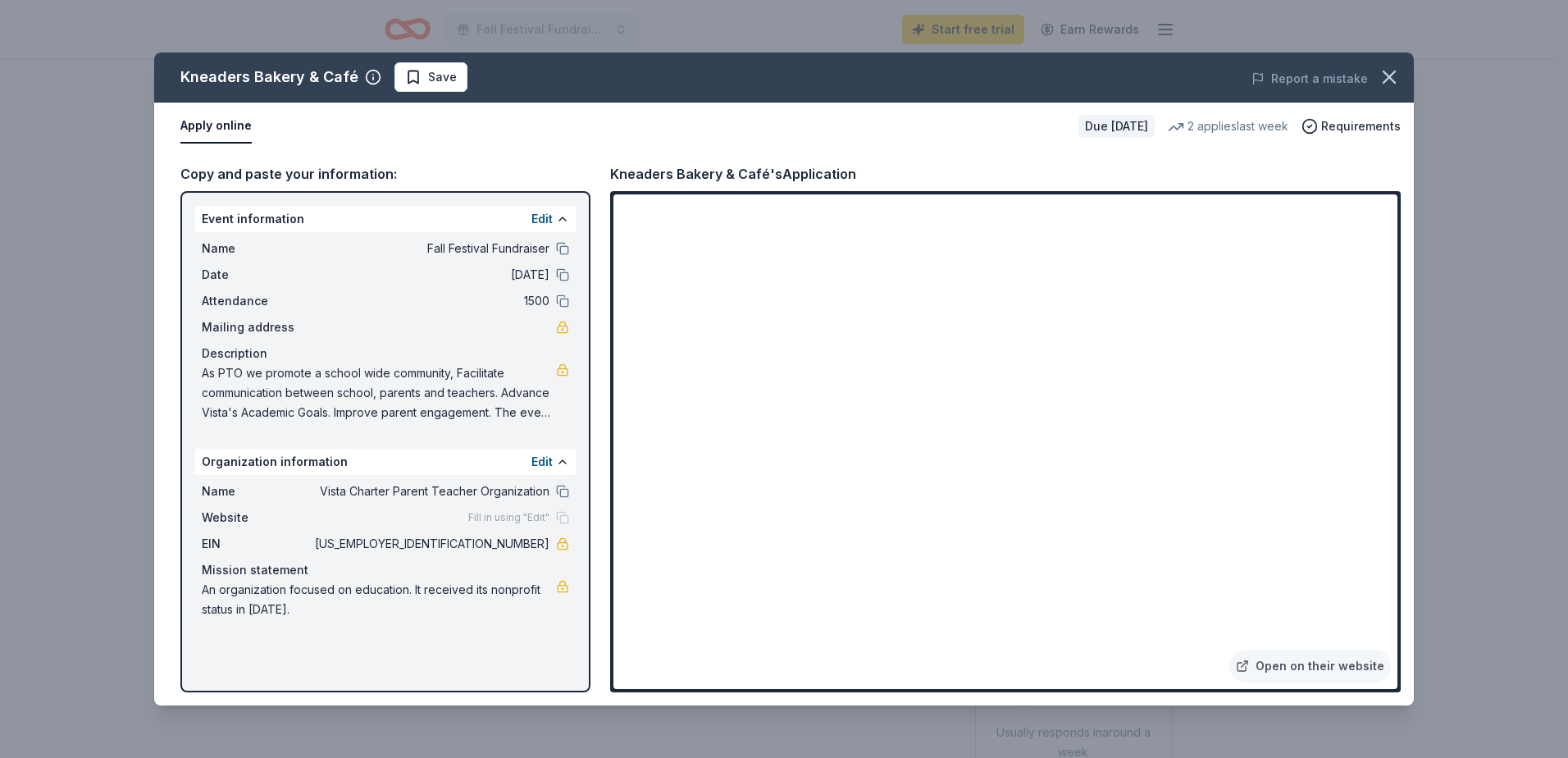
click at [536, 516] on span "Fill in using "Edit"" at bounding box center [509, 517] width 81 height 14
click at [534, 460] on button "Edit" at bounding box center [542, 461] width 22 height 20
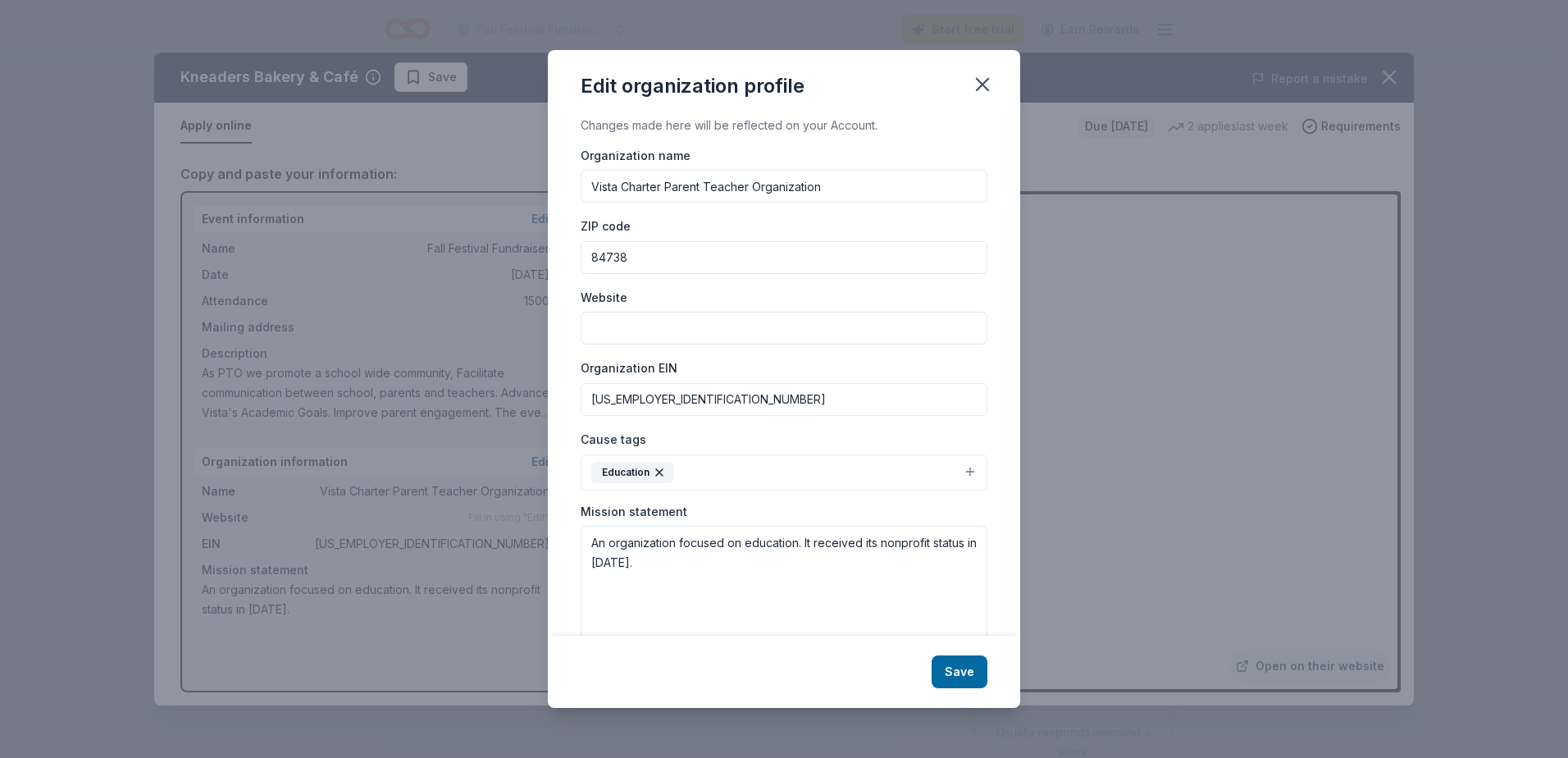
paste input "[URL][DOMAIN_NAME]"
type input "[URL][DOMAIN_NAME]"
click at [953, 671] on button "Save" at bounding box center [960, 671] width 56 height 32
